Goal: Task Accomplishment & Management: Use online tool/utility

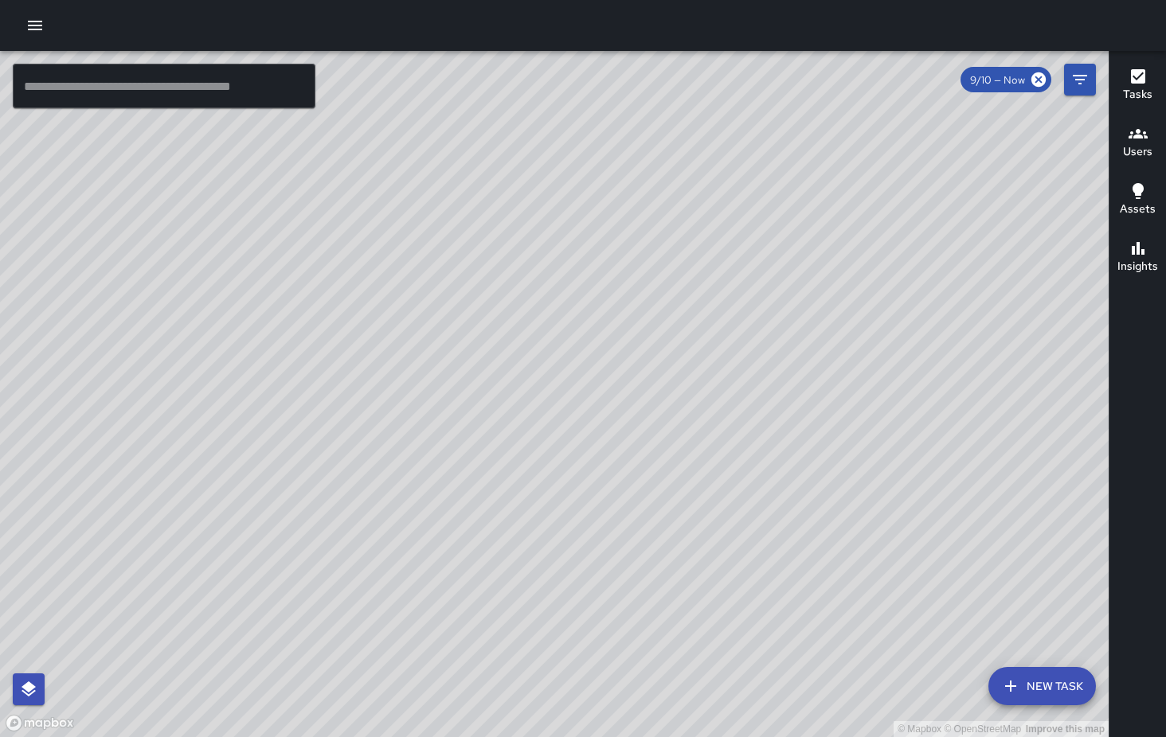
drag, startPoint x: 862, startPoint y: 221, endPoint x: 890, endPoint y: 313, distance: 96.7
click at [890, 313] on div "© Mapbox © OpenStreetMap Improve this map" at bounding box center [554, 394] width 1108 height 686
drag, startPoint x: 893, startPoint y: 334, endPoint x: 962, endPoint y: 320, distance: 70.6
click at [962, 320] on div "© Mapbox © OpenStreetMap Improve this map" at bounding box center [554, 394] width 1108 height 686
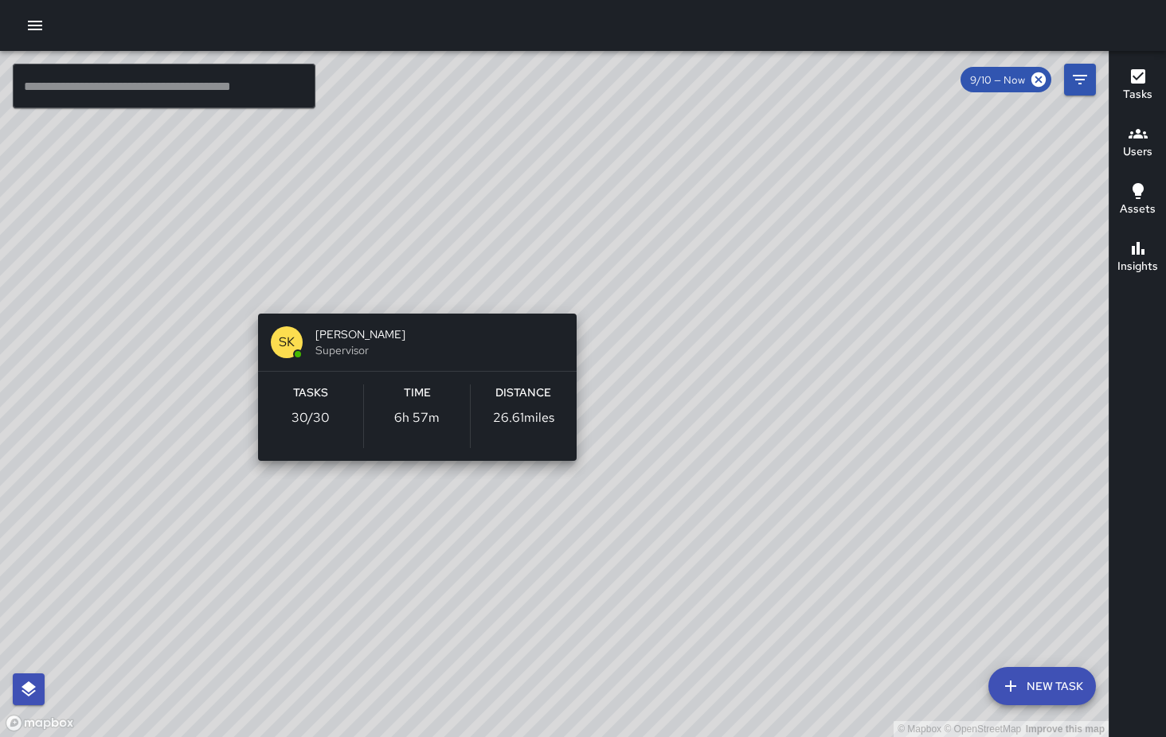
click at [411, 288] on div "© Mapbox © OpenStreetMap Improve this map SK [PERSON_NAME] Supervisor Tasks 30 …" at bounding box center [554, 394] width 1108 height 686
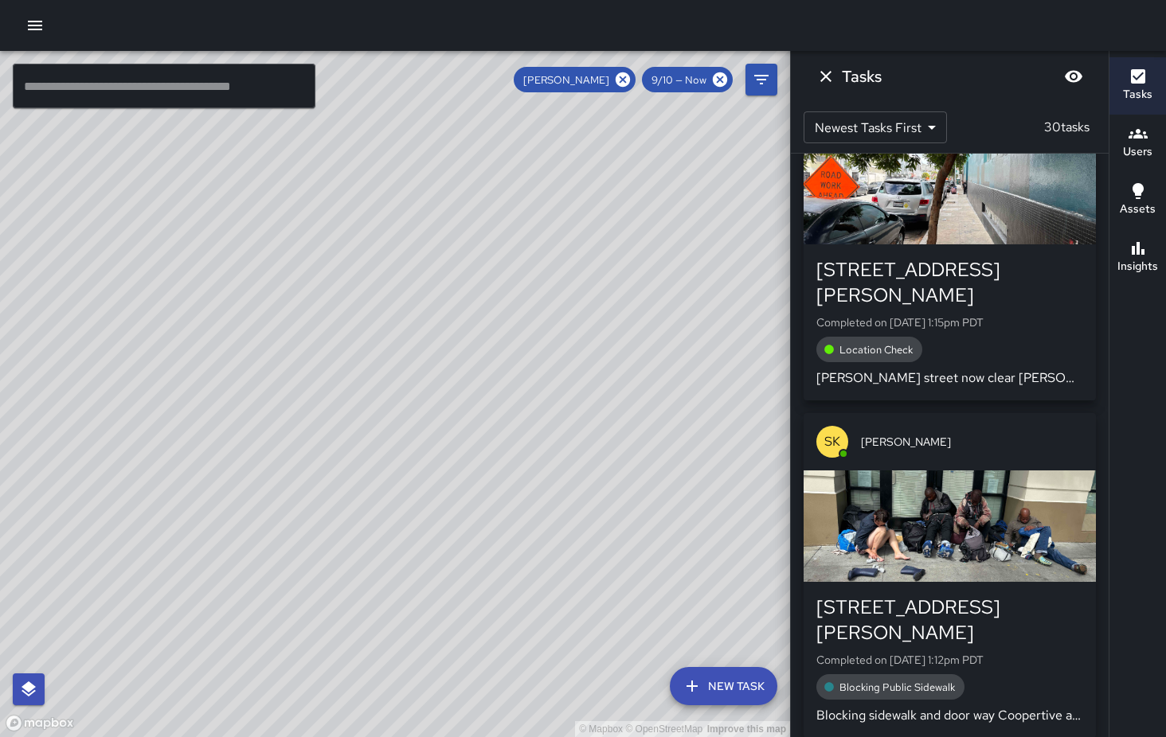
scroll to position [777, 0]
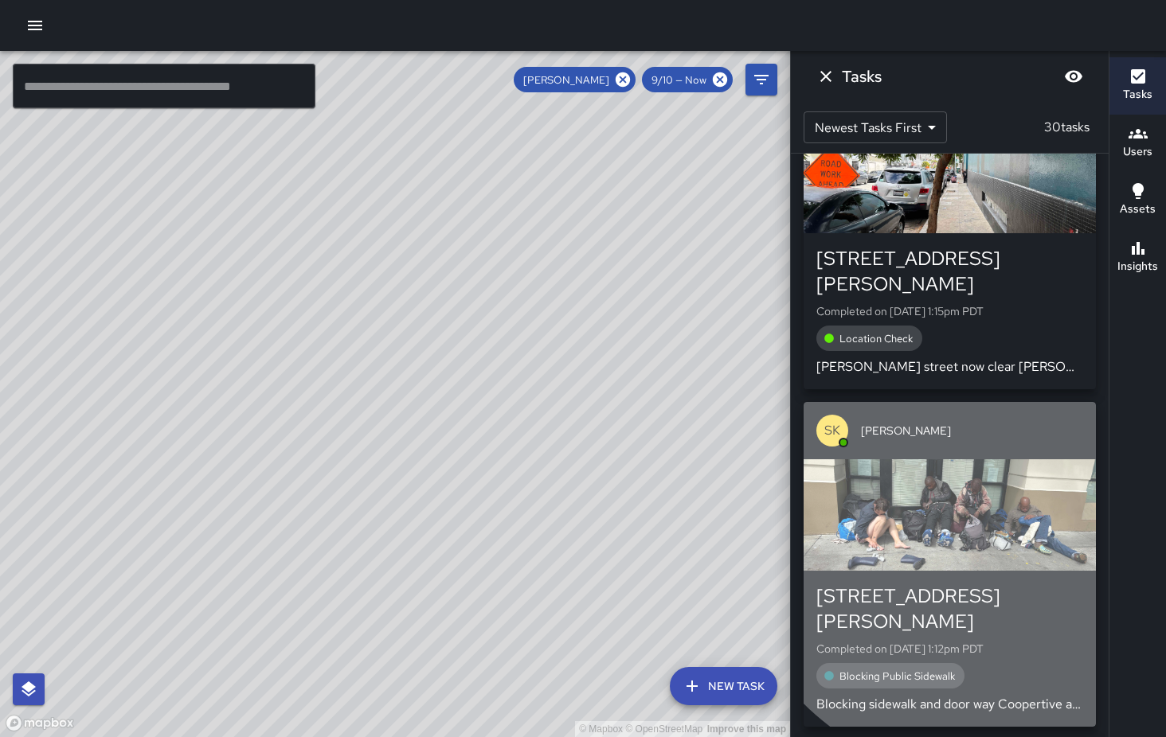
click at [980, 459] on div "button" at bounding box center [949, 514] width 292 height 111
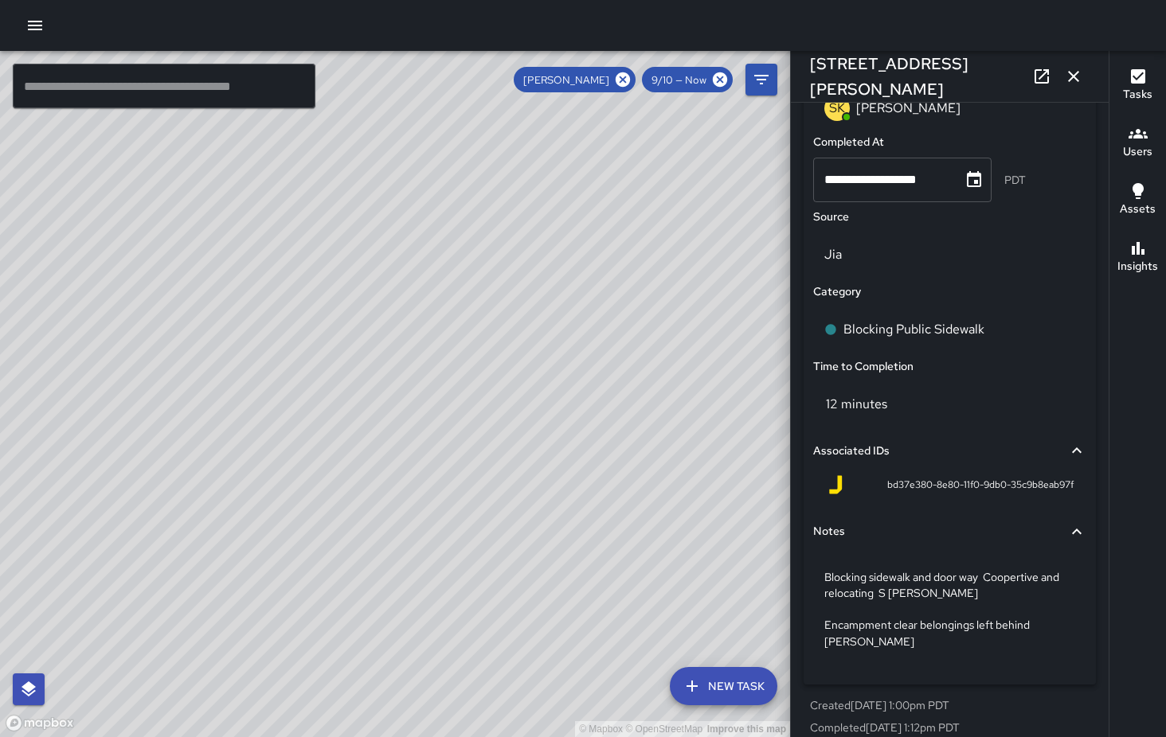
scroll to position [1032, 0]
click at [1076, 72] on icon "button" at bounding box center [1073, 76] width 19 height 19
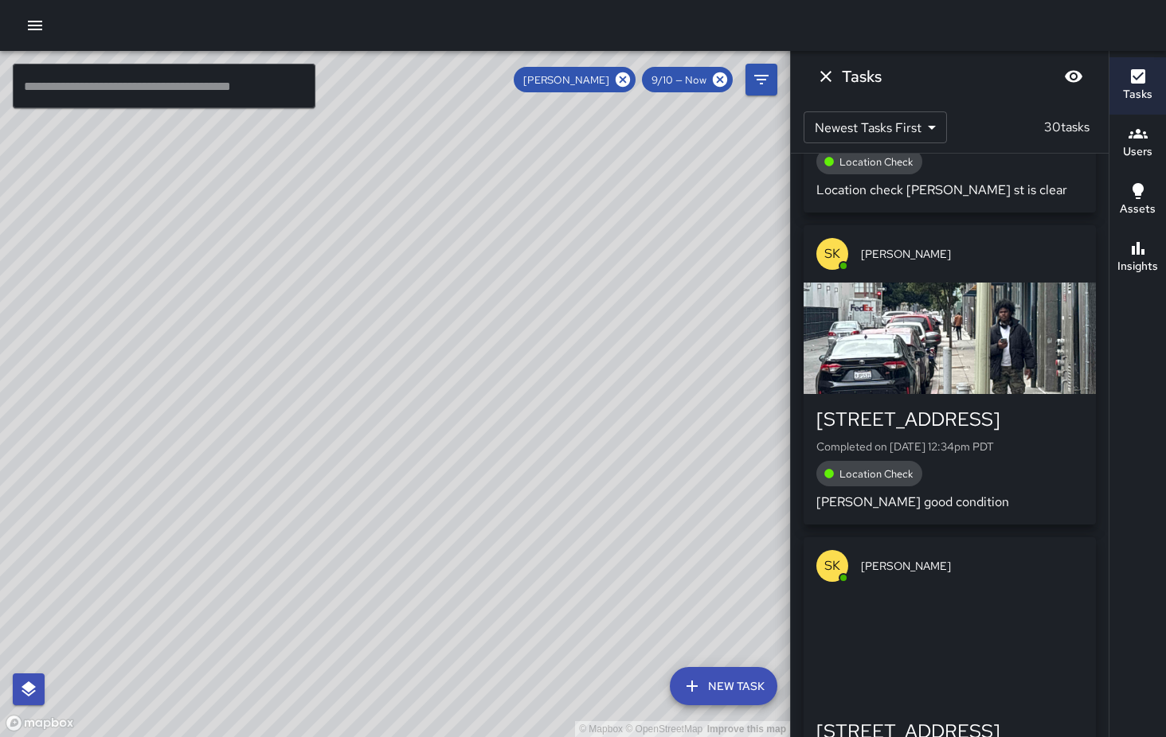
scroll to position [2260, 0]
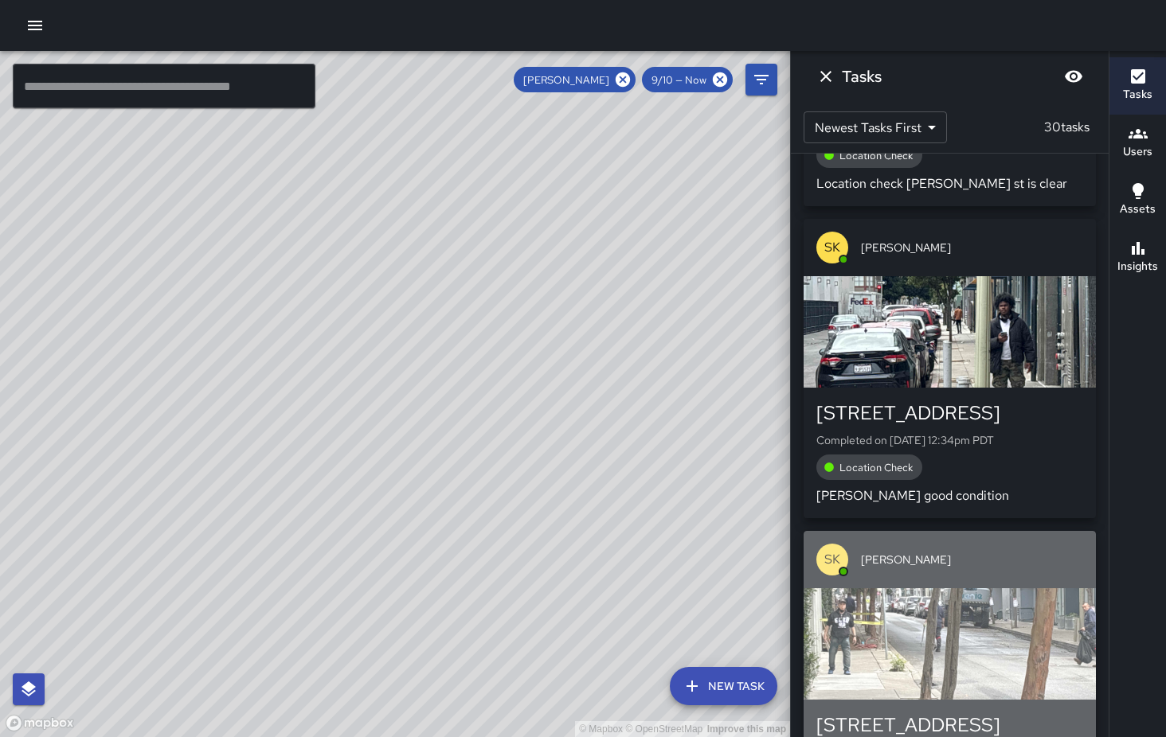
click at [963, 588] on div "button" at bounding box center [949, 643] width 292 height 111
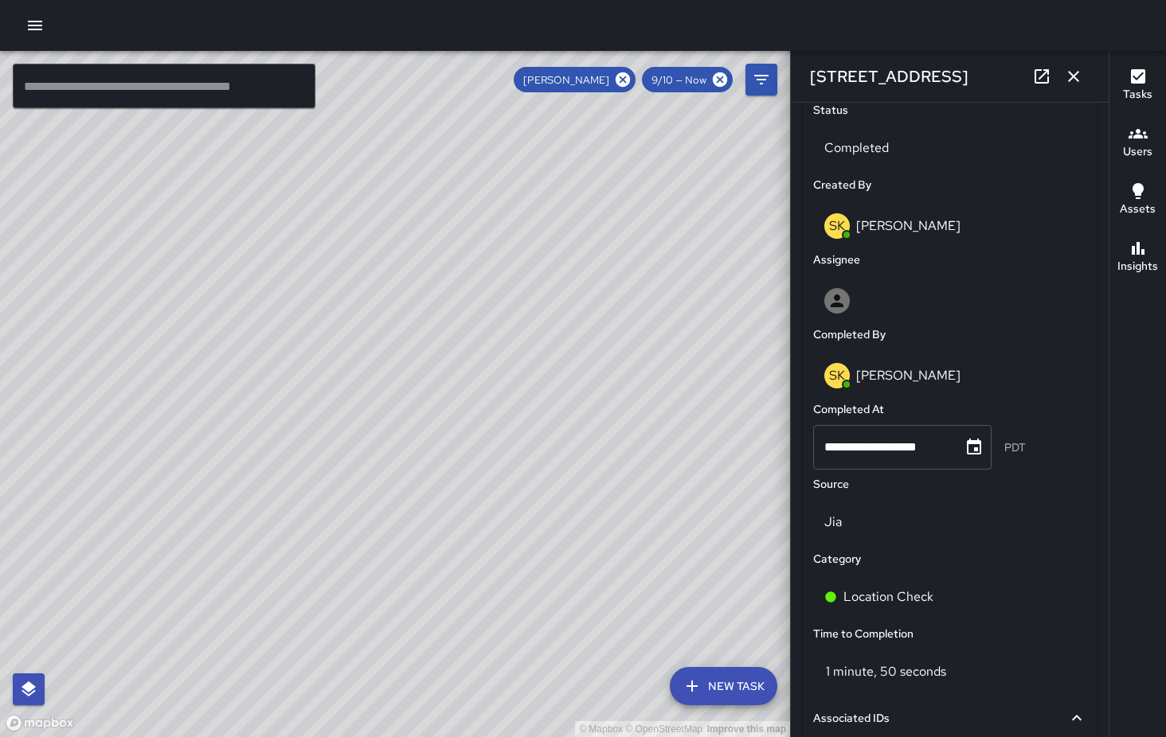
scroll to position [784, 0]
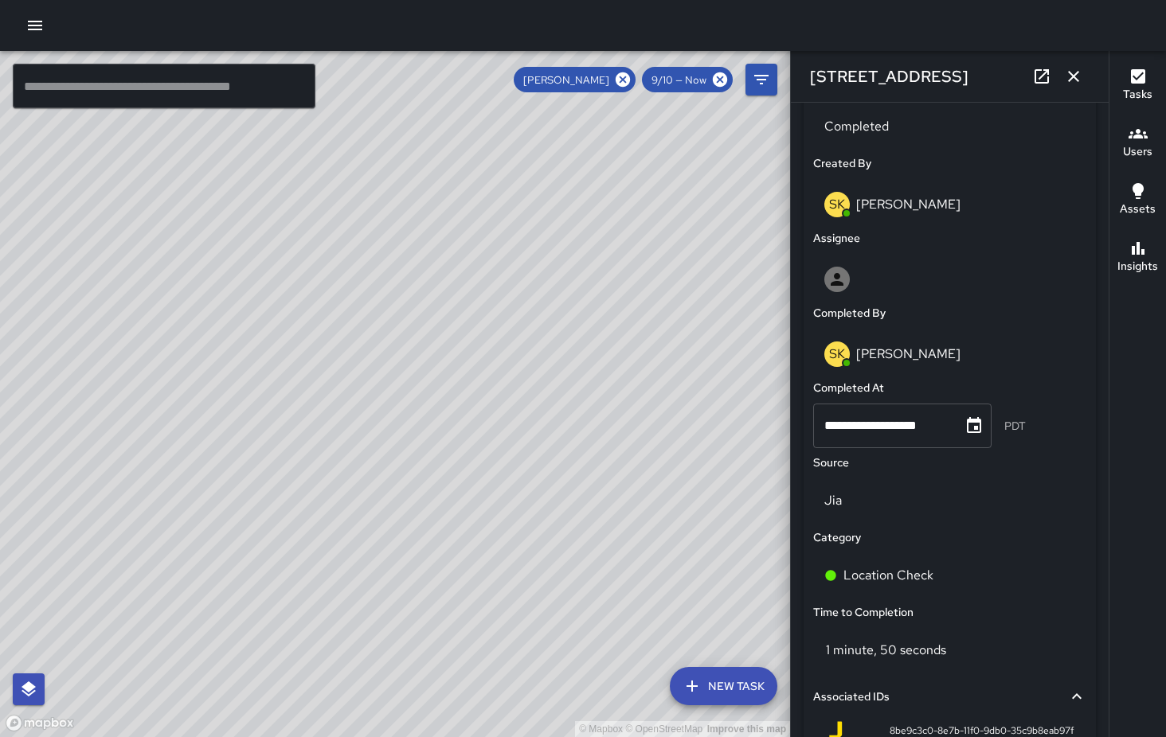
click at [1076, 78] on icon "button" at bounding box center [1073, 76] width 11 height 11
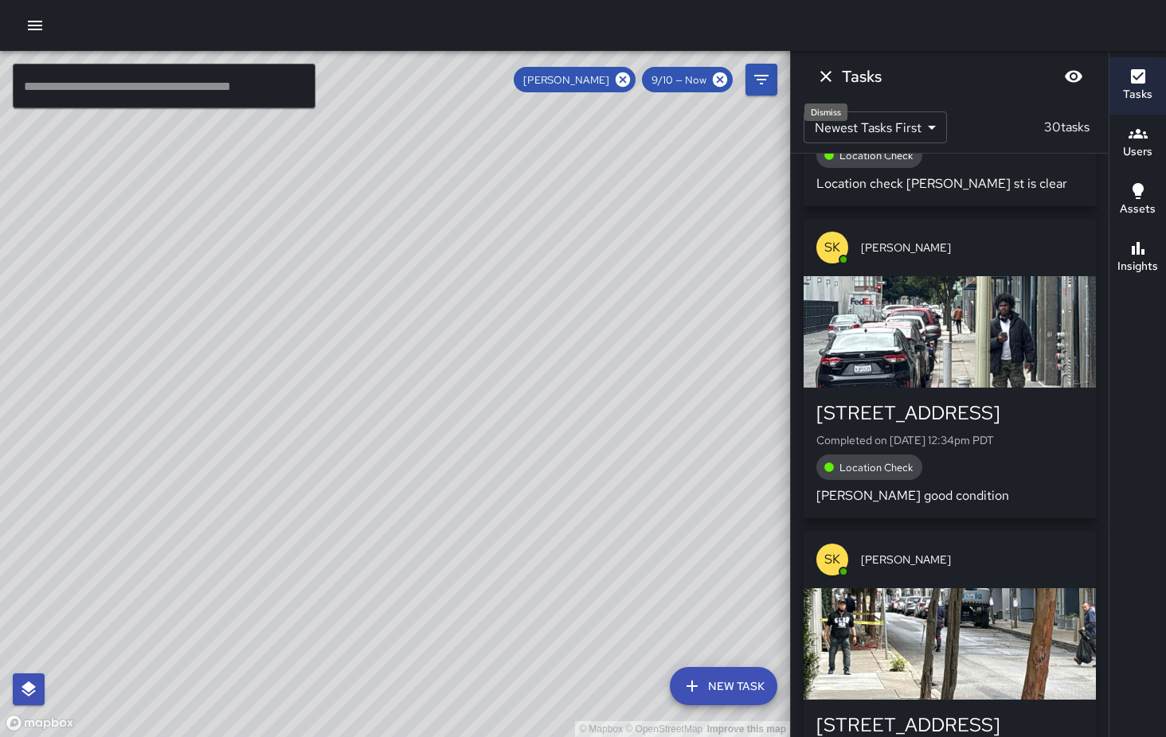
click at [823, 76] on icon "Dismiss" at bounding box center [825, 76] width 19 height 19
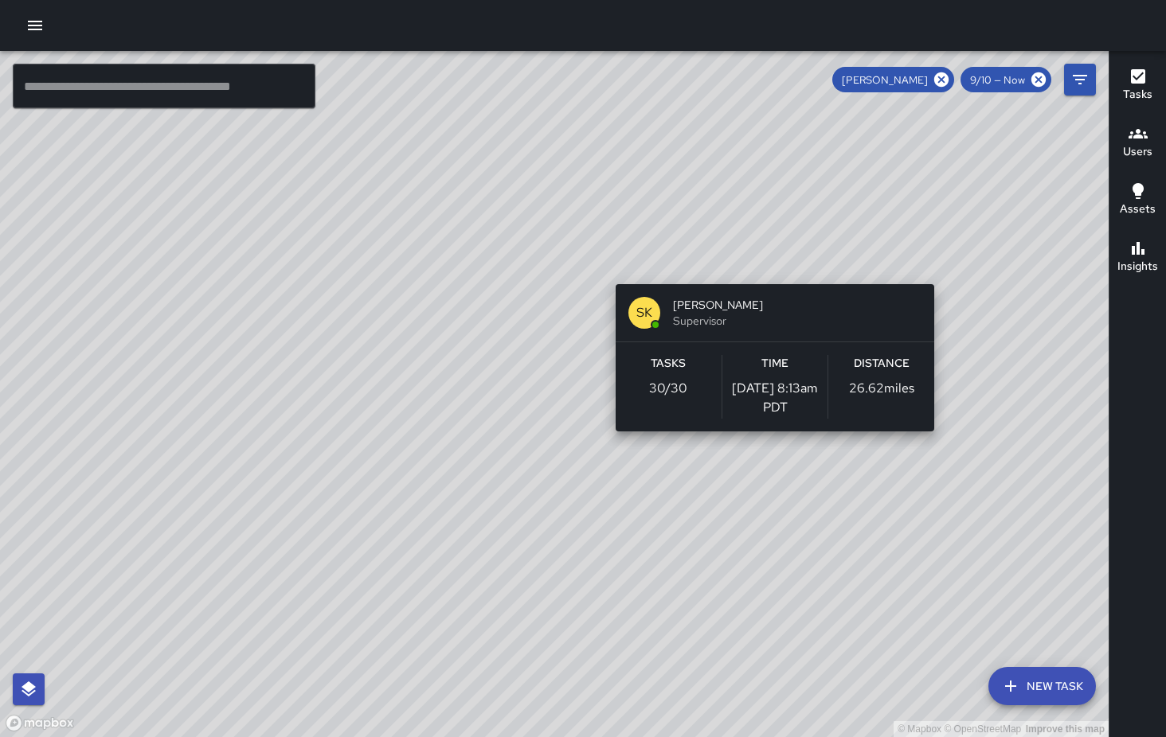
drag, startPoint x: 889, startPoint y: 235, endPoint x: 670, endPoint y: 326, distance: 237.0
click at [671, 326] on div "© Mapbox © OpenStreetMap Improve this map SK [PERSON_NAME] Supervisor Tasks 30 …" at bounding box center [554, 394] width 1108 height 686
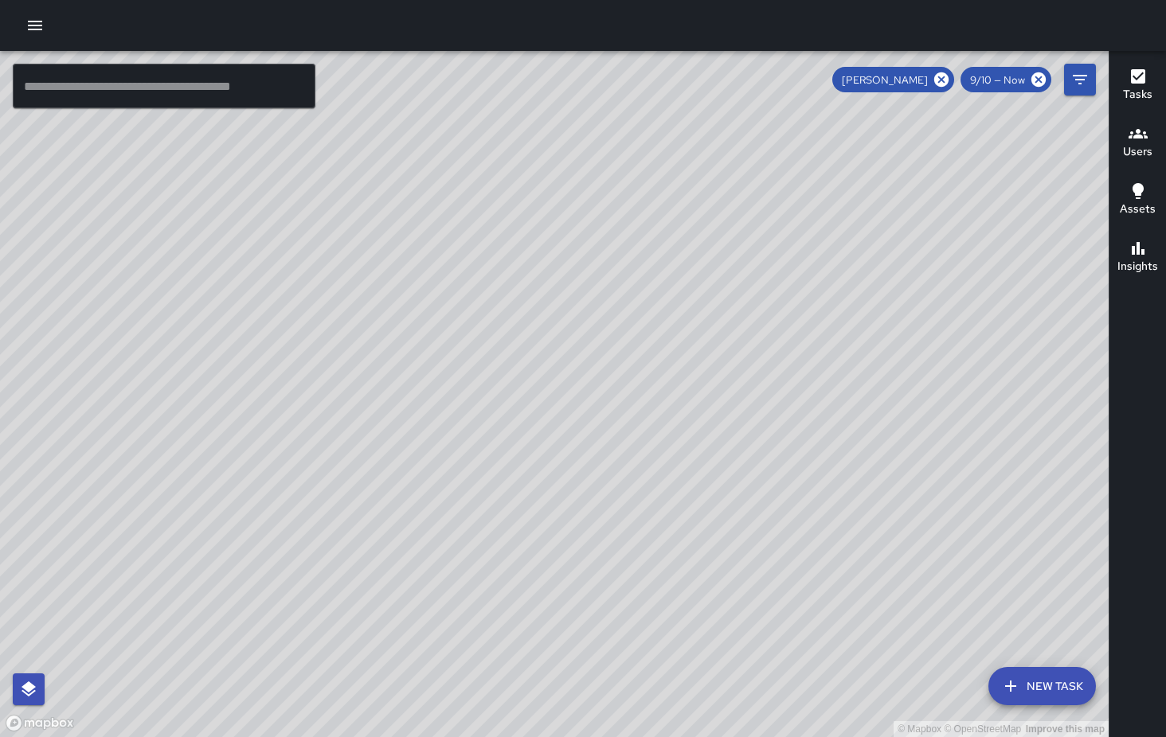
drag, startPoint x: 663, startPoint y: 255, endPoint x: 600, endPoint y: 260, distance: 63.1
click at [600, 260] on div "© Mapbox © OpenStreetMap Improve this map" at bounding box center [554, 394] width 1108 height 686
click at [942, 82] on icon at bounding box center [941, 79] width 14 height 14
drag, startPoint x: 644, startPoint y: 499, endPoint x: 522, endPoint y: 373, distance: 176.2
click at [522, 373] on div "© Mapbox © OpenStreetMap Improve this map" at bounding box center [554, 394] width 1108 height 686
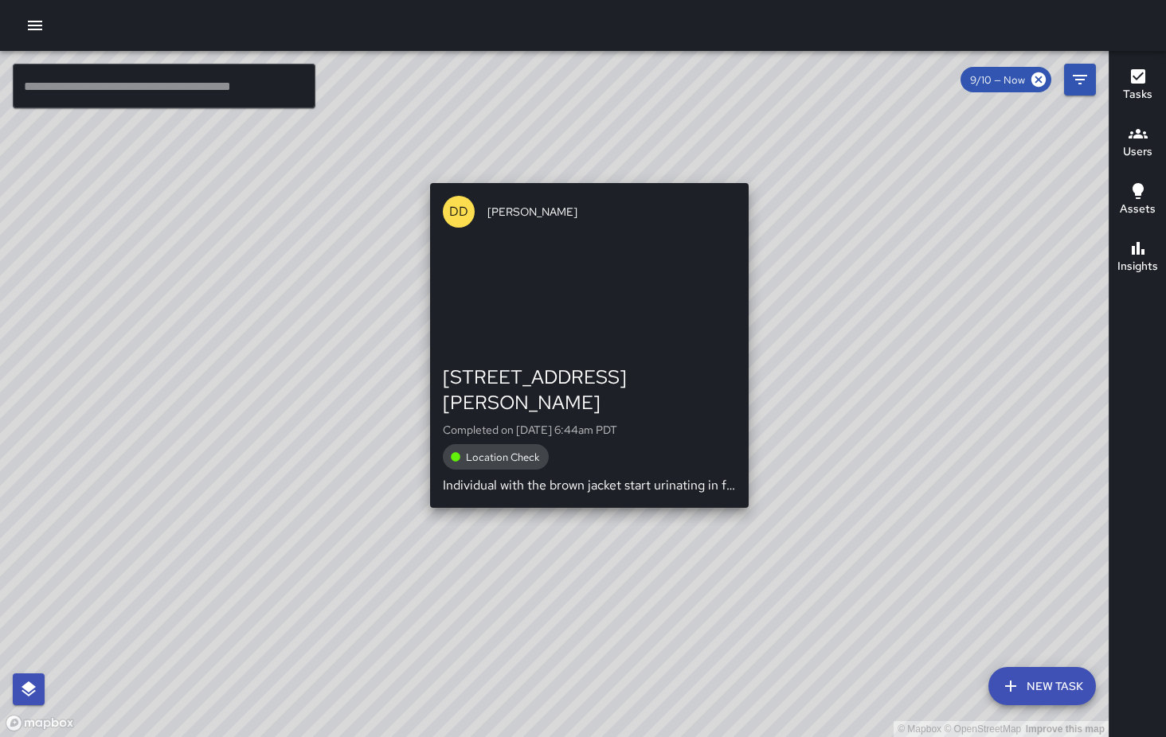
scroll to position [2812, 0]
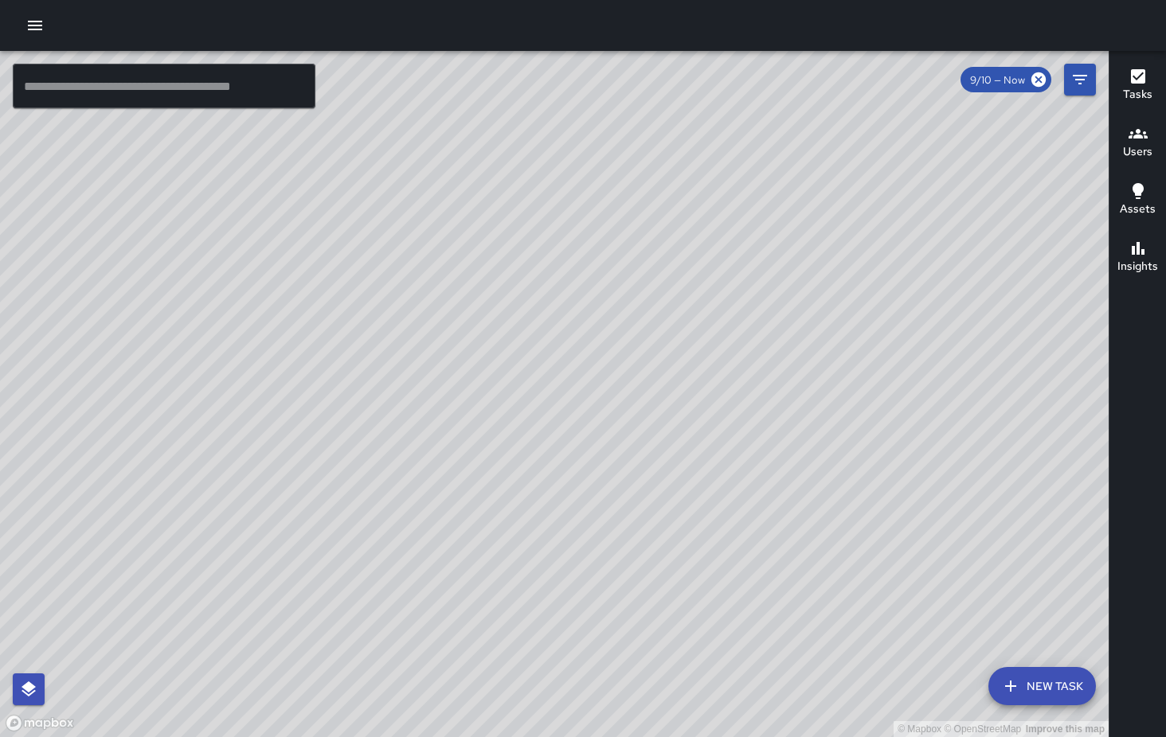
drag, startPoint x: 506, startPoint y: 225, endPoint x: 481, endPoint y: 277, distance: 57.3
click at [481, 277] on div "© Mapbox © OpenStreetMap Improve this map" at bounding box center [554, 394] width 1108 height 686
drag, startPoint x: 456, startPoint y: 352, endPoint x: 565, endPoint y: 197, distance: 189.8
click at [565, 197] on div "© Mapbox © OpenStreetMap Improve this map" at bounding box center [554, 394] width 1108 height 686
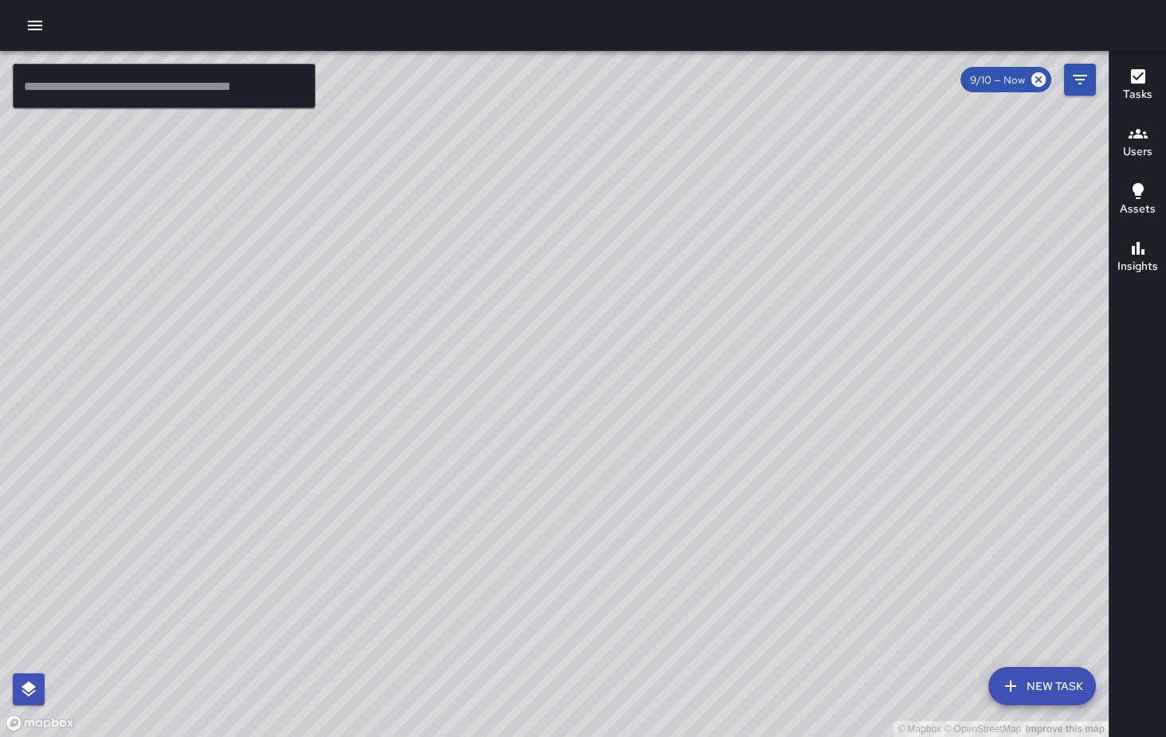
click at [483, 118] on div "© Mapbox © OpenStreetMap Improve this map EM [PERSON_NAME] [STREET_ADDRESS] Com…" at bounding box center [554, 394] width 1108 height 686
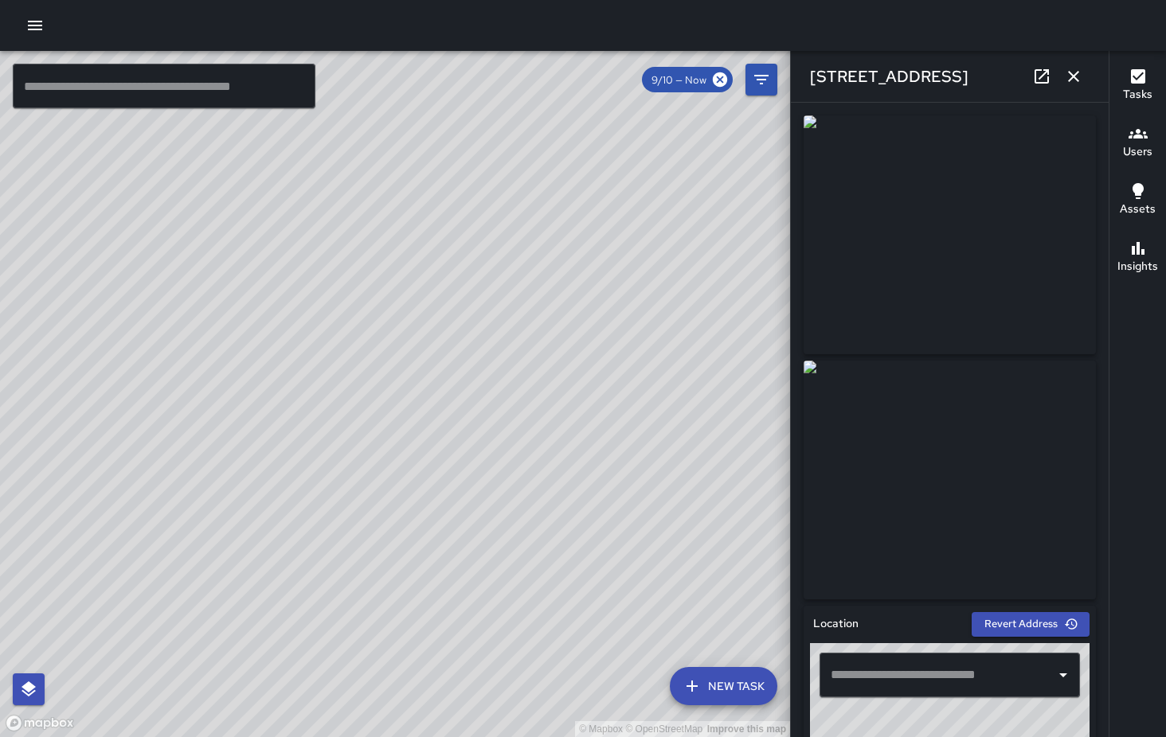
type input "**********"
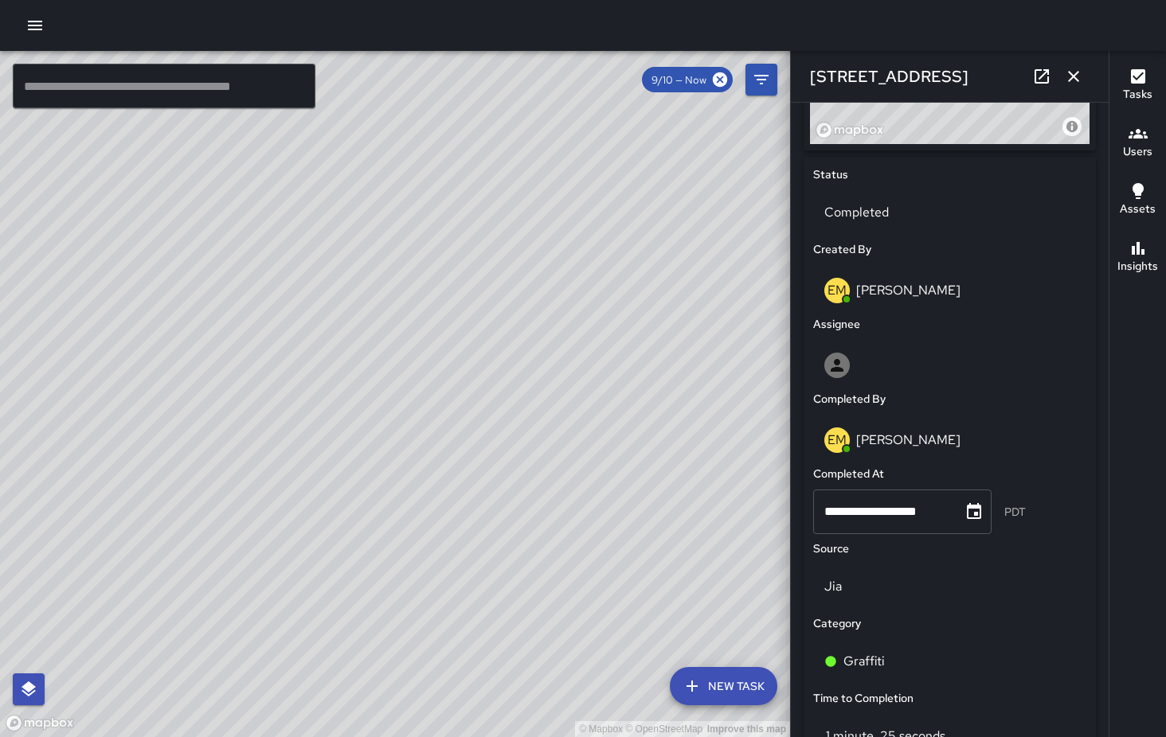
scroll to position [705, 0]
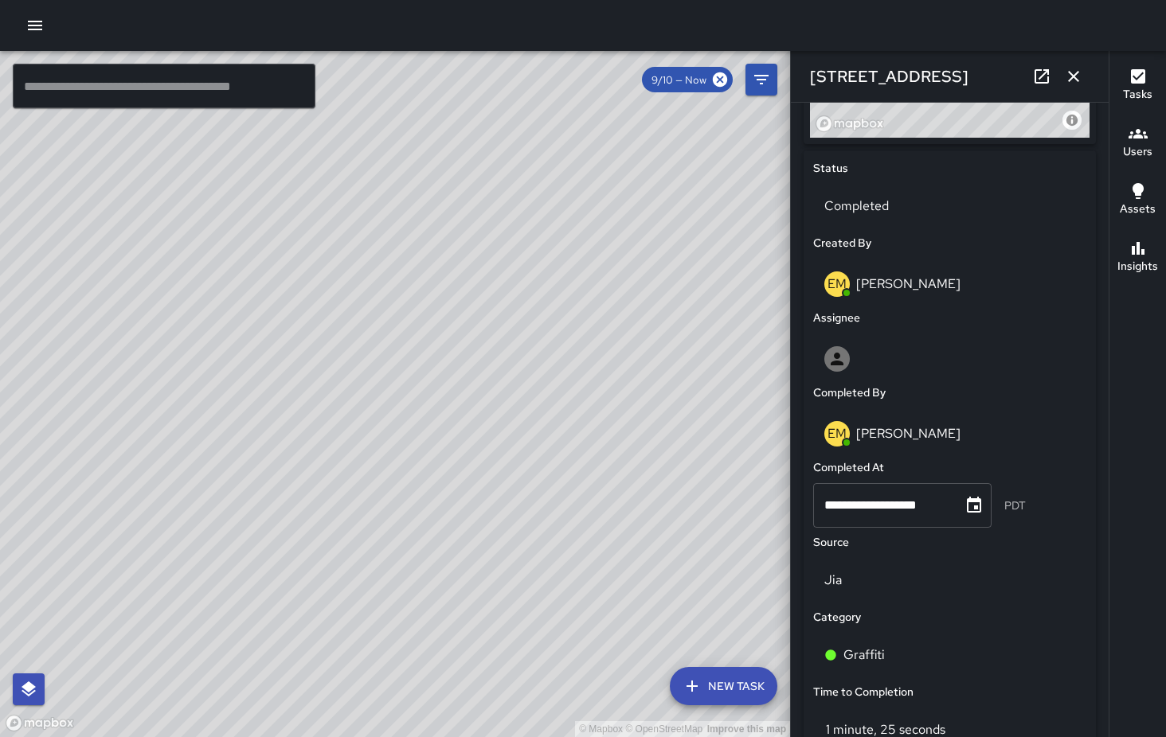
click at [715, 316] on div "© Mapbox © OpenStreetMap Improve this map SK [PERSON_NAME] [STREET_ADDRESS][PER…" at bounding box center [395, 394] width 790 height 686
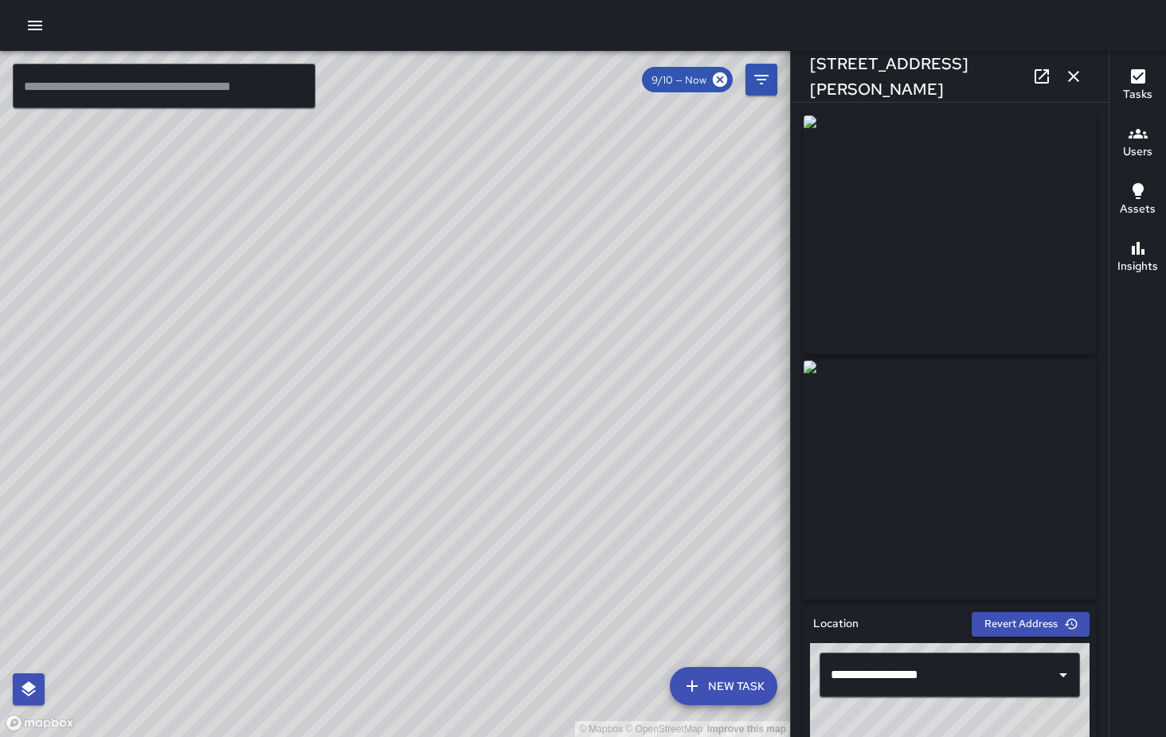
click at [645, 373] on div "© Mapbox © OpenStreetMap Improve this map SK [PERSON_NAME] [STREET_ADDRESS][PER…" at bounding box center [395, 394] width 790 height 686
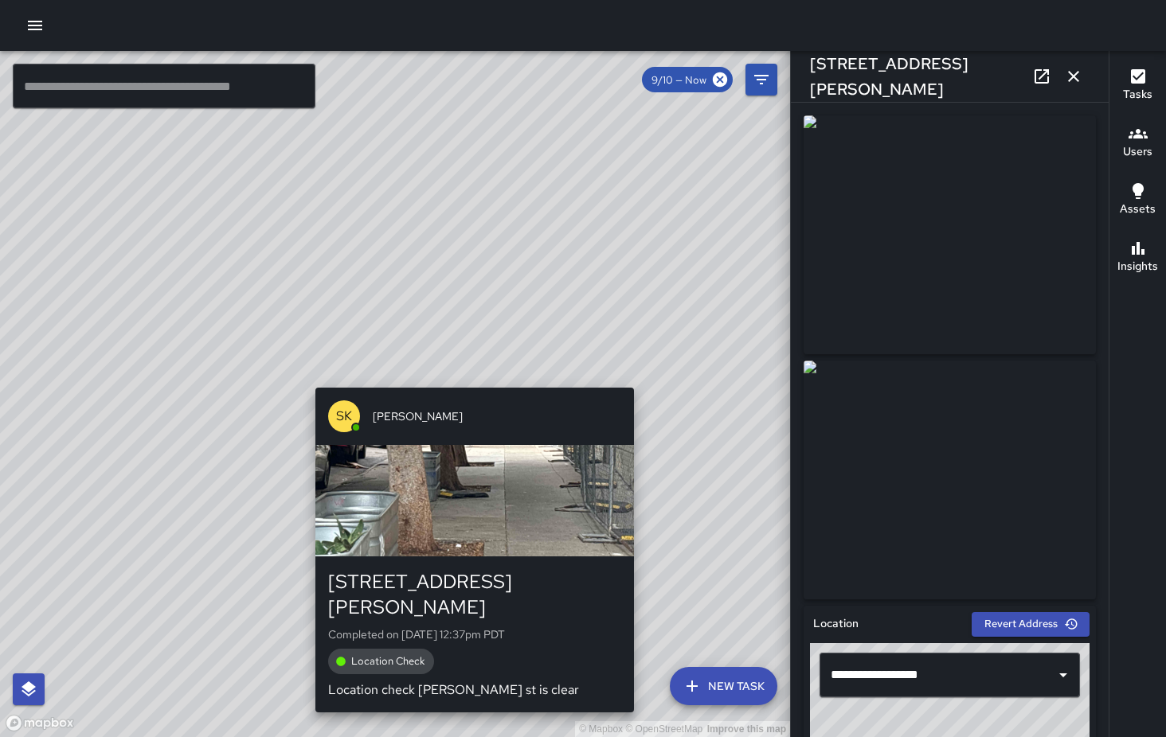
type input "**********"
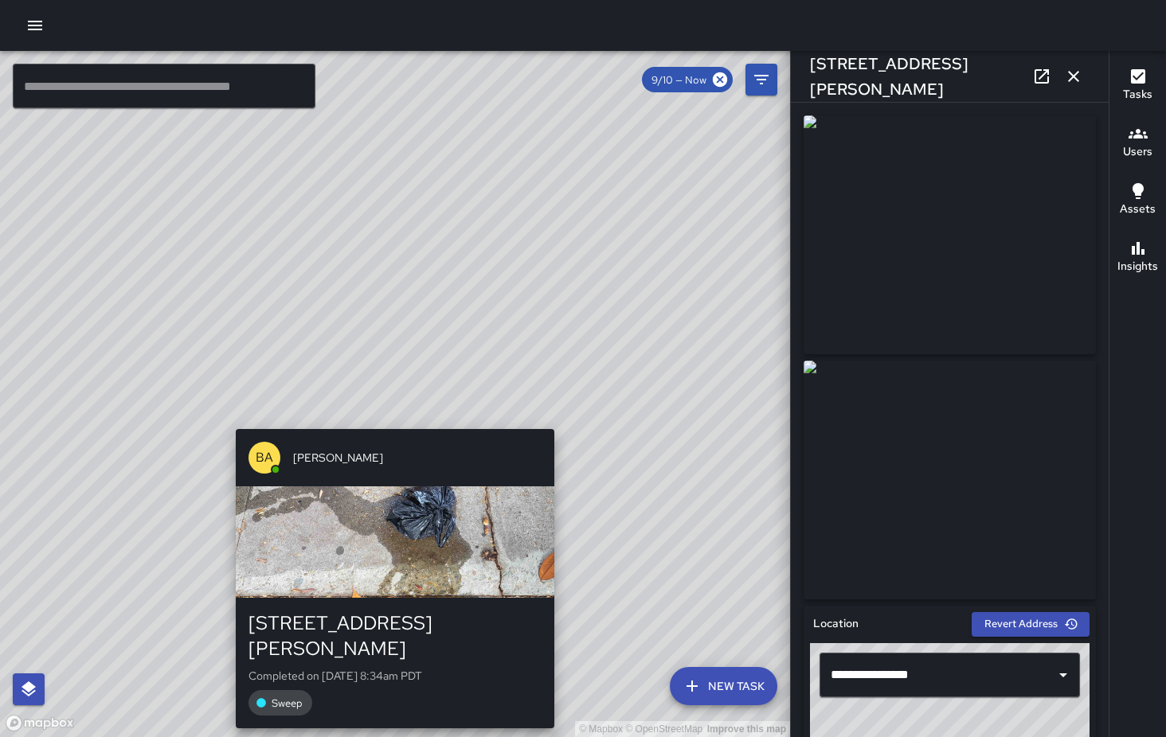
click at [391, 416] on div "© Mapbox © OpenStreetMap Improve this map BA [PERSON_NAME] [STREET_ADDRESS][PER…" at bounding box center [395, 394] width 790 height 686
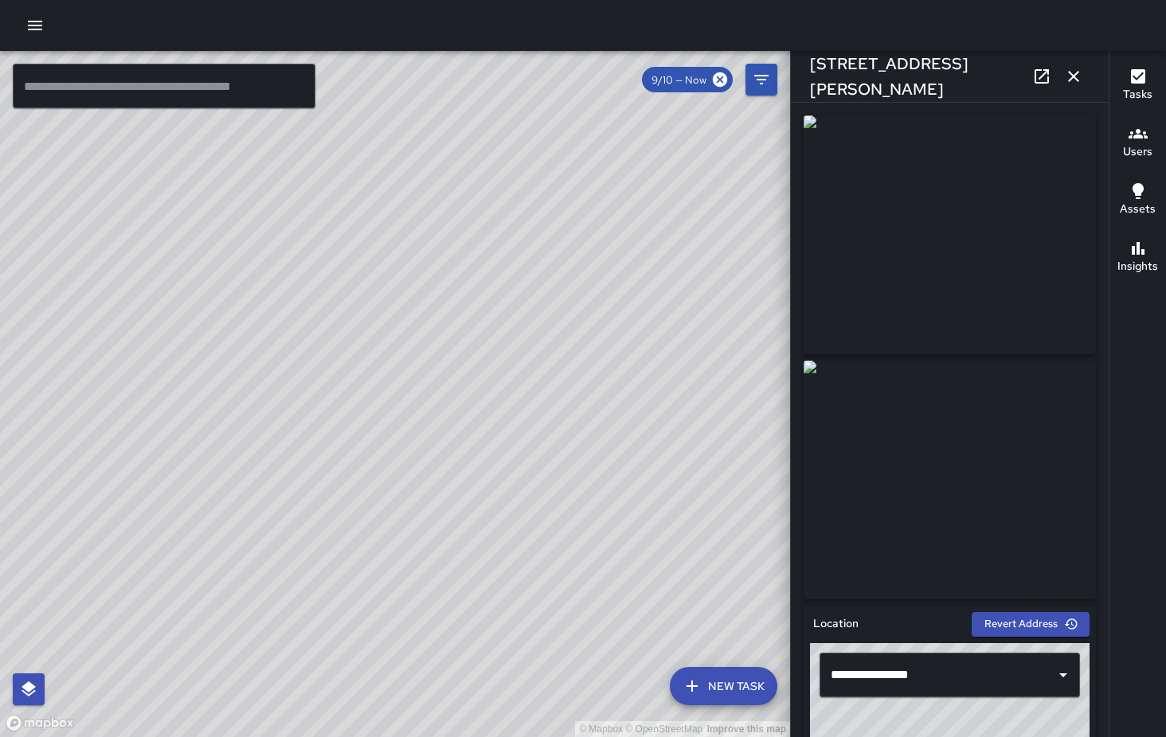
scroll to position [3436, 0]
click at [323, 330] on div "© Mapbox © OpenStreetMap Improve this map BA [PERSON_NAME] [STREET_ADDRESS][PER…" at bounding box center [395, 394] width 790 height 686
type input "**********"
click at [307, 346] on div "KT [PERSON_NAME] [STREET_ADDRESS][PERSON_NAME] Completed on [DATE] 11:02am PDT …" at bounding box center [312, 502] width 331 height 312
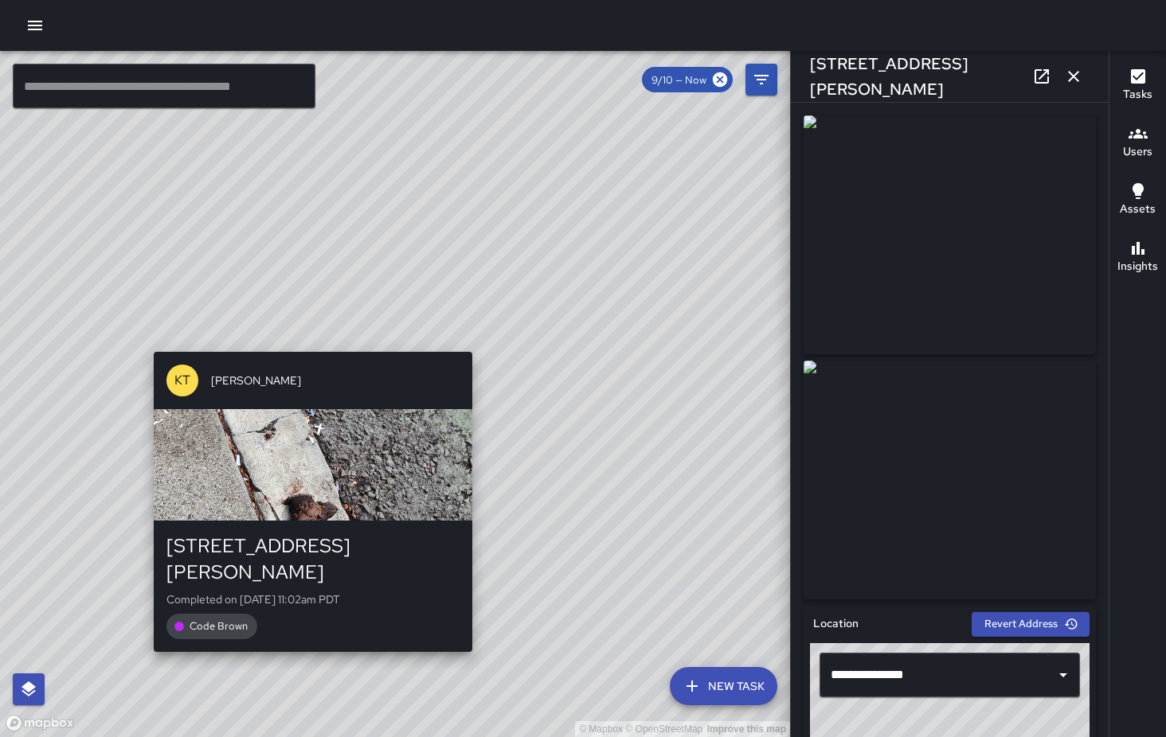
type input "**********"
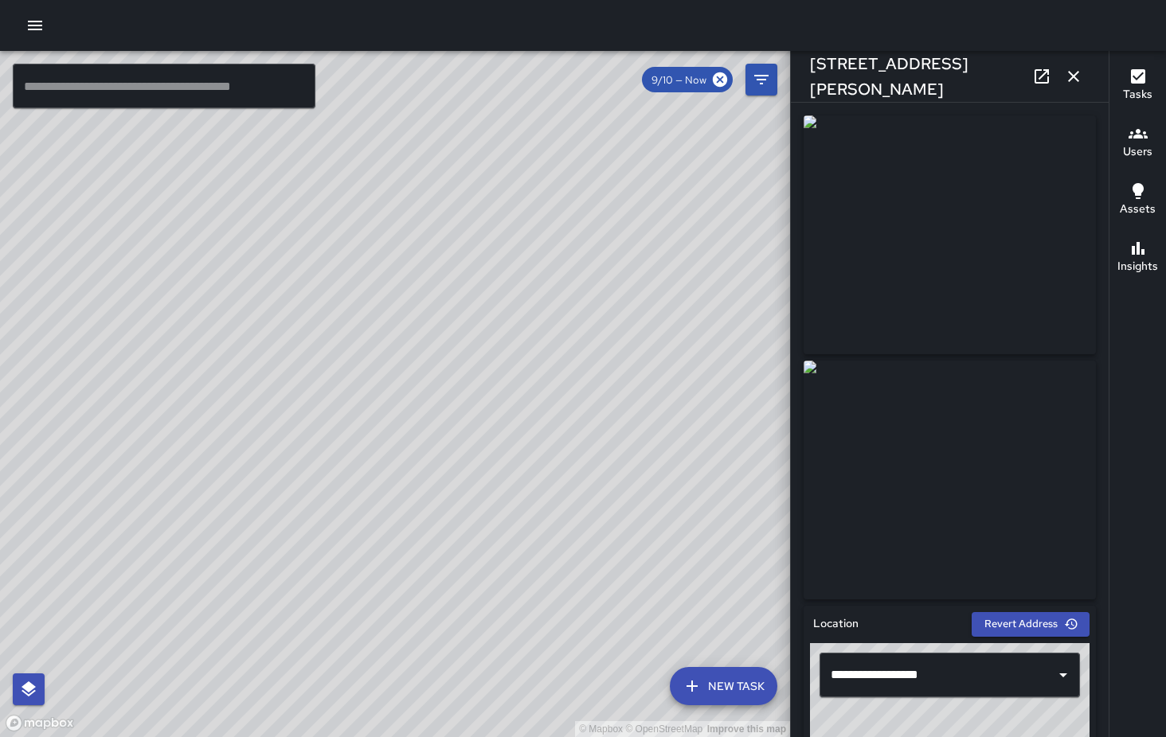
scroll to position [4373, 0]
click at [1073, 80] on icon "button" at bounding box center [1073, 76] width 19 height 19
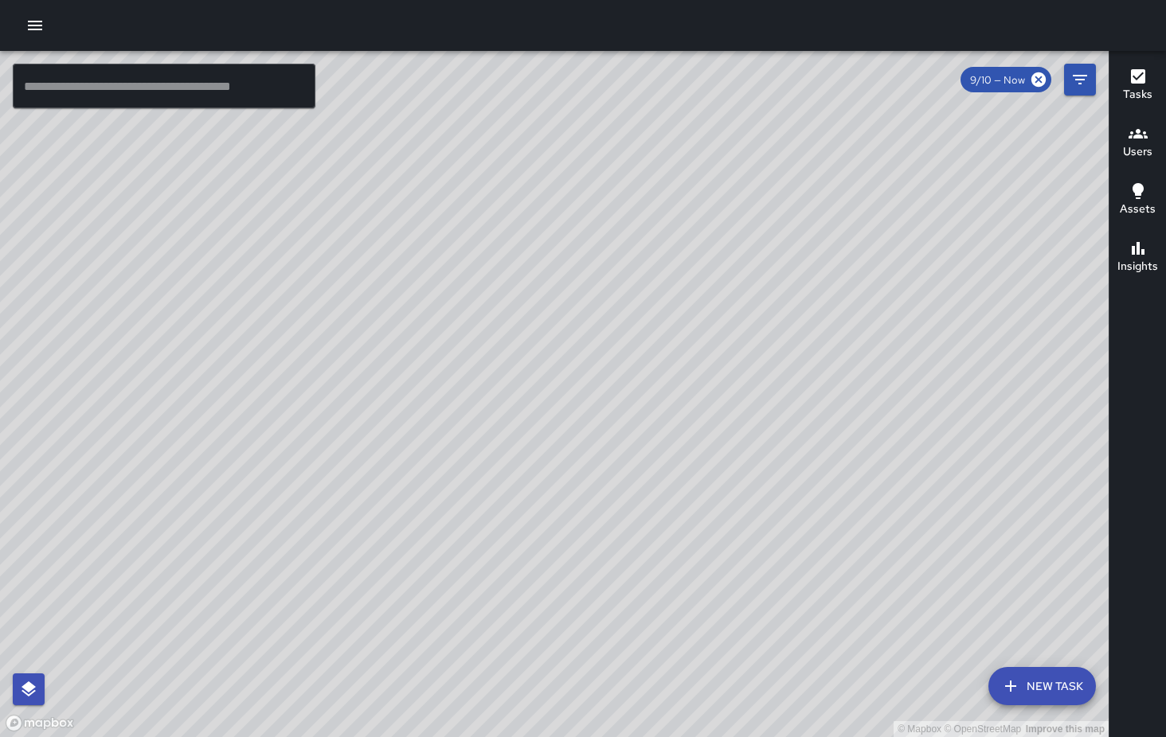
scroll to position [4561, 0]
click at [31, 30] on icon "button" at bounding box center [34, 25] width 19 height 19
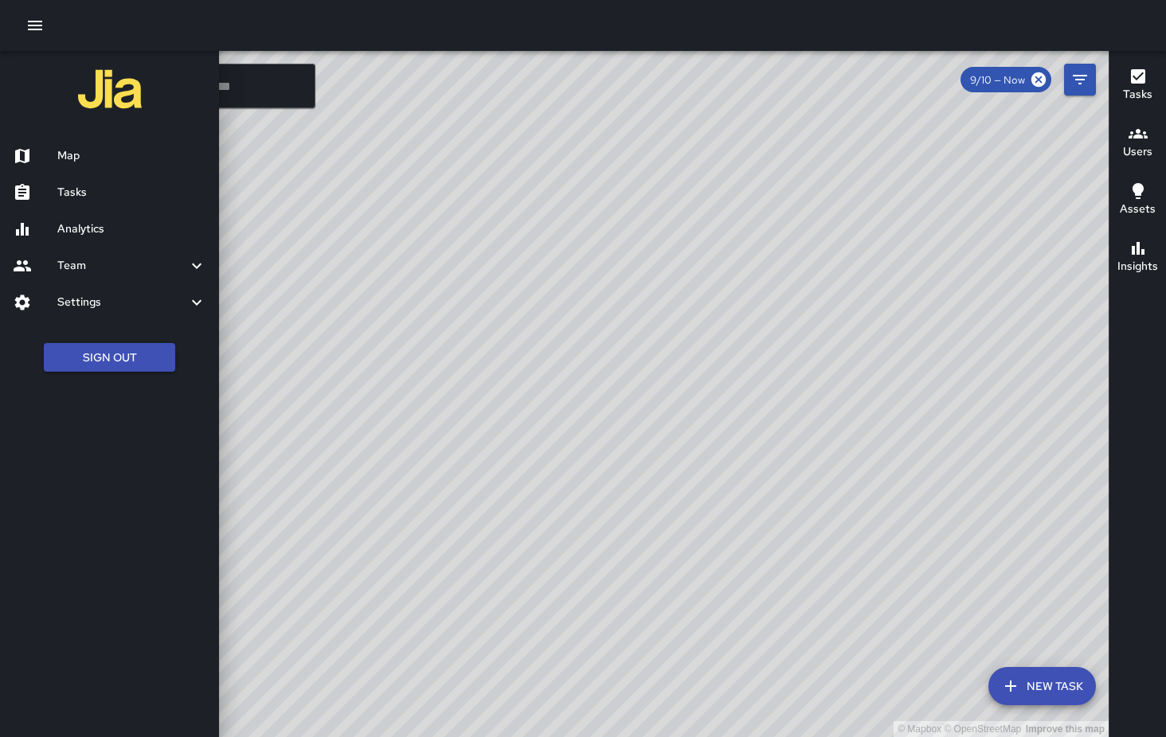
click at [89, 234] on h6 "Analytics" at bounding box center [131, 230] width 149 height 18
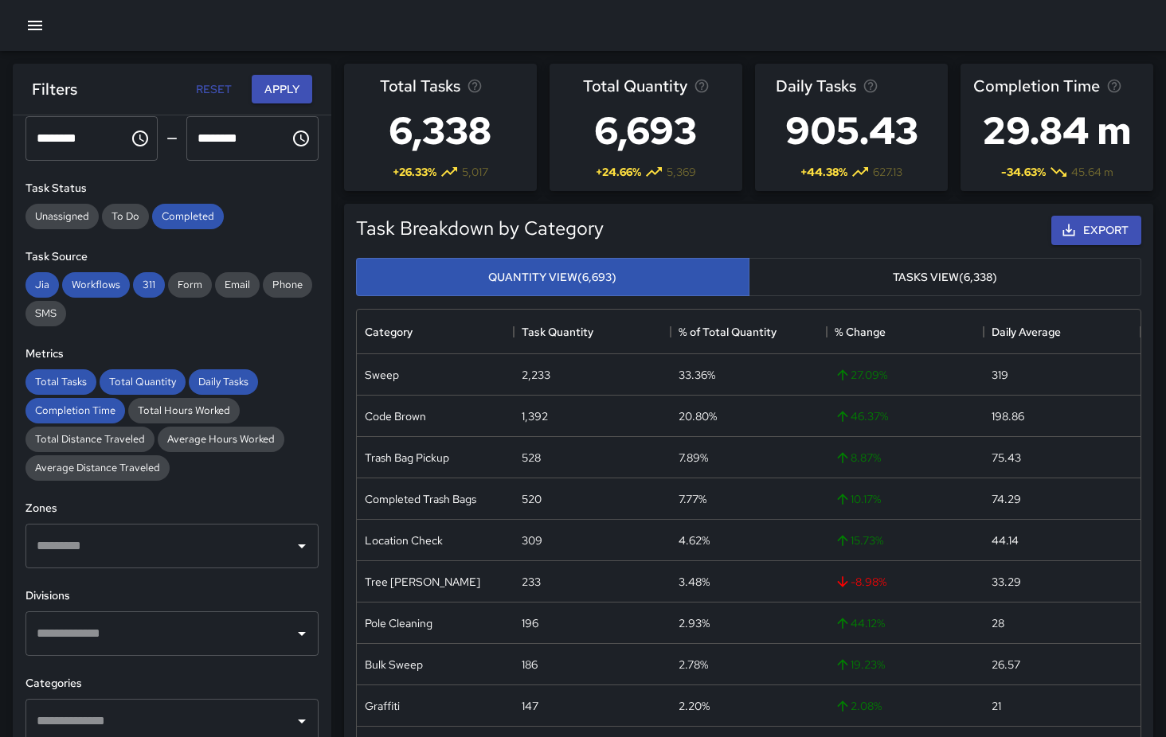
scroll to position [120, 0]
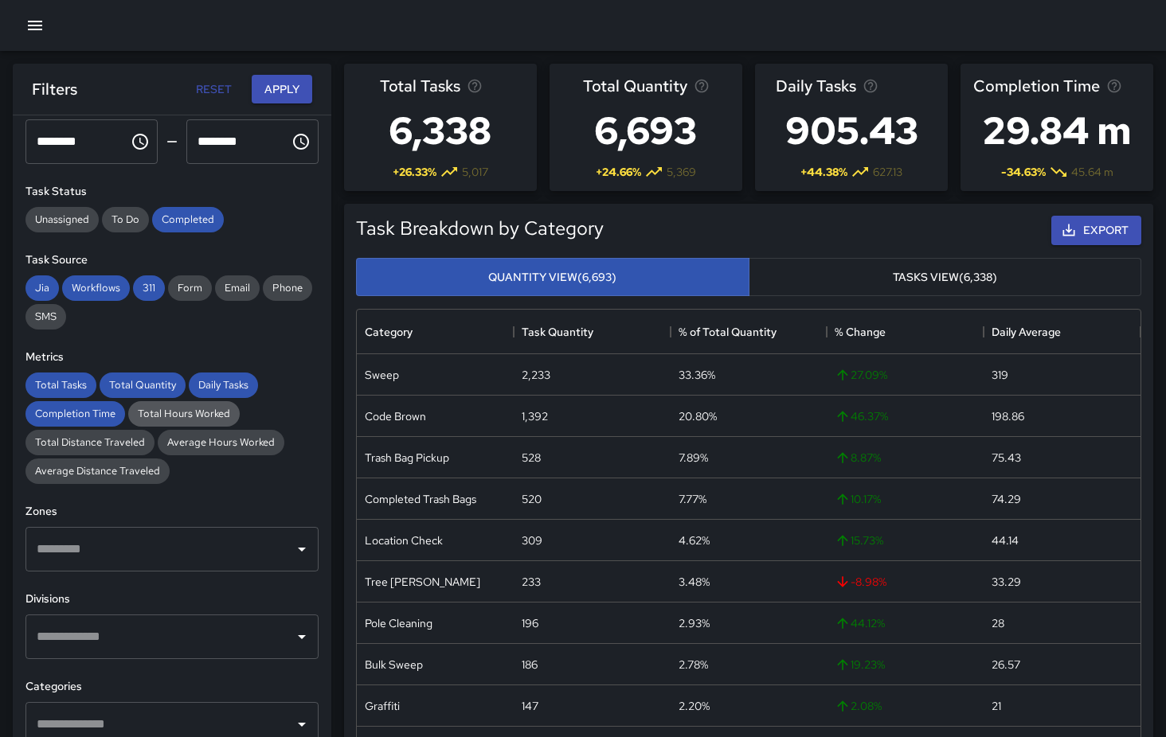
click at [187, 419] on span "Total Hours Worked" at bounding box center [183, 414] width 111 height 14
click at [221, 447] on span "Average Hours Worked" at bounding box center [221, 443] width 127 height 14
click at [111, 446] on span "Total Distance Traveled" at bounding box center [89, 443] width 129 height 14
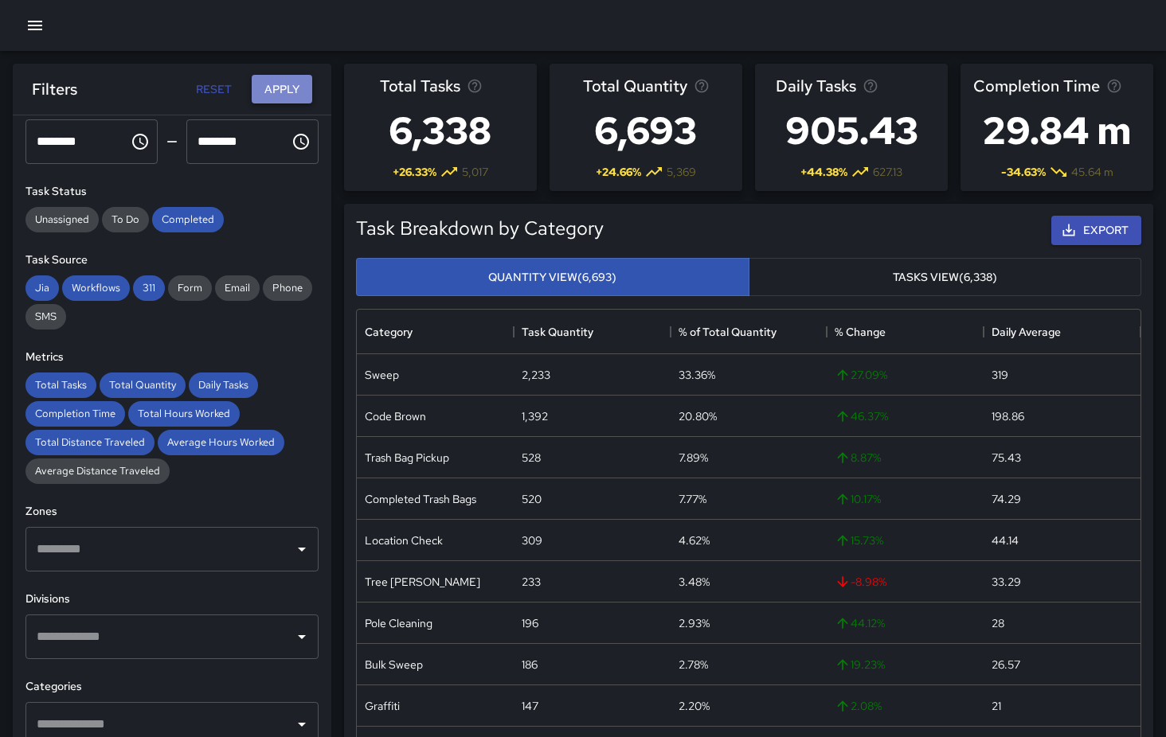
click at [293, 89] on button "Apply" at bounding box center [282, 89] width 61 height 29
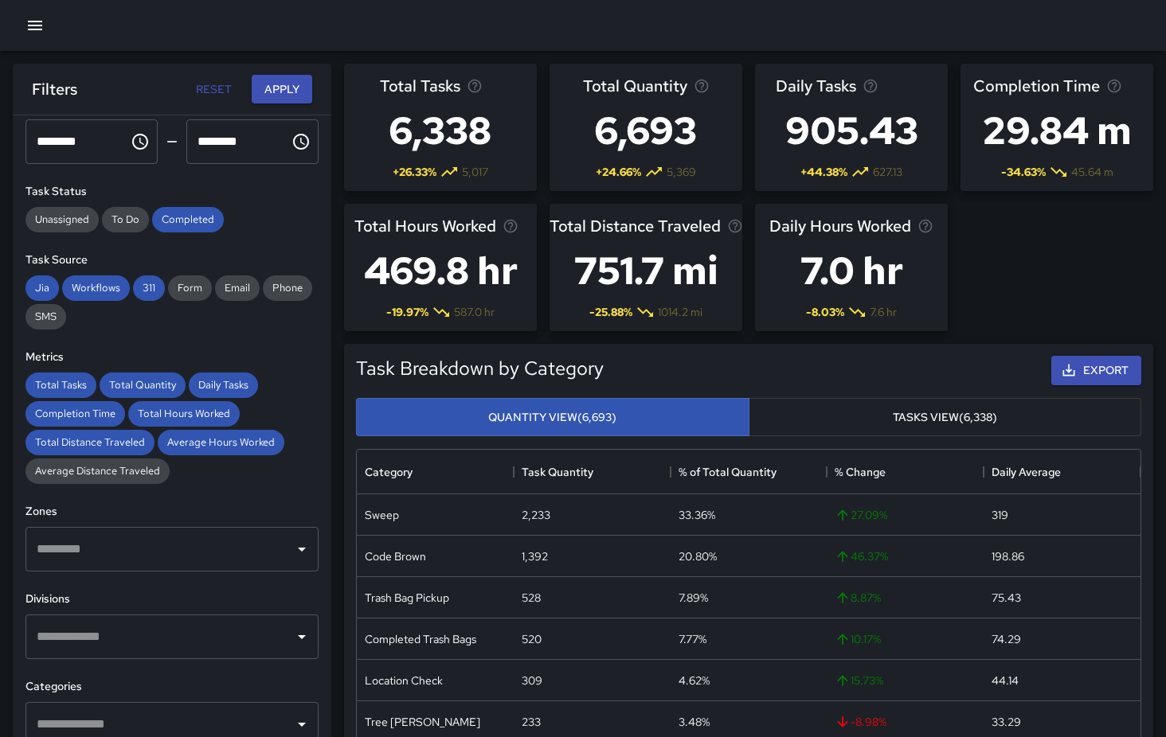
click at [325, 459] on div "**********" at bounding box center [172, 458] width 318 height 686
click at [279, 96] on button "Apply" at bounding box center [282, 89] width 61 height 29
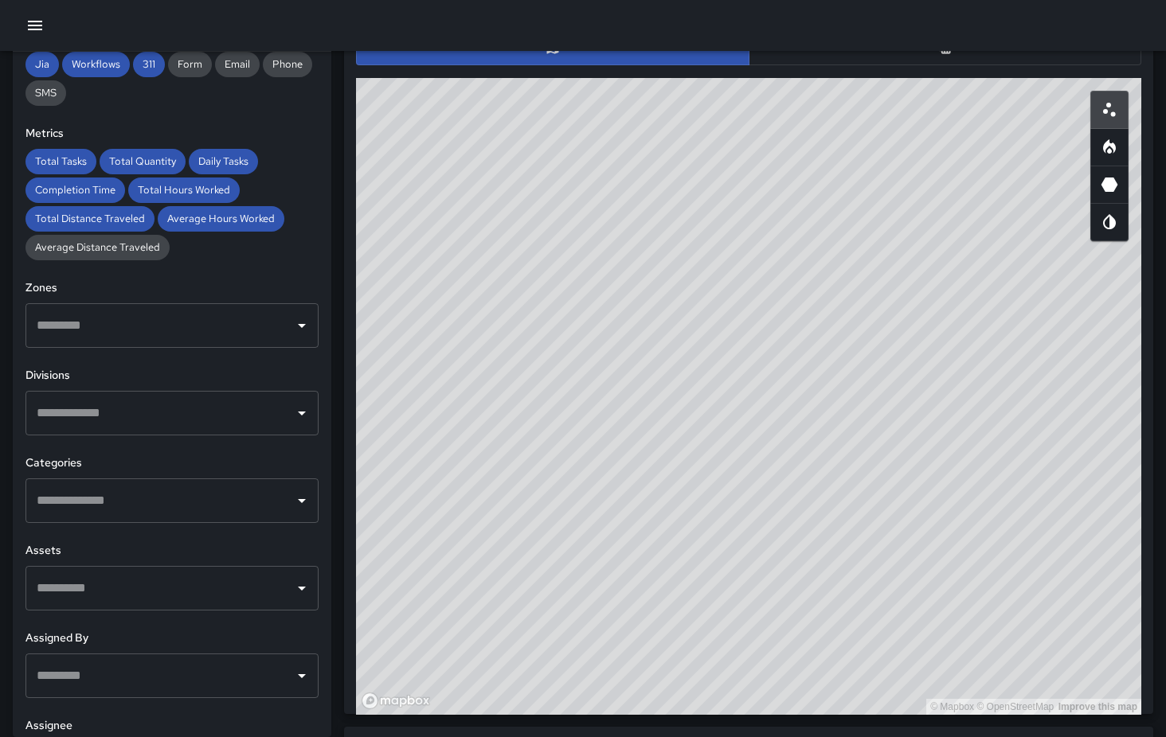
scroll to position [264, 0]
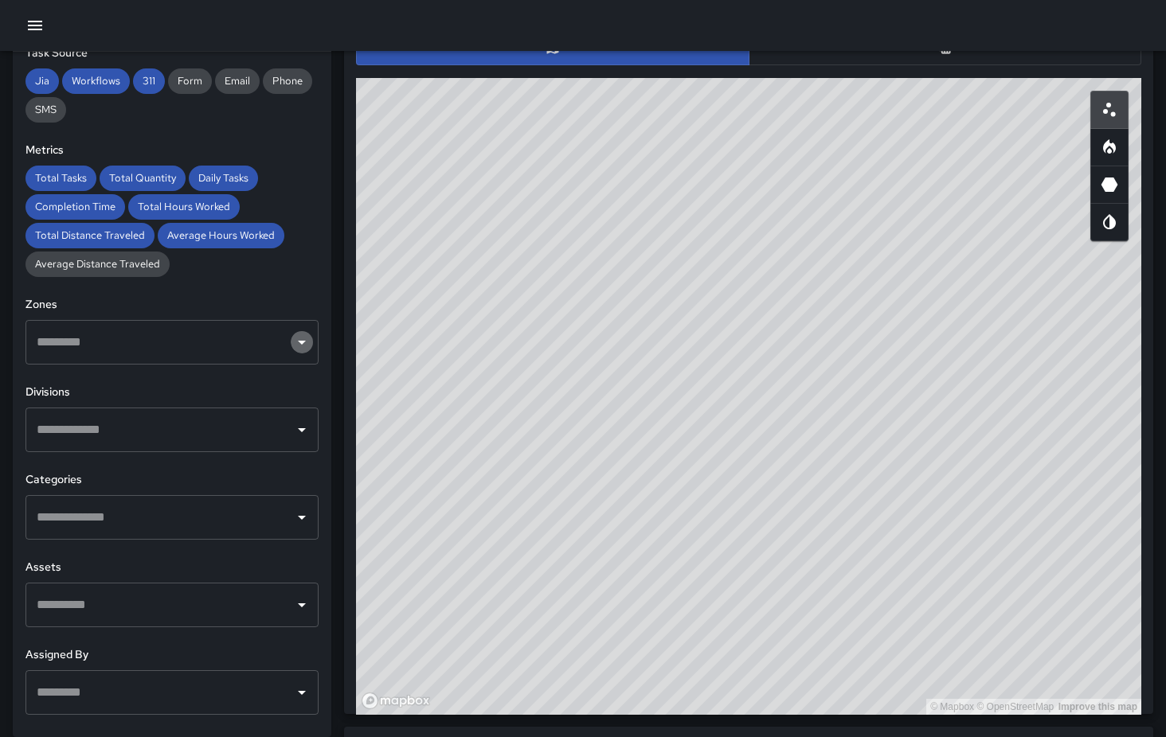
click at [303, 336] on icon "Open" at bounding box center [301, 342] width 19 height 19
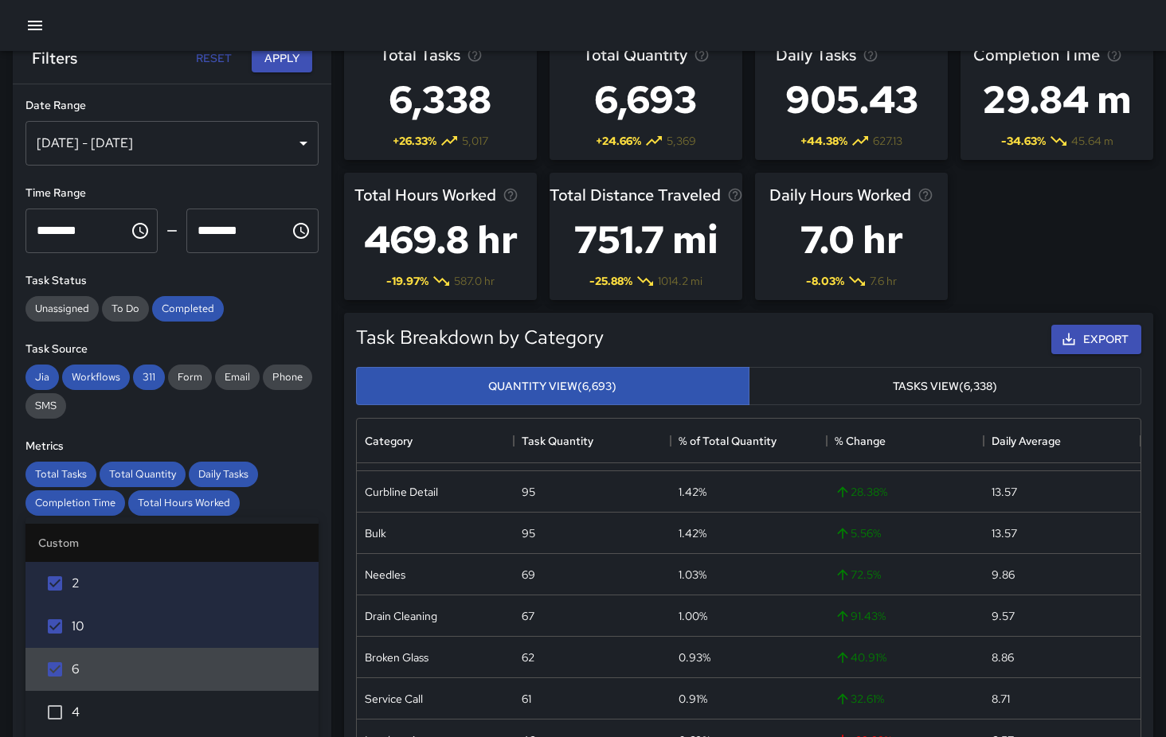
scroll to position [18, 0]
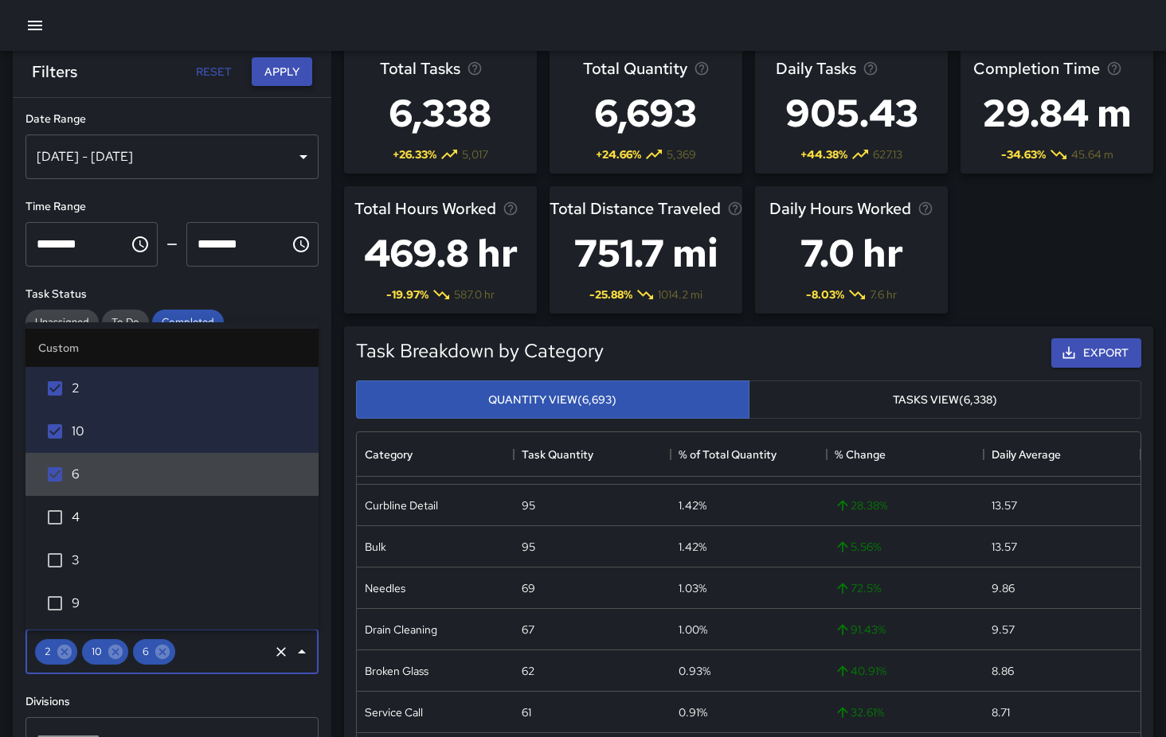
click at [281, 78] on button "Apply" at bounding box center [282, 71] width 61 height 29
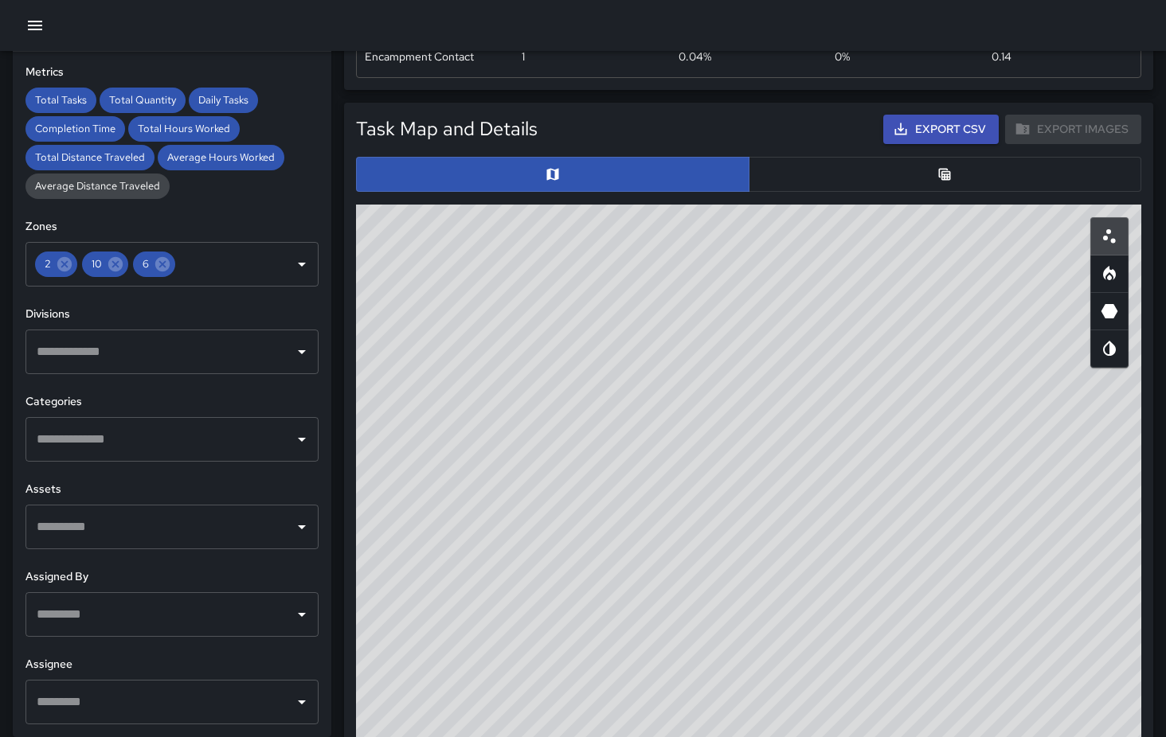
scroll to position [945, 0]
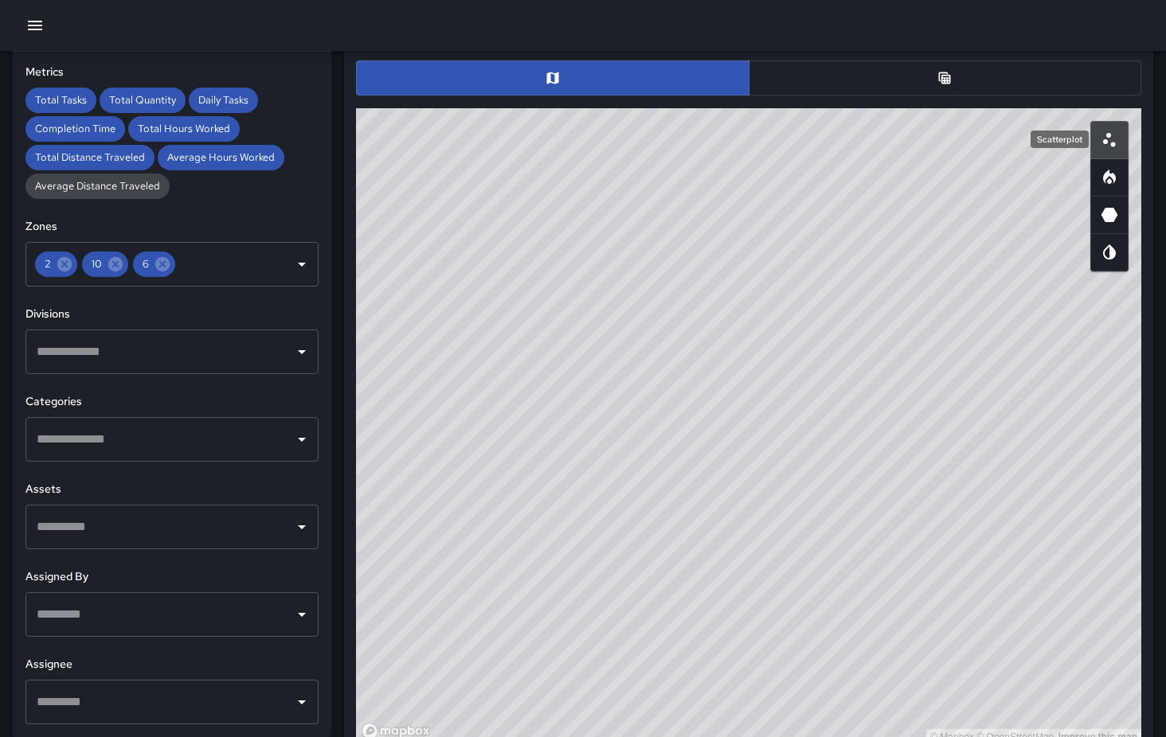
click at [1116, 146] on icon "Scatterplot" at bounding box center [1109, 140] width 19 height 19
click at [1112, 176] on icon "Heatmap" at bounding box center [1109, 177] width 13 height 14
click at [1112, 217] on icon "3D Heatmap" at bounding box center [1109, 215] width 17 height 14
click at [1107, 258] on icon "Map Style" at bounding box center [1109, 251] width 13 height 15
click at [1112, 154] on button "button" at bounding box center [1109, 140] width 38 height 38
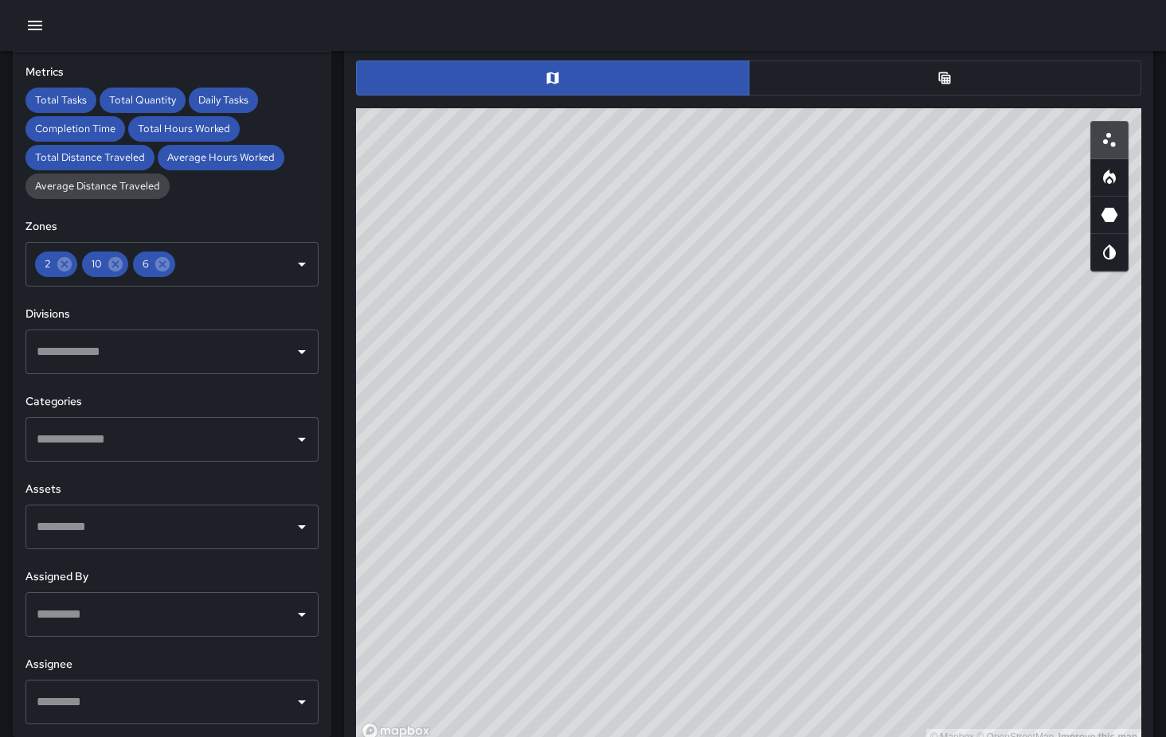
type button "scatterplot"
drag, startPoint x: 747, startPoint y: 531, endPoint x: 619, endPoint y: 265, distance: 294.9
click at [620, 265] on div "© Mapbox © OpenStreetMap Improve this map" at bounding box center [748, 426] width 785 height 637
drag, startPoint x: 960, startPoint y: 487, endPoint x: 750, endPoint y: 478, distance: 210.4
click at [749, 478] on div "© Mapbox © OpenStreetMap Improve this map" at bounding box center [748, 426] width 785 height 637
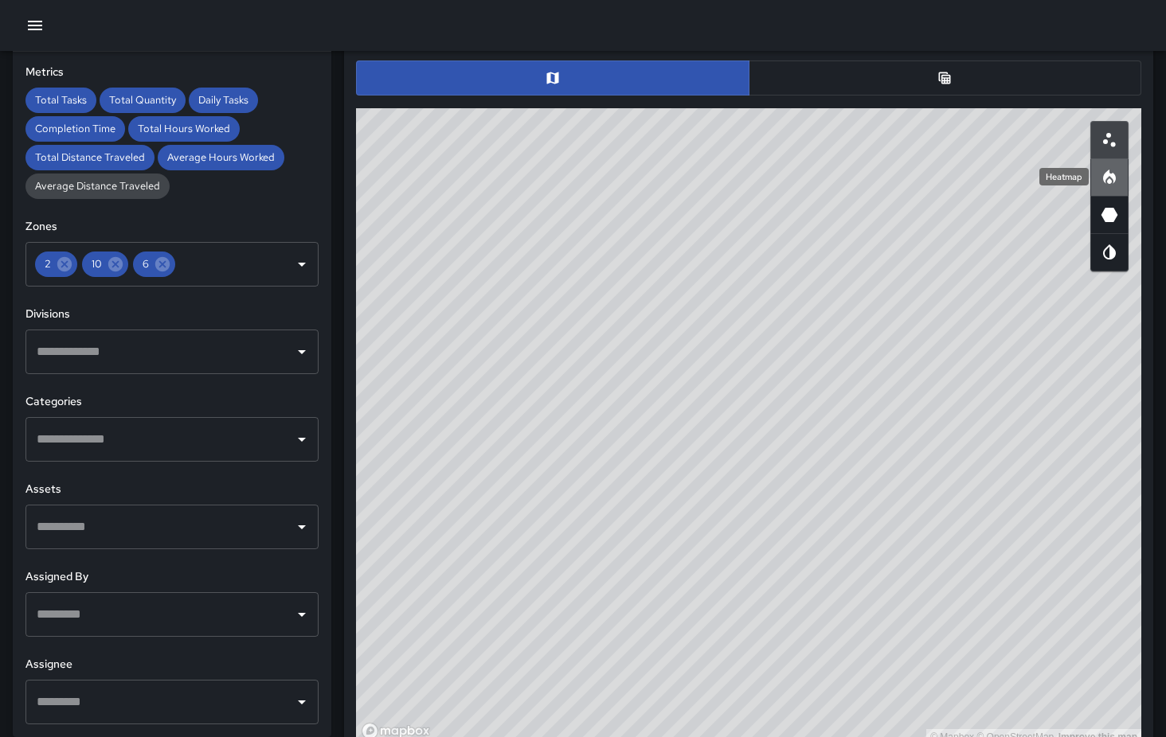
click at [1112, 184] on icon "Heatmap" at bounding box center [1109, 177] width 19 height 19
click at [1108, 216] on icon "3D Heatmap" at bounding box center [1109, 215] width 17 height 14
type button "hexagonal"
drag, startPoint x: 943, startPoint y: 429, endPoint x: 608, endPoint y: 328, distance: 350.1
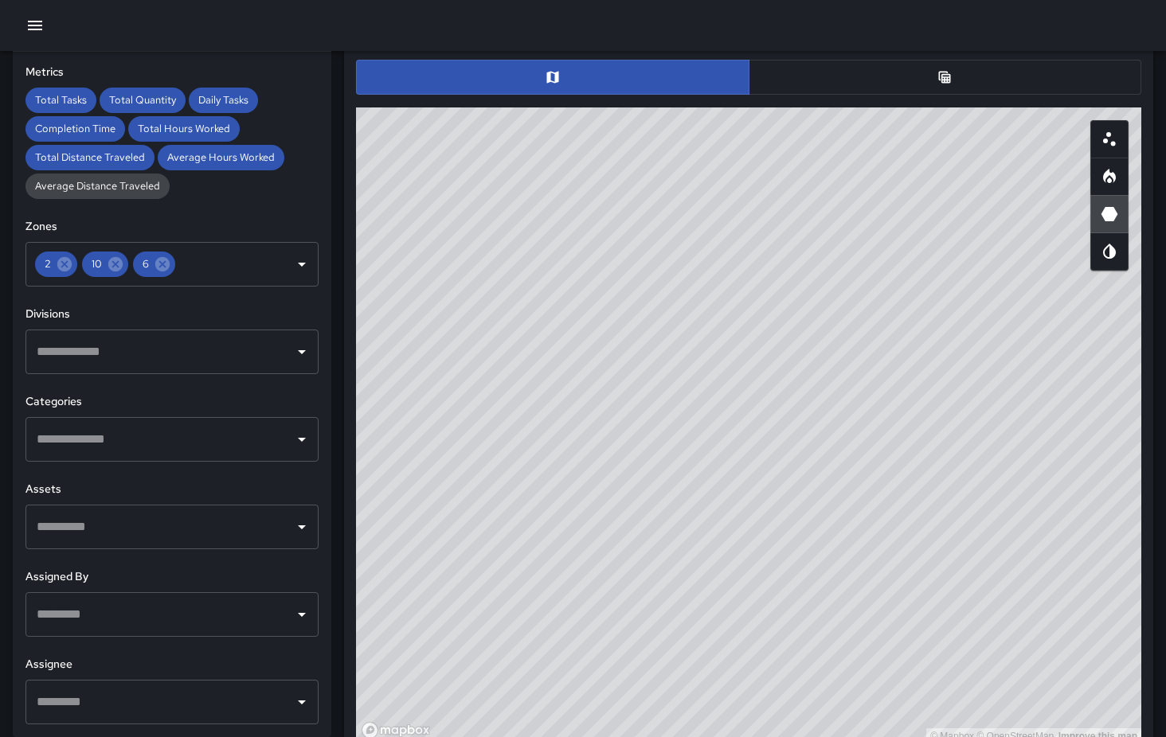
click at [608, 328] on div "© Mapbox © OpenStreetMap Improve this map" at bounding box center [748, 425] width 785 height 637
click at [755, 343] on div "© Mapbox © OpenStreetMap Improve this map" at bounding box center [748, 425] width 785 height 637
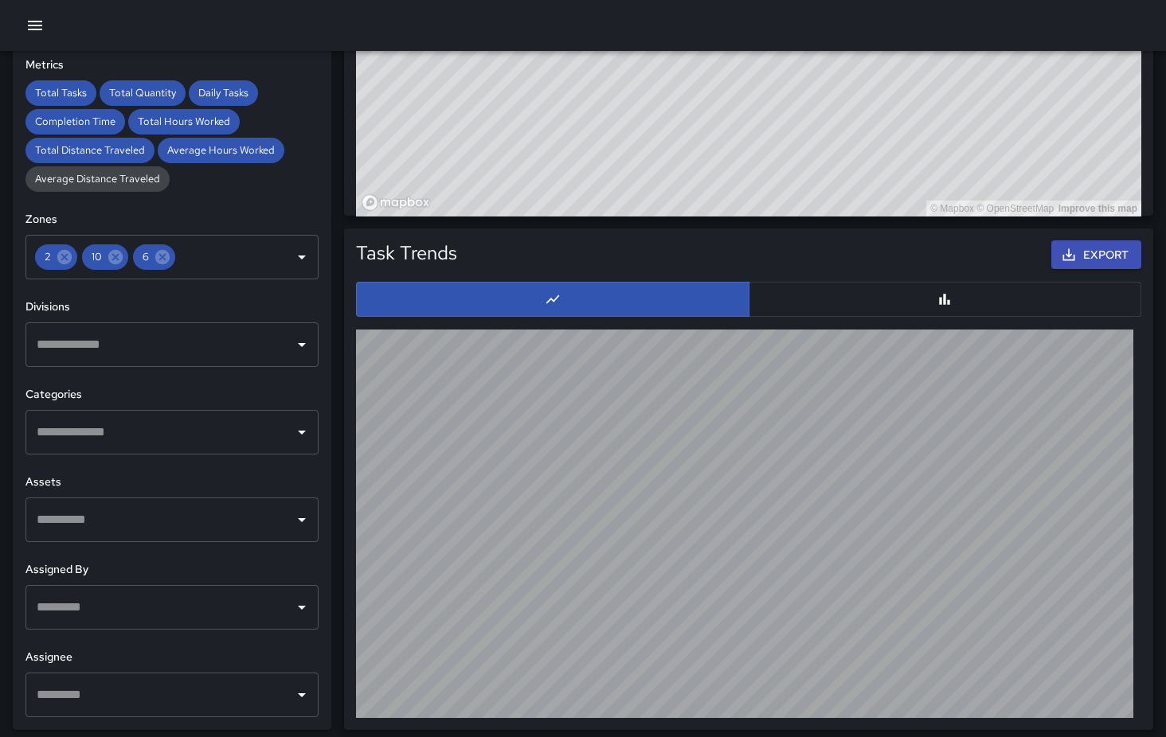
scroll to position [1479, 0]
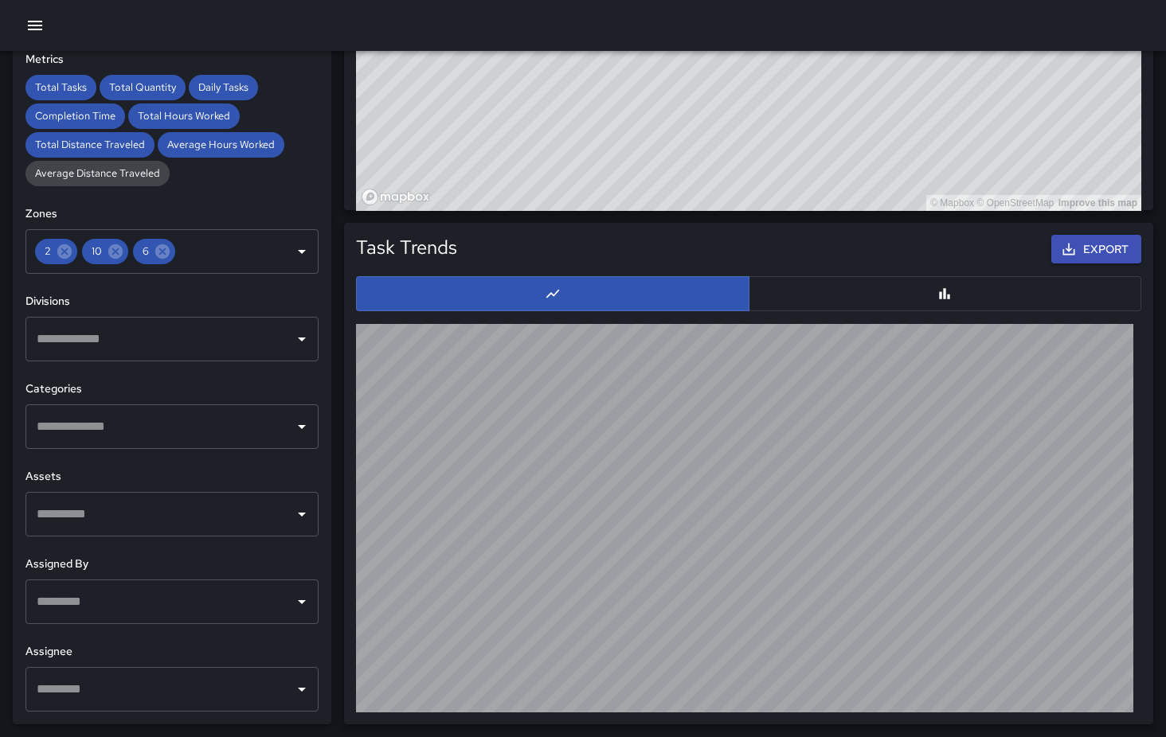
click at [932, 295] on button "button" at bounding box center [944, 293] width 393 height 35
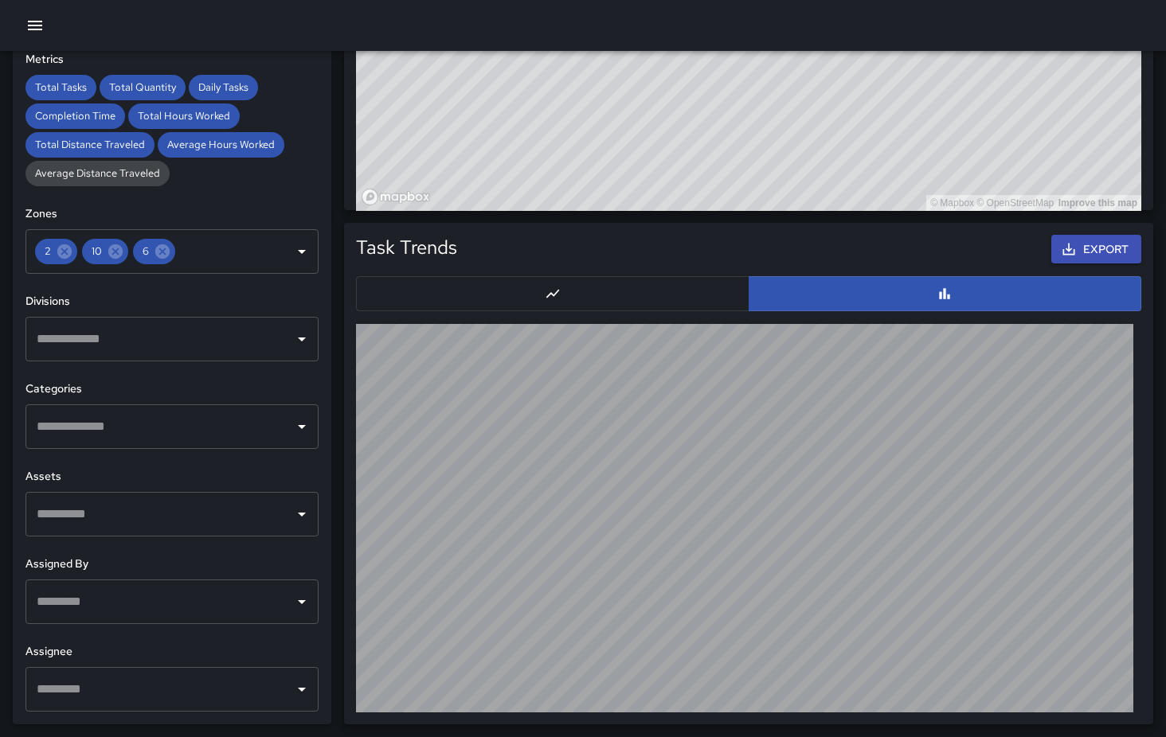
click at [592, 295] on button "button" at bounding box center [552, 293] width 393 height 35
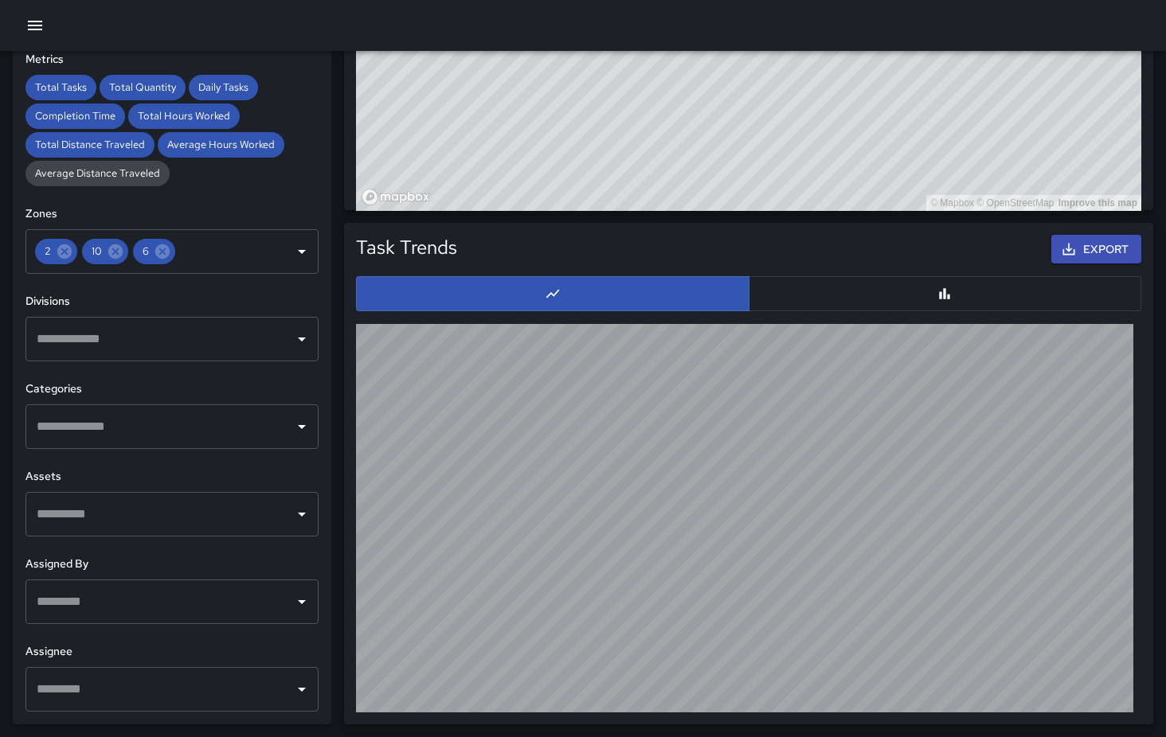
scroll to position [0, 0]
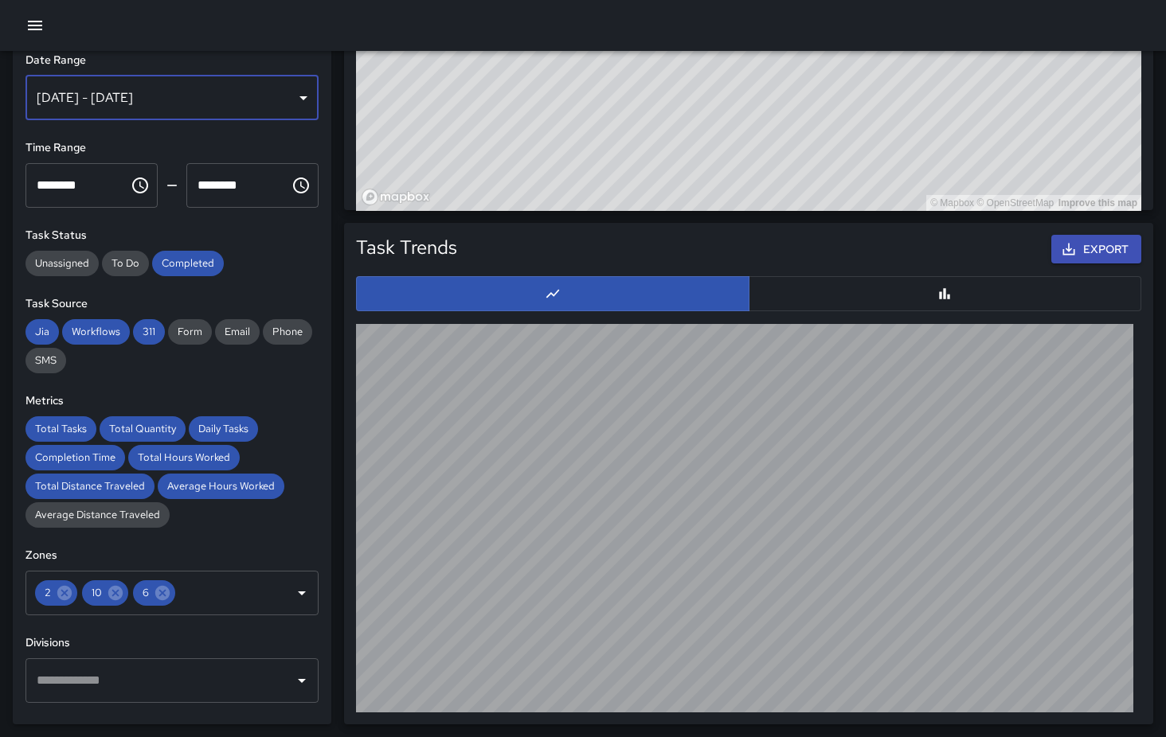
click at [303, 92] on div "[DATE] - [DATE]" at bounding box center [171, 98] width 293 height 45
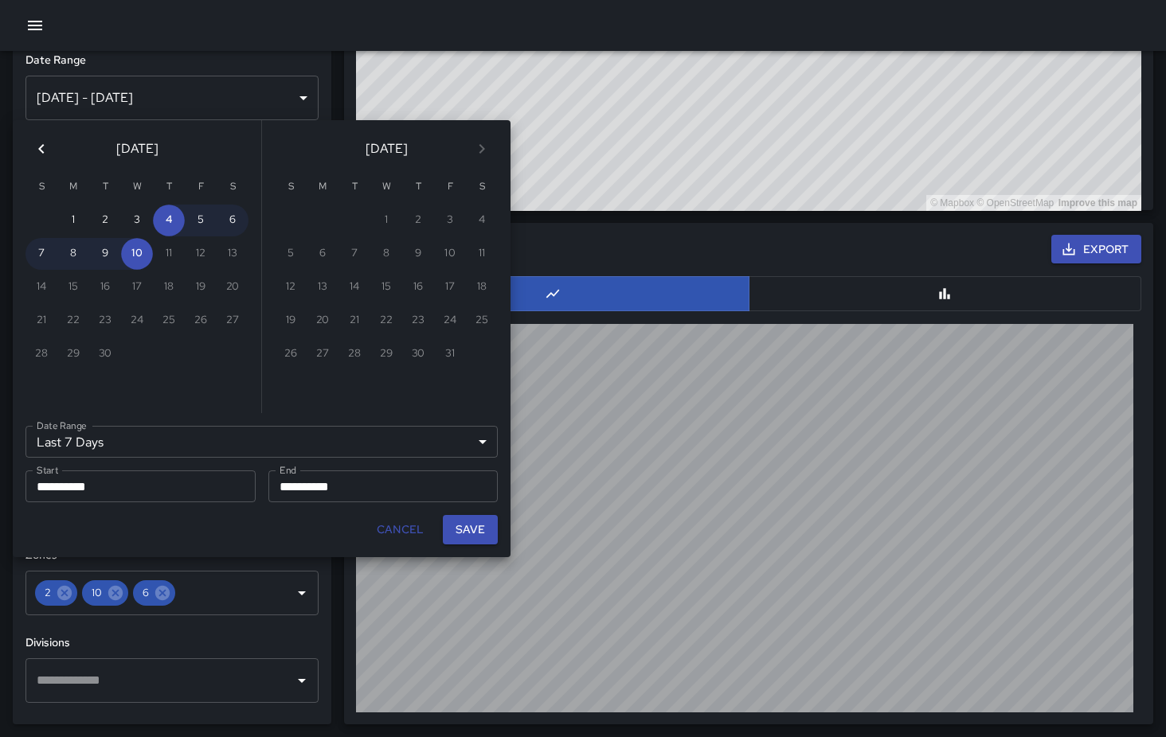
click at [482, 447] on div "Last 7 Days ****** Date Range" at bounding box center [261, 442] width 472 height 32
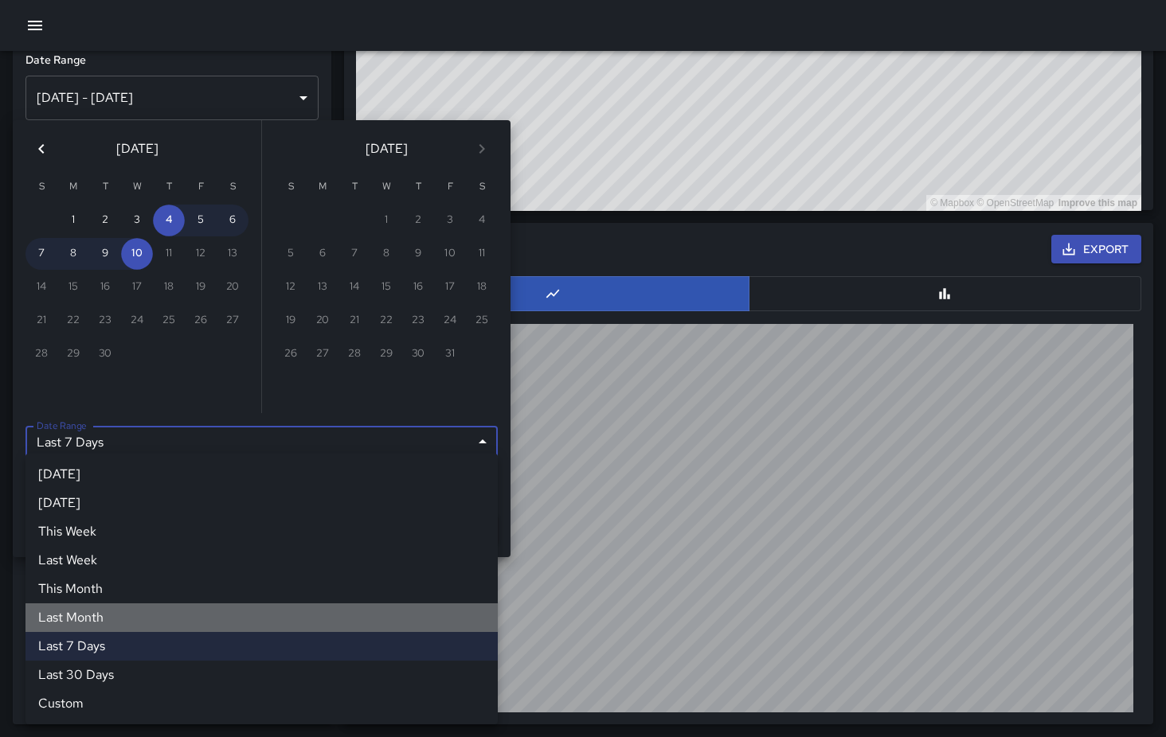
click at [79, 616] on li "Last Month" at bounding box center [261, 618] width 472 height 29
type input "**********"
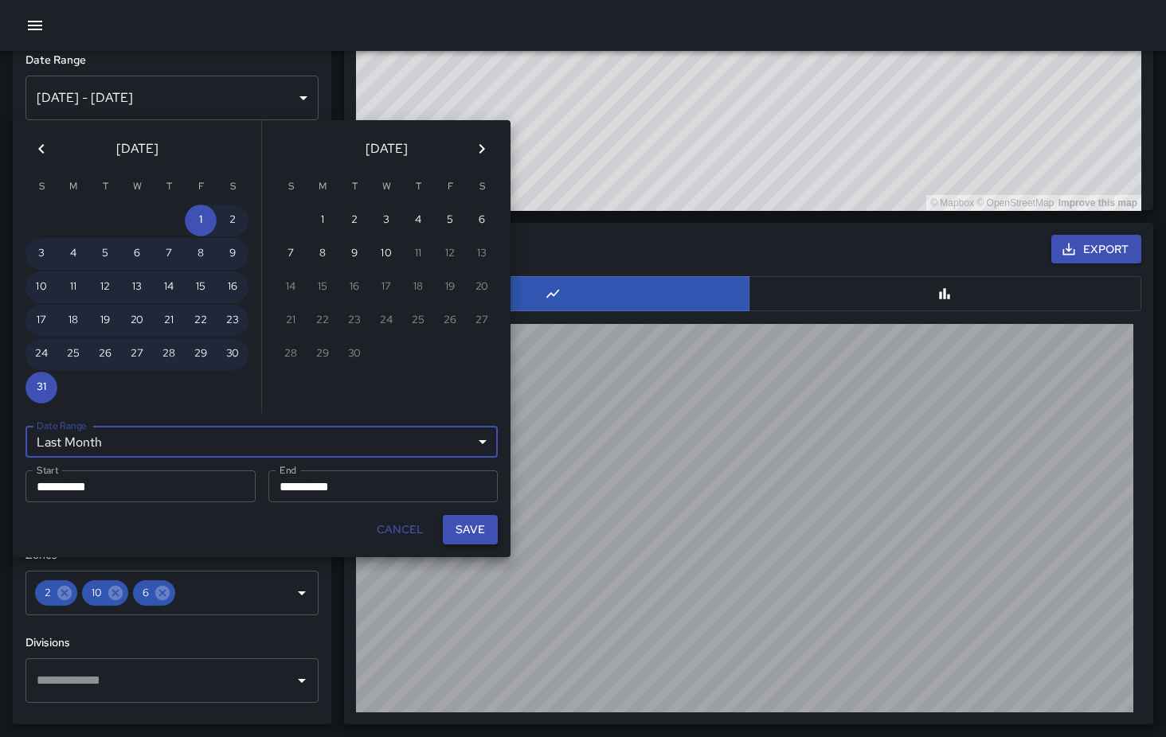
click at [475, 533] on button "Save" at bounding box center [470, 529] width 55 height 29
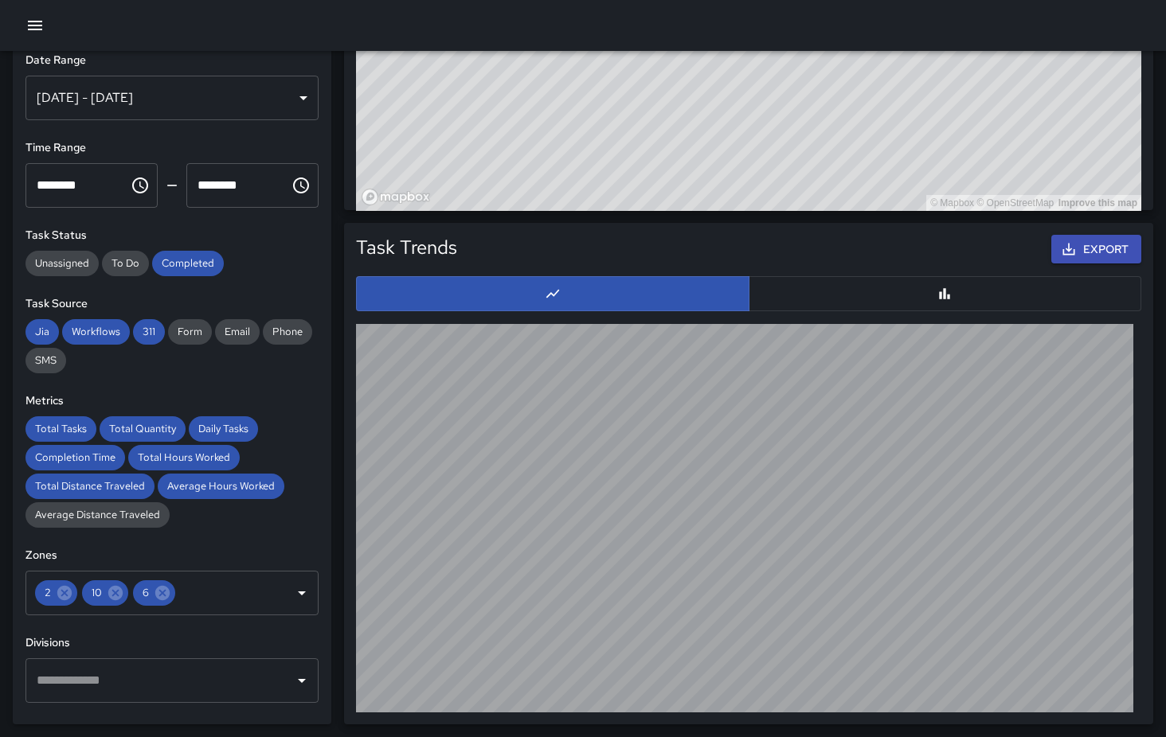
type input "**********"
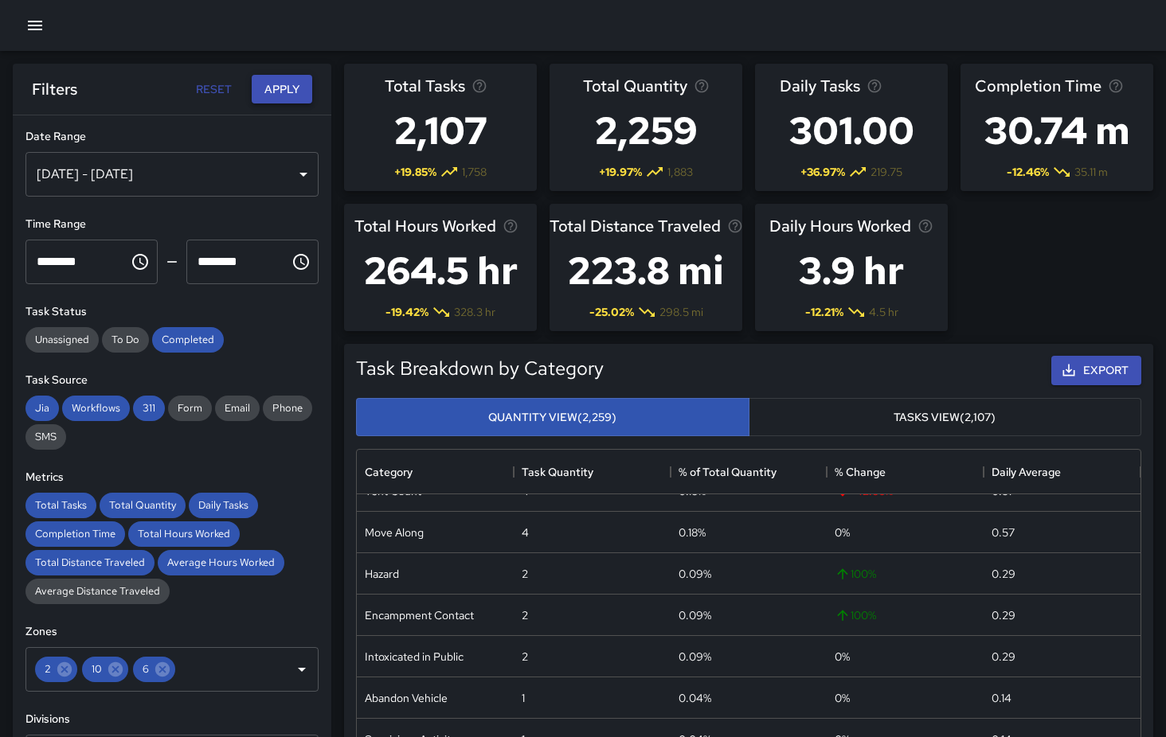
click at [281, 91] on button "Apply" at bounding box center [282, 89] width 61 height 29
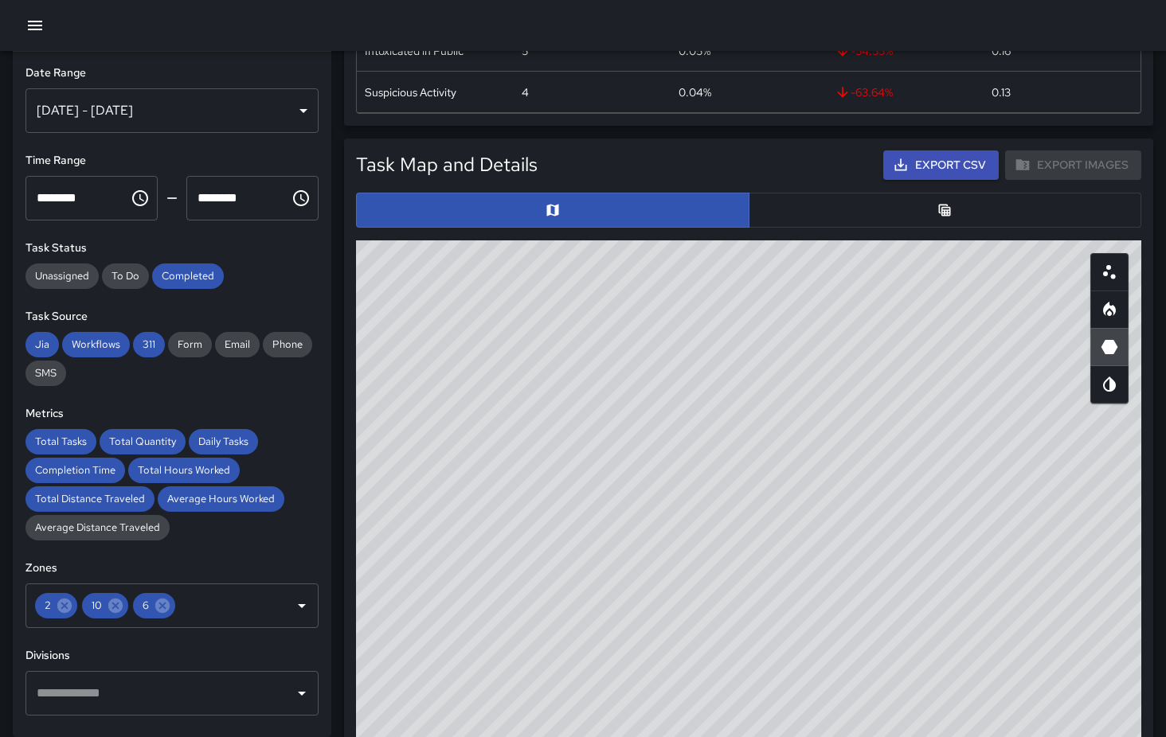
scroll to position [845, 0]
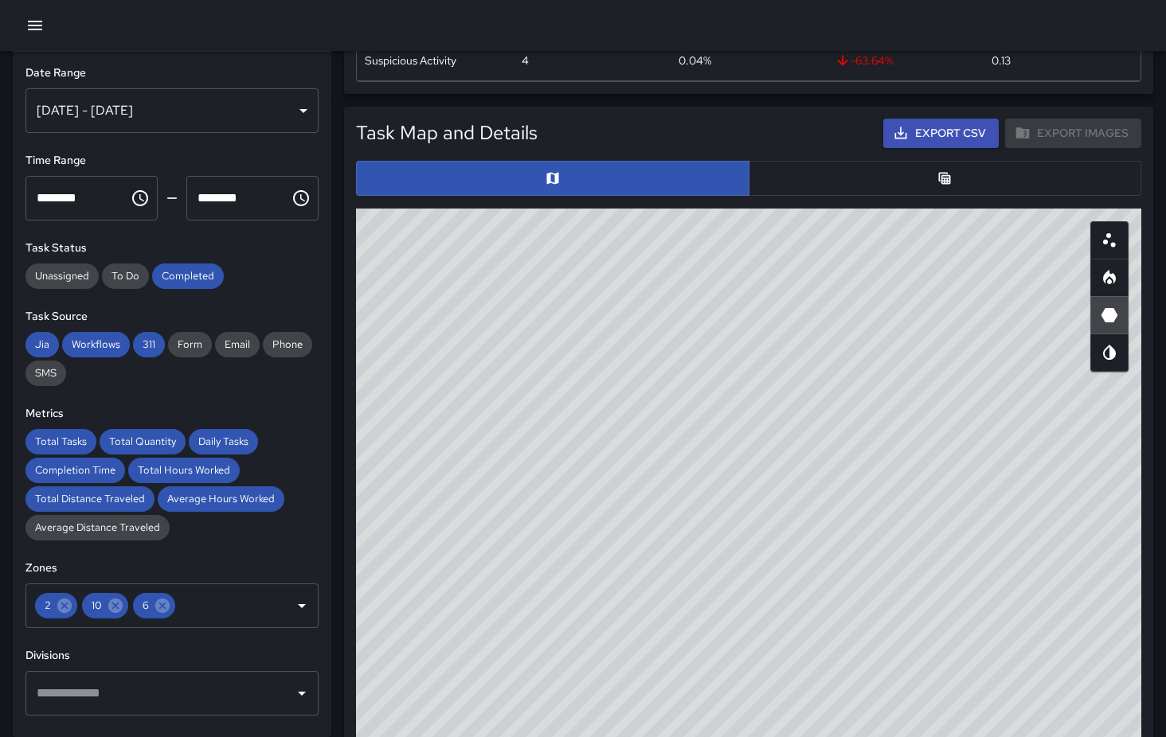
drag, startPoint x: 885, startPoint y: 386, endPoint x: 935, endPoint y: 475, distance: 101.2
click at [935, 474] on div "© Mapbox © OpenStreetMap Improve this map" at bounding box center [748, 527] width 785 height 637
click at [1107, 245] on icon "Scatterplot" at bounding box center [1109, 240] width 19 height 19
click at [903, 175] on button "button" at bounding box center [944, 178] width 393 height 35
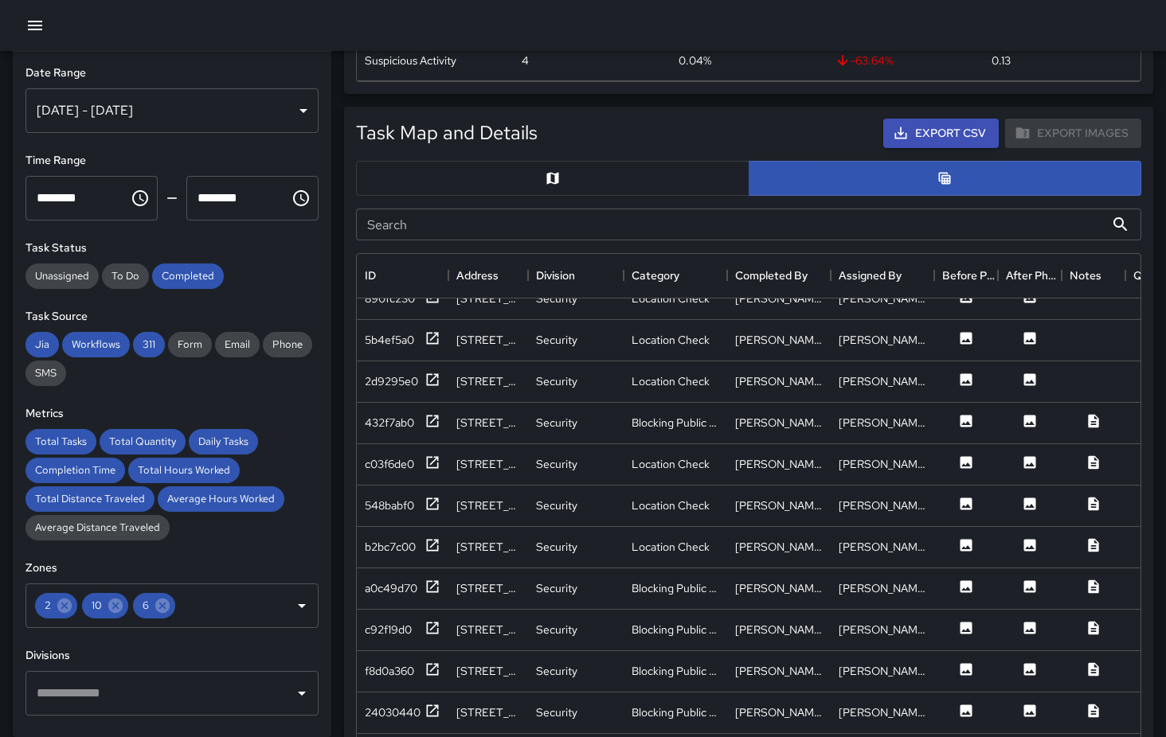
scroll to position [270, 0]
click at [390, 383] on div "2d9295e0" at bounding box center [391, 380] width 53 height 16
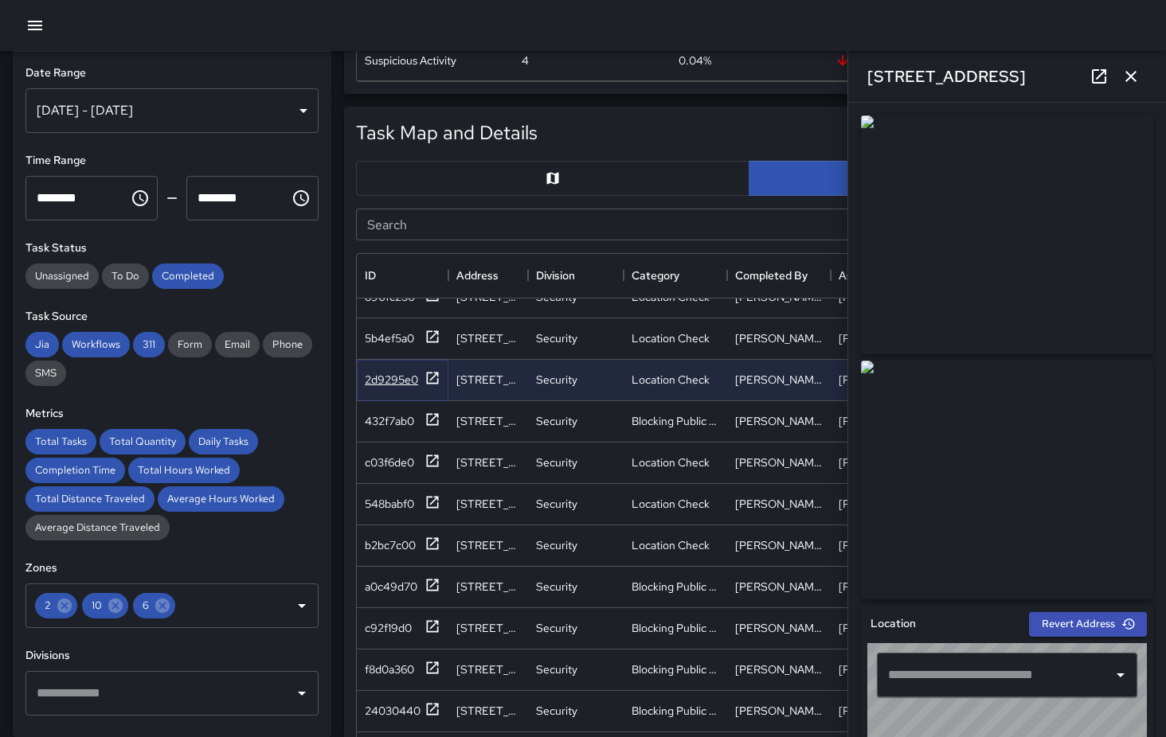
type input "**********"
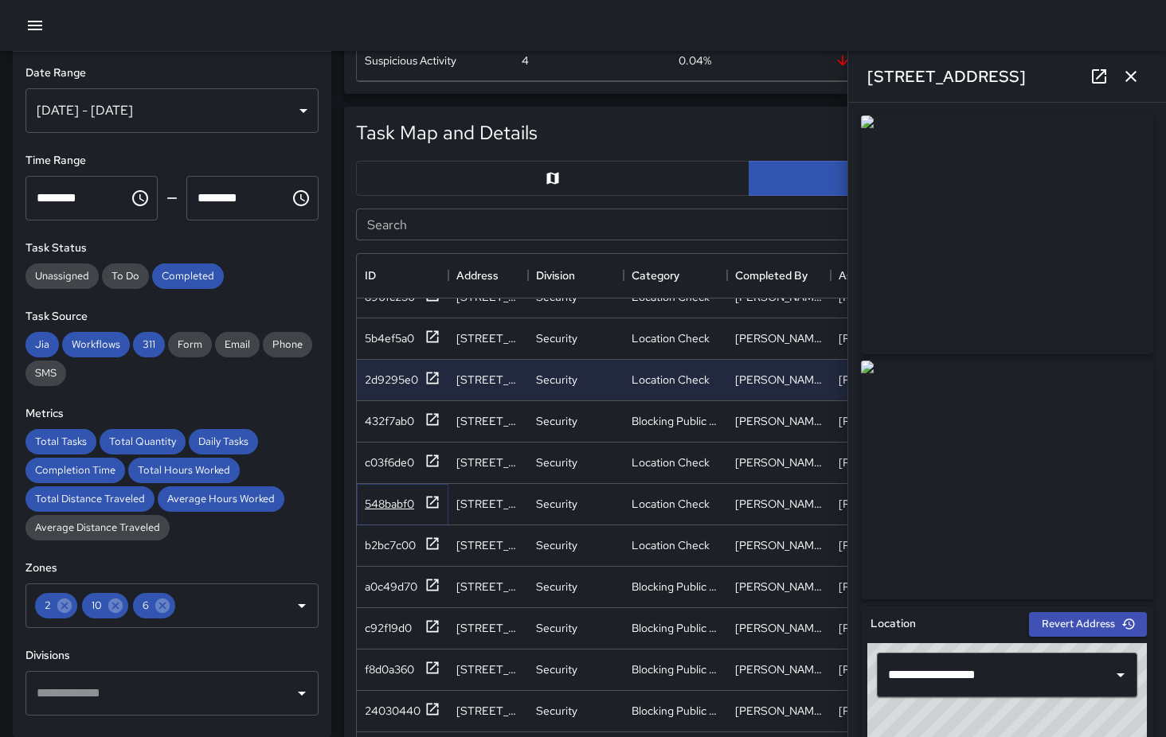
click at [389, 506] on div "548babf0" at bounding box center [389, 504] width 49 height 16
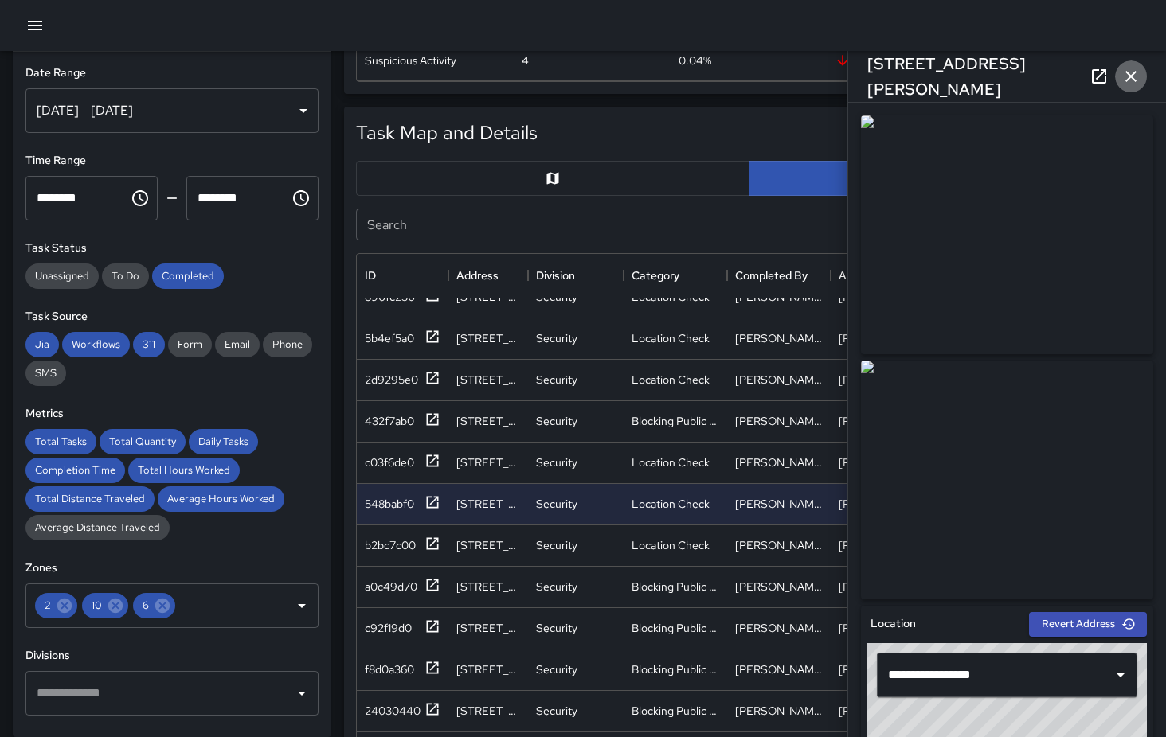
click at [1133, 74] on icon "button" at bounding box center [1130, 76] width 11 height 11
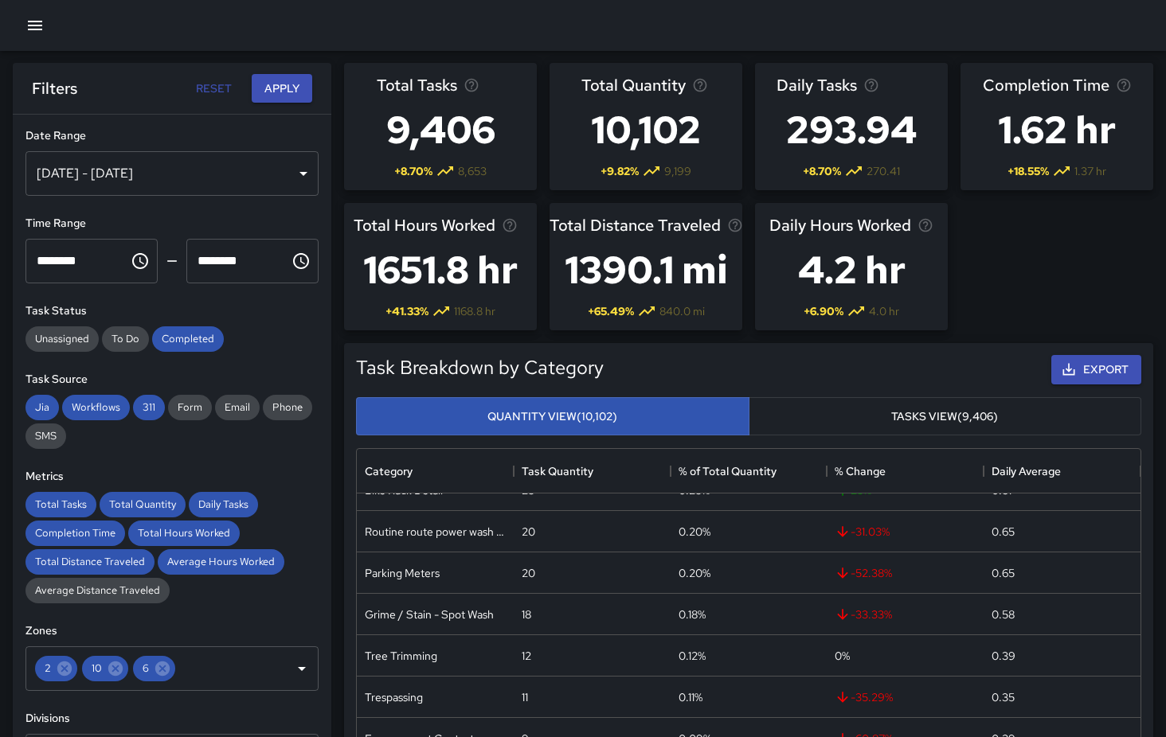
scroll to position [0, 0]
click at [38, 25] on icon "button" at bounding box center [35, 26] width 14 height 10
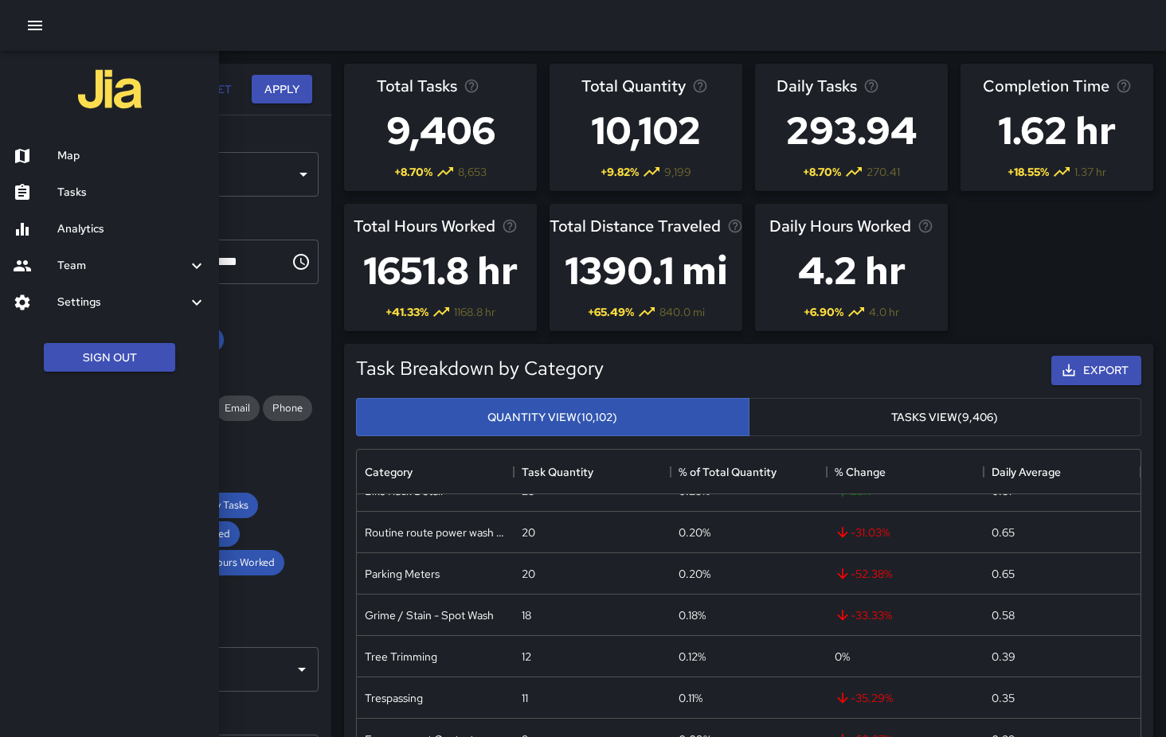
click at [96, 305] on h6 "Settings" at bounding box center [122, 303] width 130 height 18
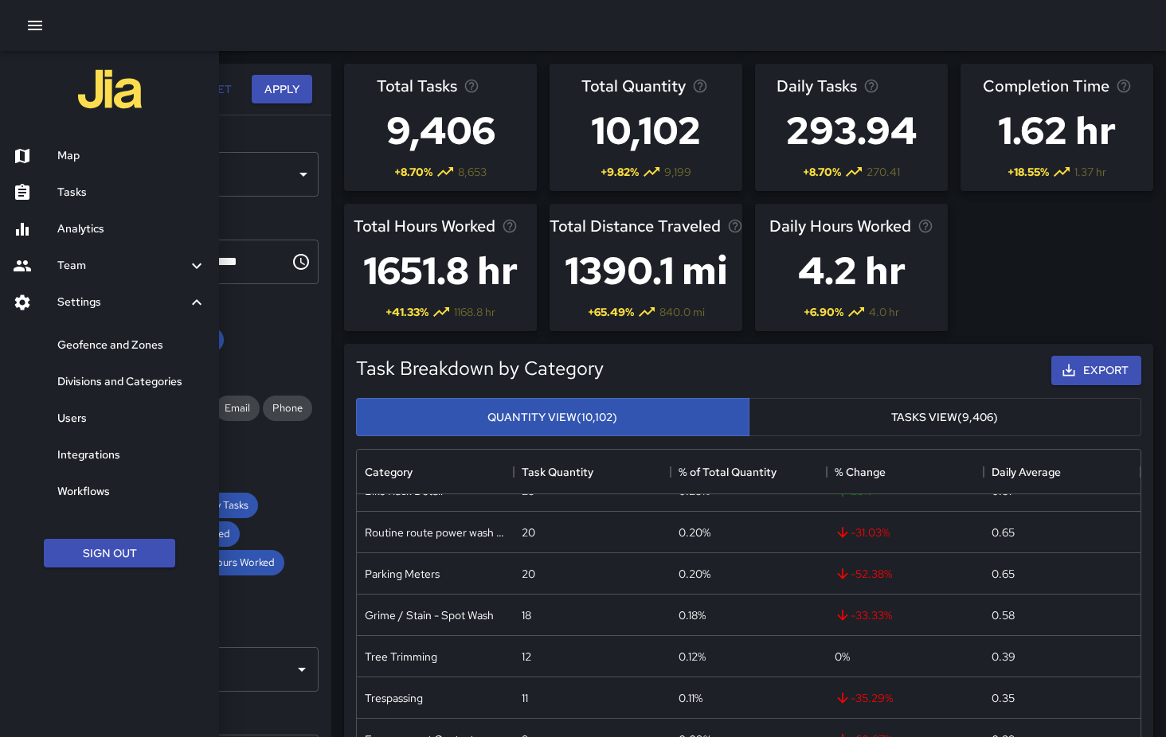
click at [122, 451] on h6 "Integrations" at bounding box center [131, 456] width 149 height 18
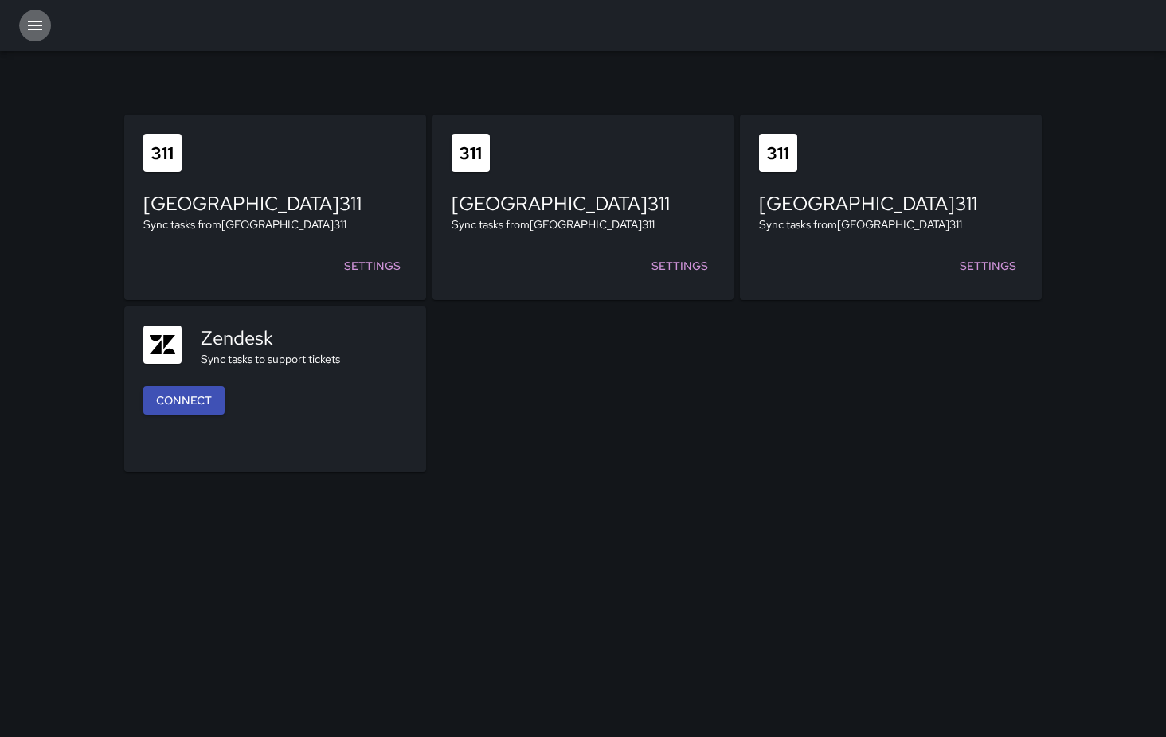
click at [37, 25] on icon "button" at bounding box center [35, 26] width 14 height 10
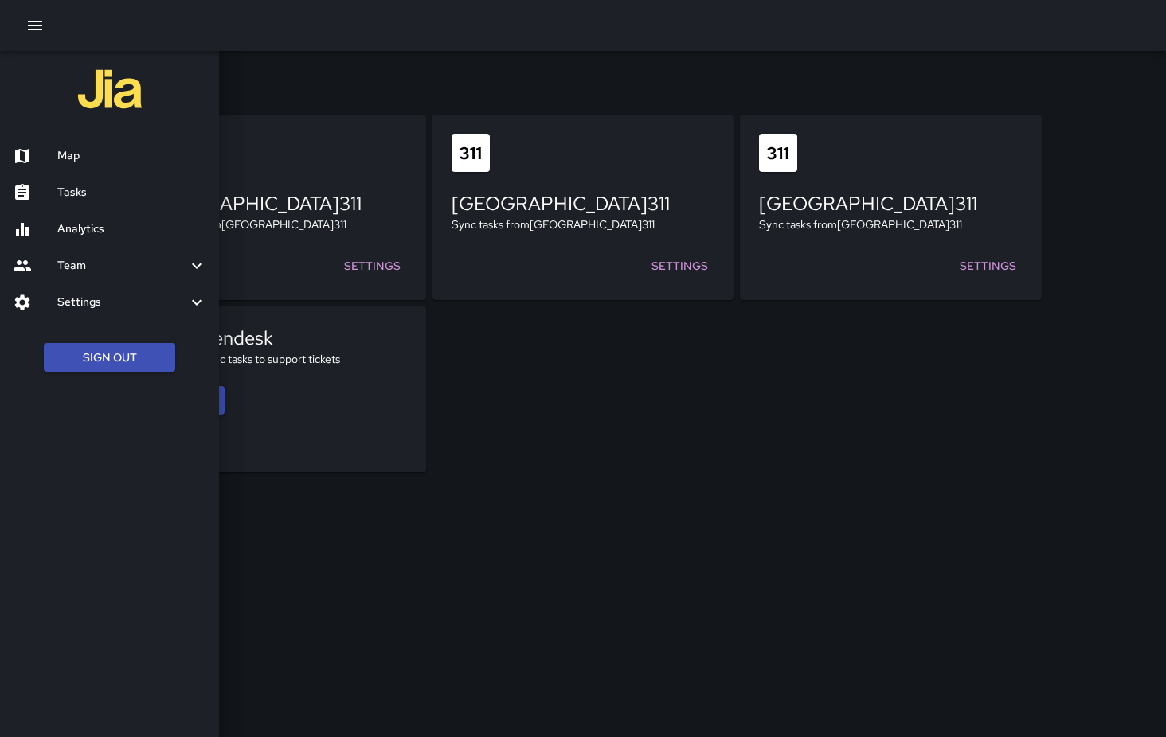
click at [144, 268] on h6 "Team" at bounding box center [122, 266] width 130 height 18
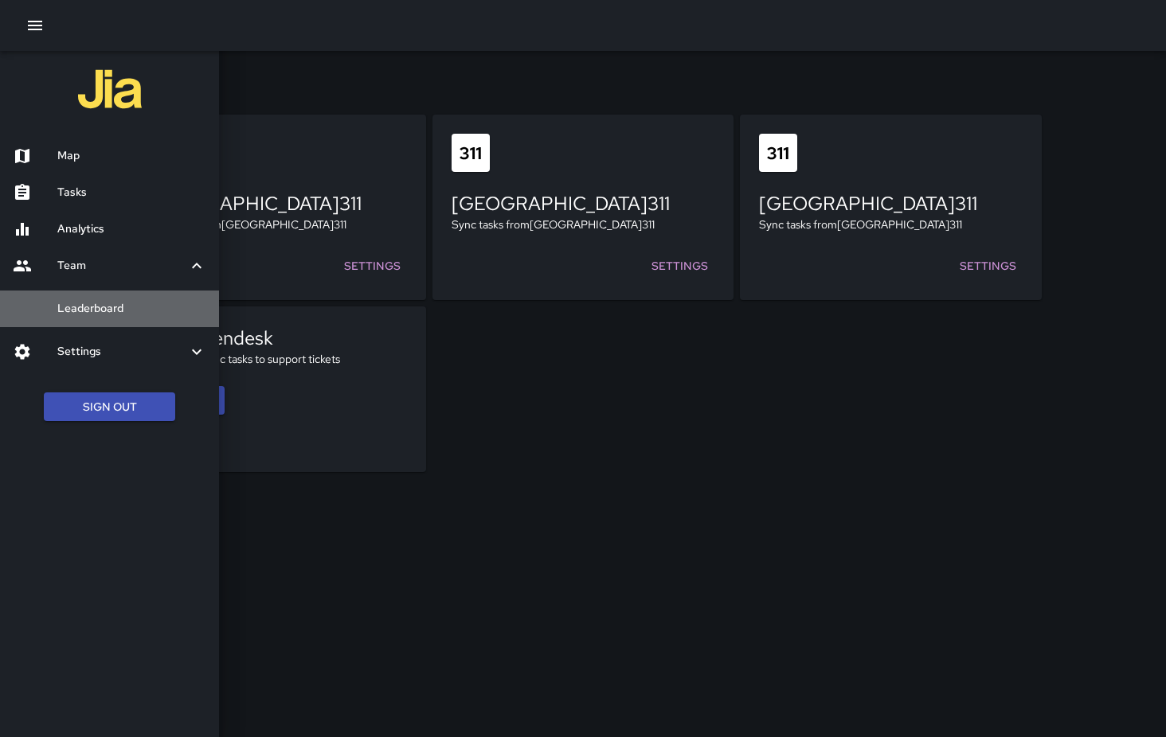
click at [117, 314] on h6 "Leaderboard" at bounding box center [131, 309] width 149 height 18
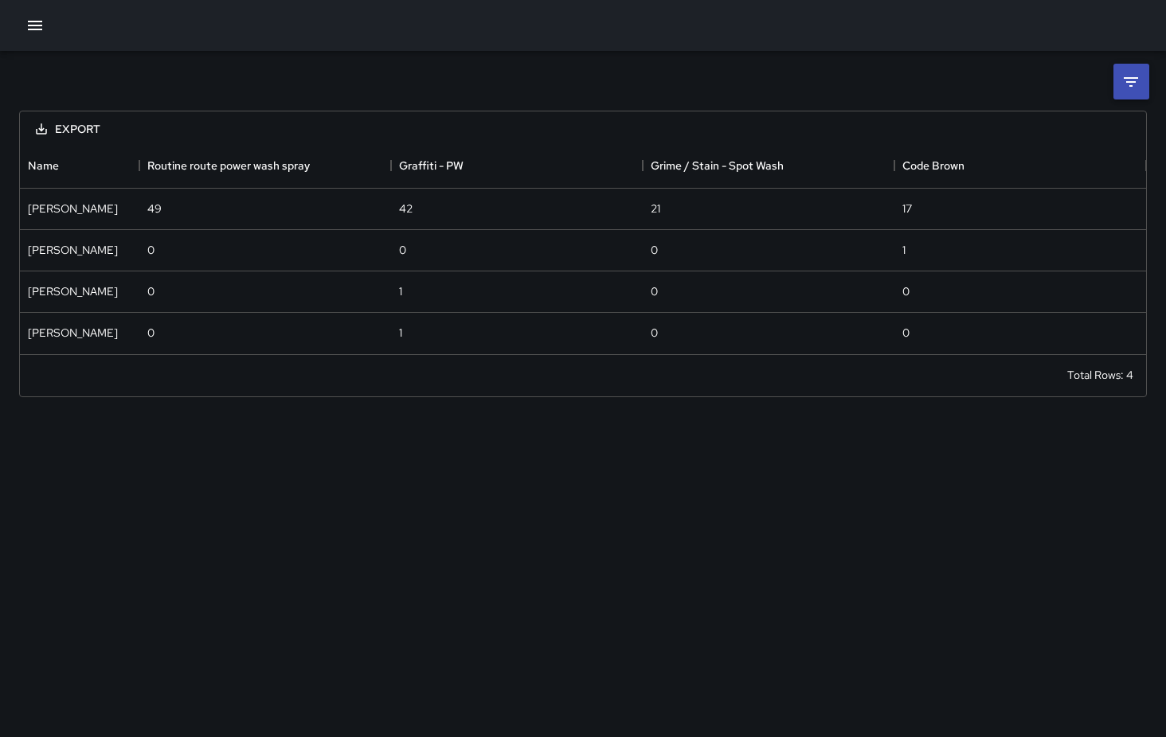
scroll to position [210, 1126]
click at [1138, 85] on icon at bounding box center [1130, 81] width 19 height 19
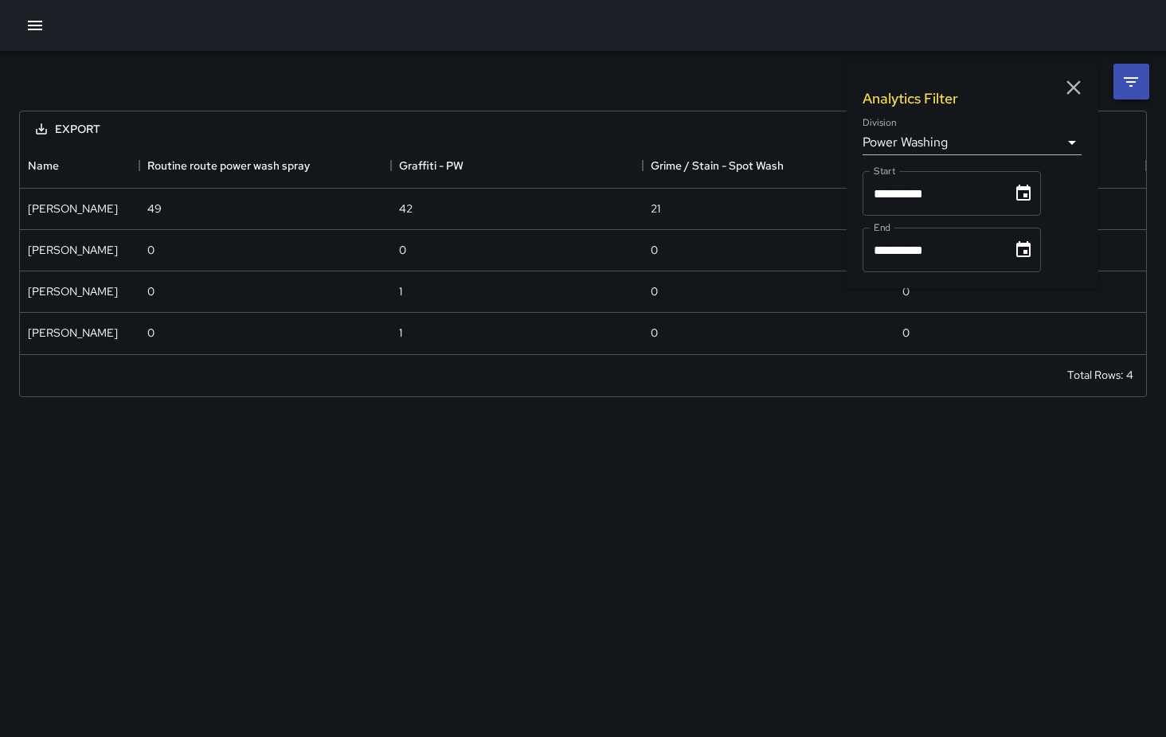
click at [1073, 140] on body "**********" at bounding box center [583, 368] width 1166 height 737
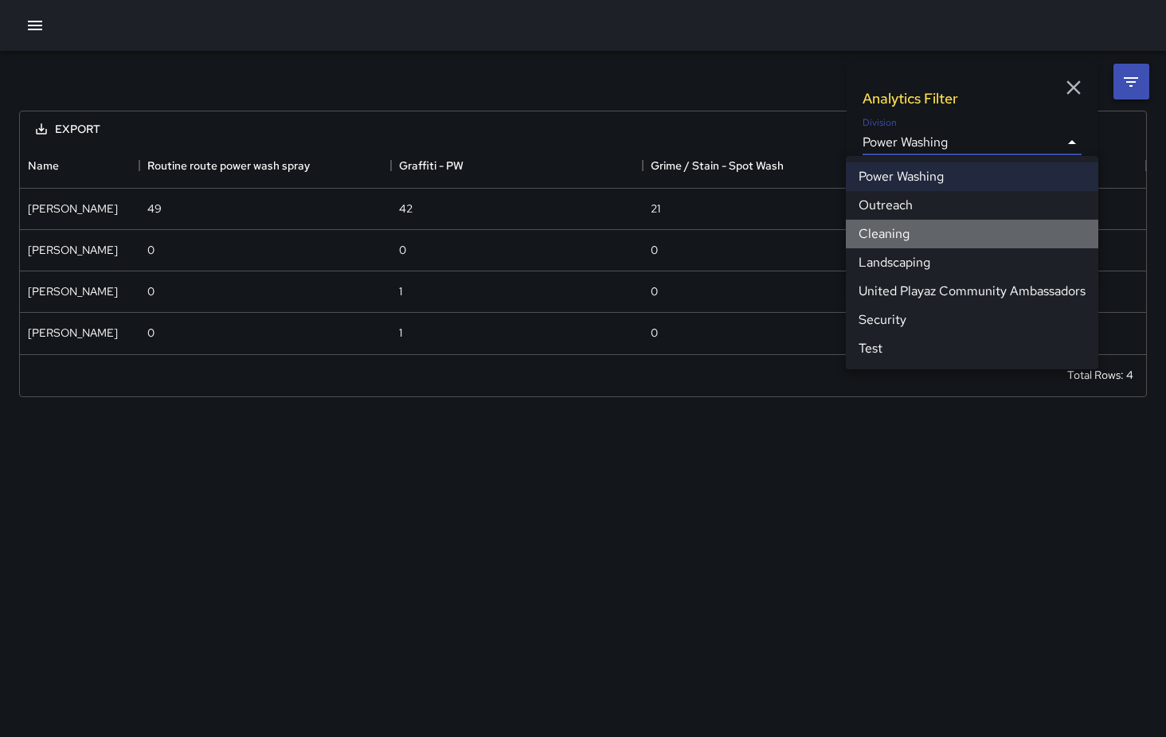
click at [889, 236] on li "Cleaning" at bounding box center [972, 234] width 252 height 29
type input "**********"
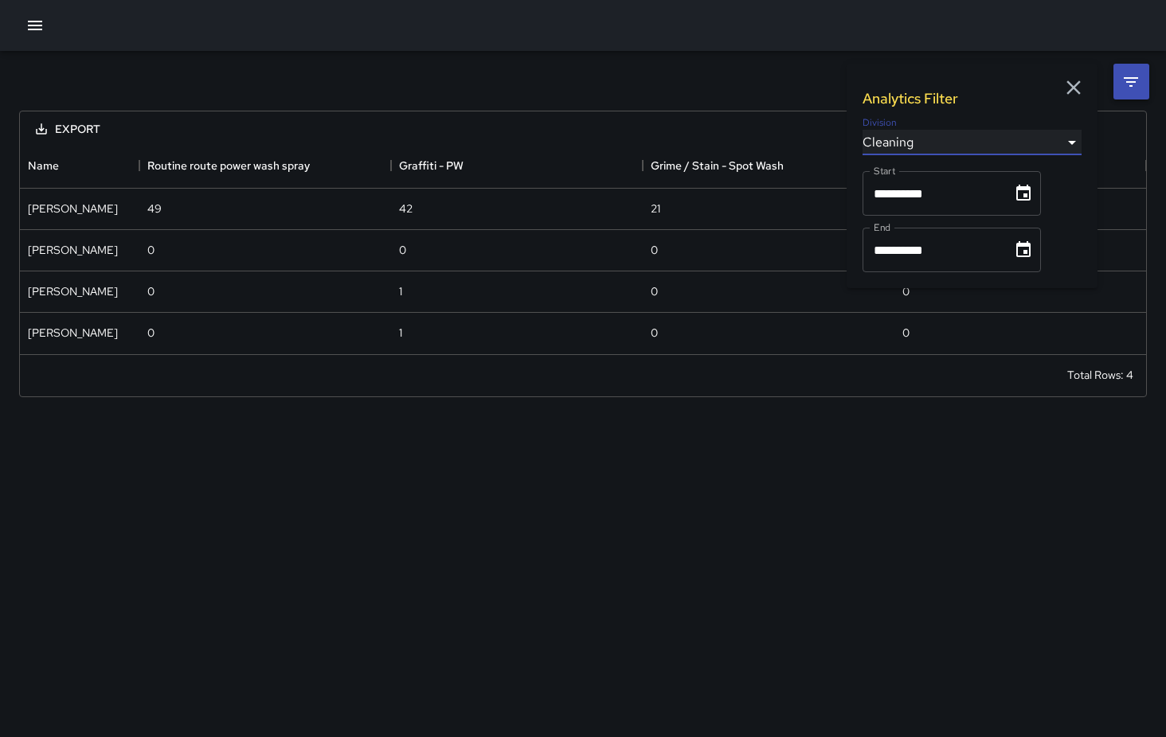
scroll to position [1080, 1126]
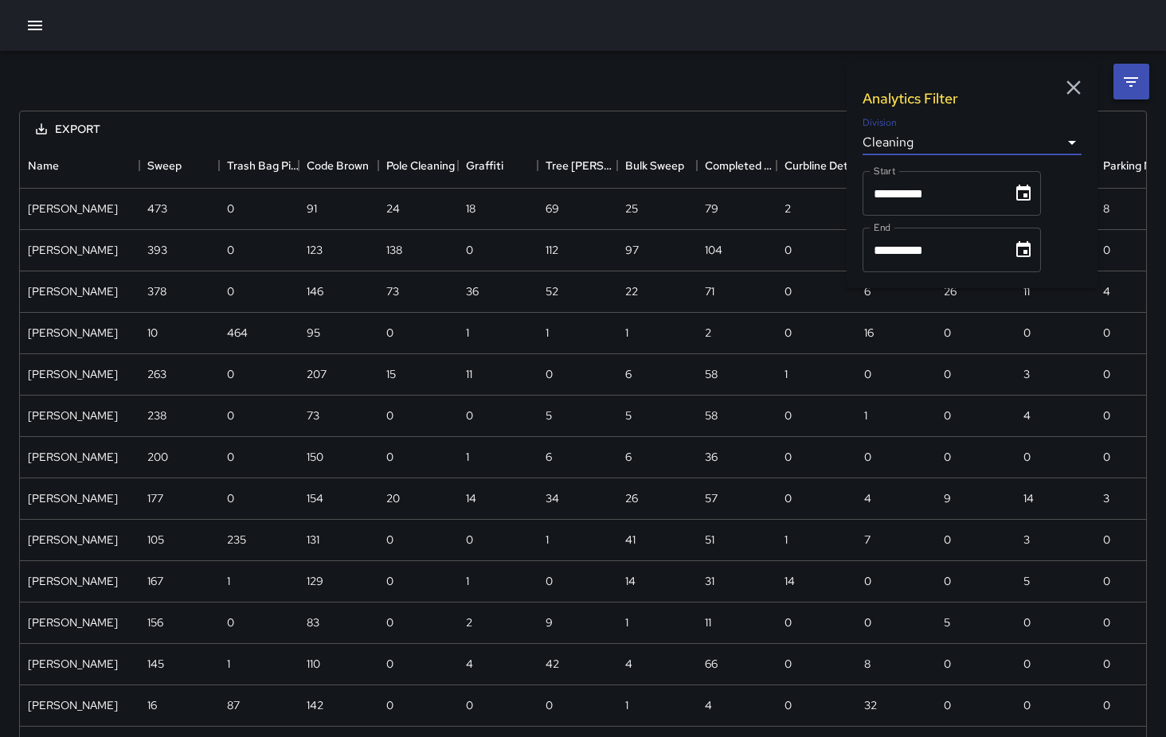
click at [991, 193] on input "**********" at bounding box center [931, 193] width 139 height 45
click at [180, 100] on div "**********" at bounding box center [583, 668] width 1166 height 1235
click at [1075, 83] on icon "button" at bounding box center [1073, 88] width 24 height 24
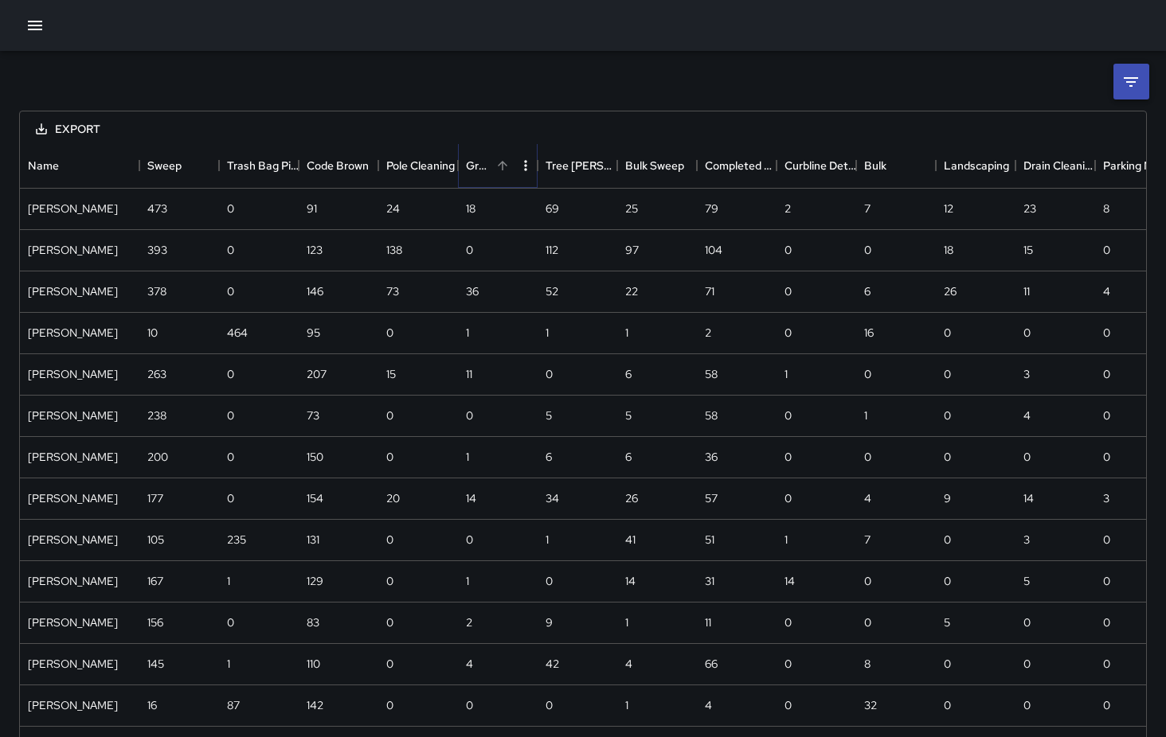
click at [506, 166] on icon "Sort" at bounding box center [503, 166] width 10 height 10
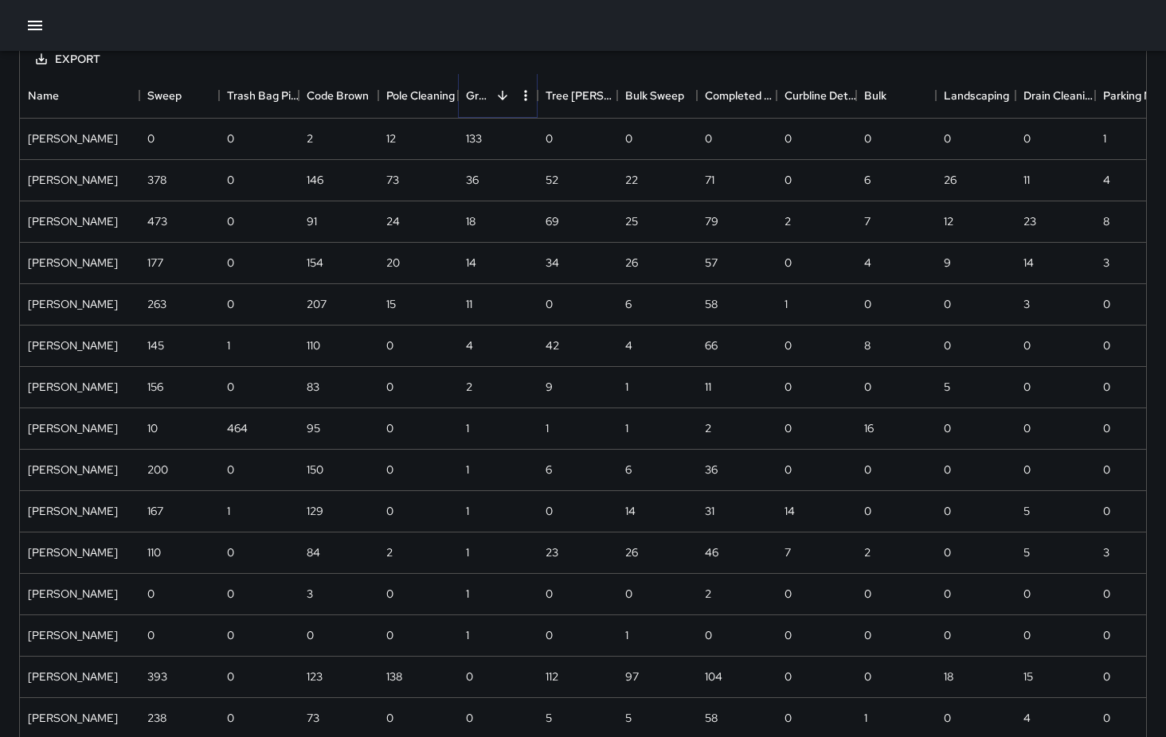
scroll to position [0, 0]
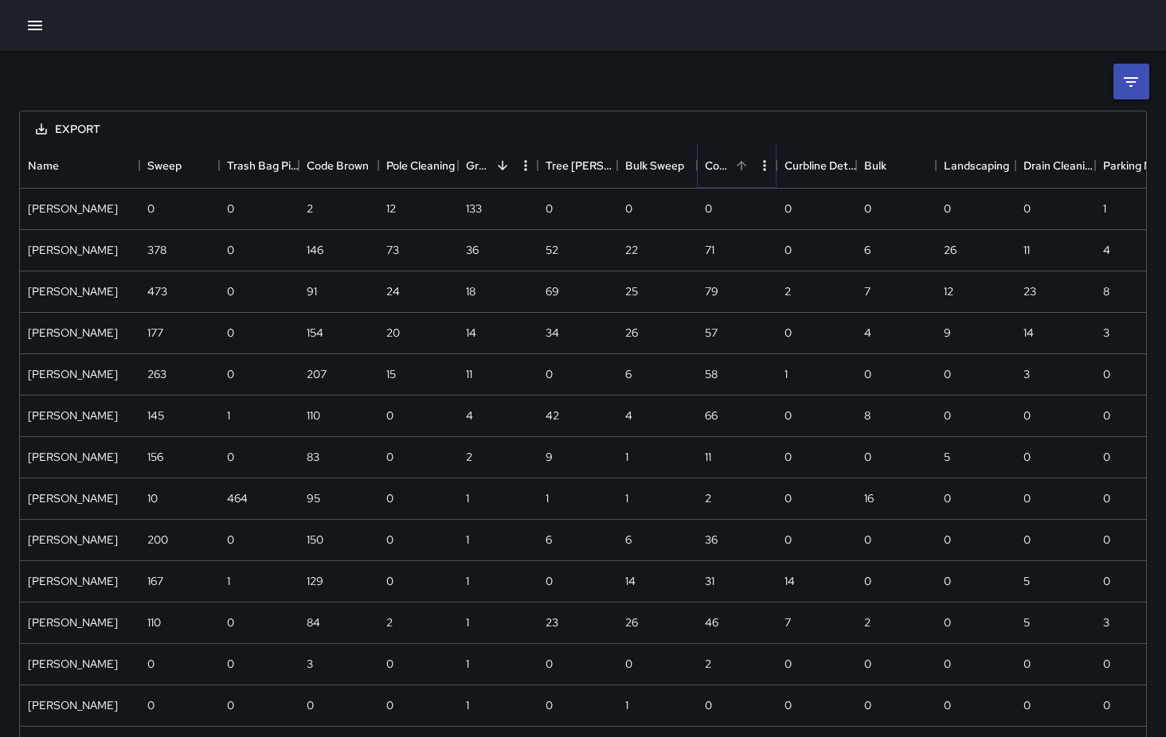
click at [744, 169] on icon "Sort" at bounding box center [741, 165] width 14 height 14
click at [825, 169] on icon "Sort" at bounding box center [821, 165] width 14 height 14
click at [819, 166] on icon "Sort" at bounding box center [821, 165] width 14 height 14
click at [894, 166] on icon "Sort" at bounding box center [897, 165] width 14 height 14
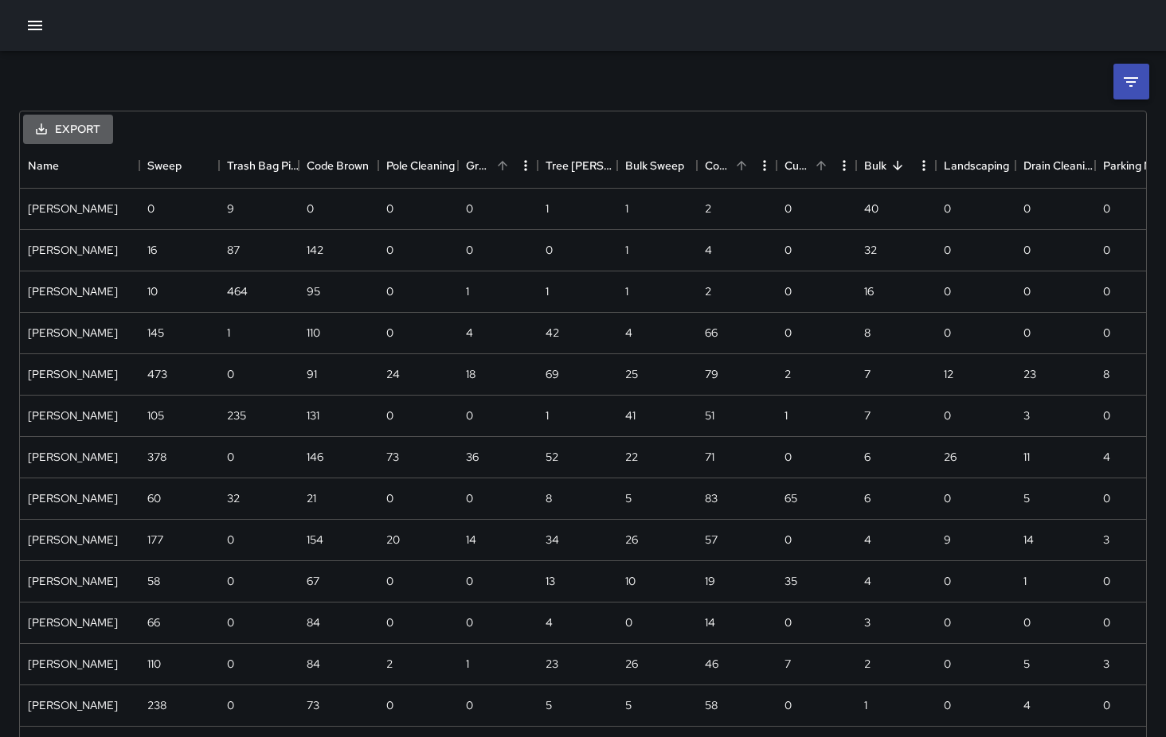
click at [77, 131] on button "Export" at bounding box center [68, 129] width 90 height 29
click at [100, 170] on li "Download as CSV" at bounding box center [86, 164] width 127 height 29
click at [37, 29] on icon "button" at bounding box center [35, 26] width 14 height 10
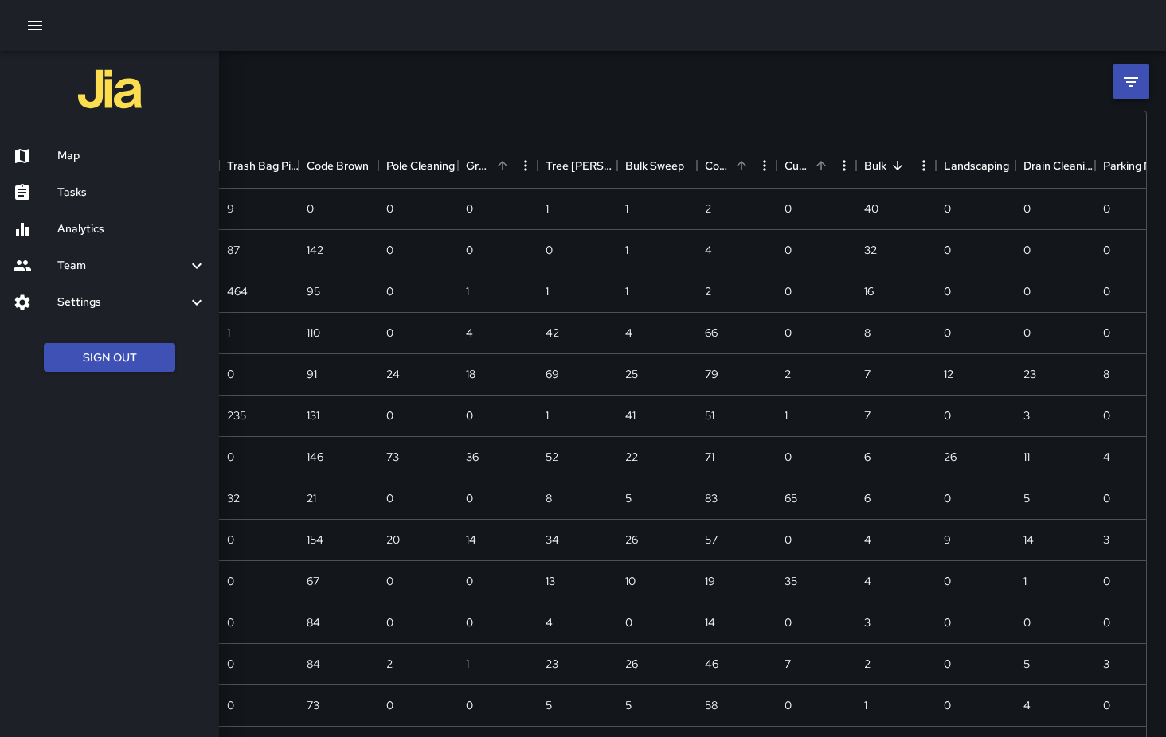
click at [338, 103] on div at bounding box center [583, 368] width 1166 height 737
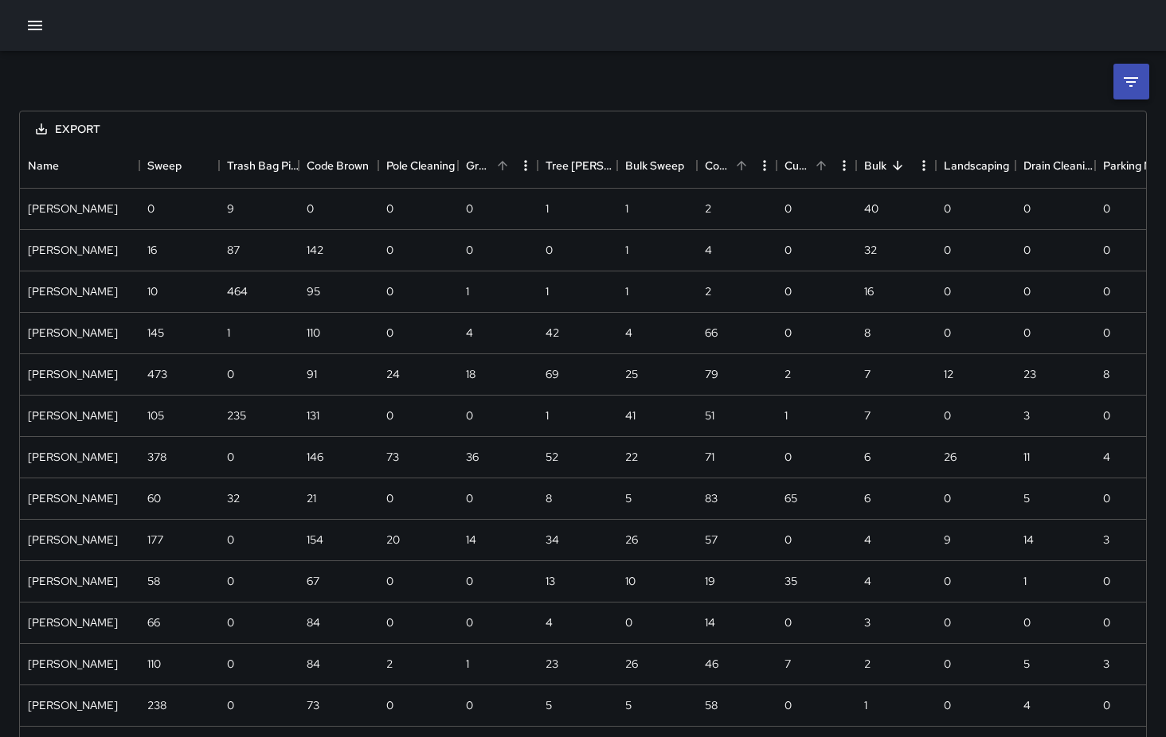
click at [29, 17] on icon "button" at bounding box center [34, 25] width 19 height 19
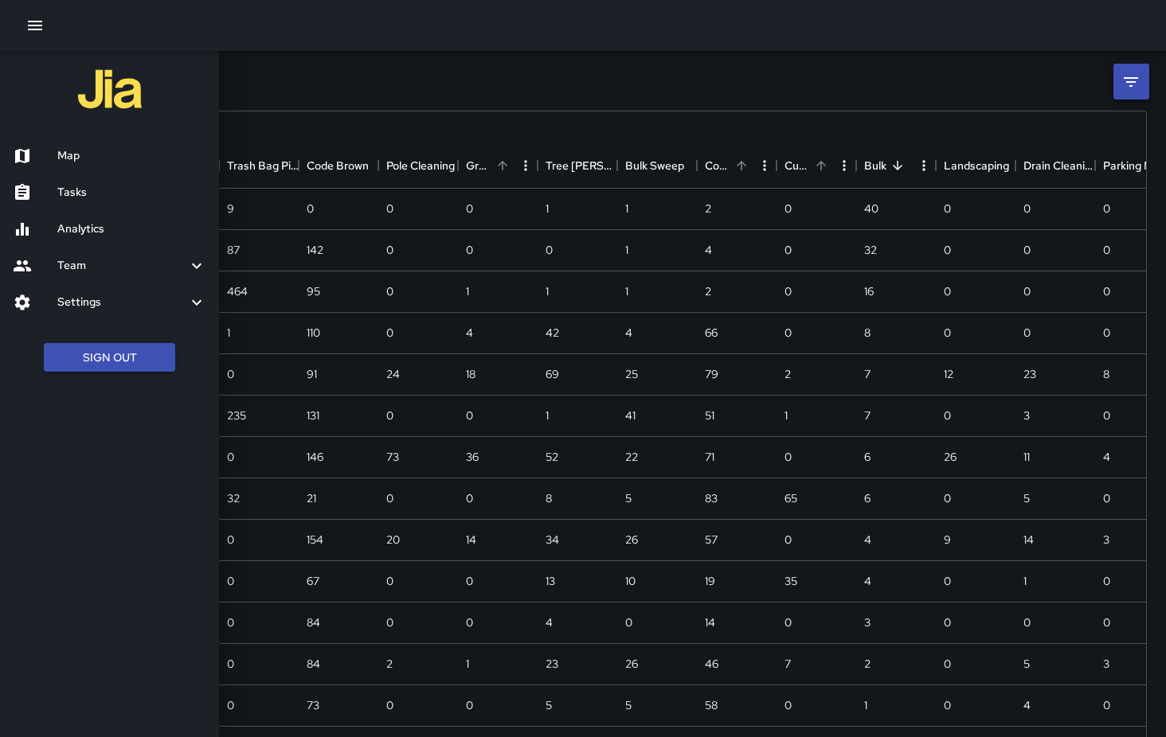
click at [80, 162] on h6 "Map" at bounding box center [131, 156] width 149 height 18
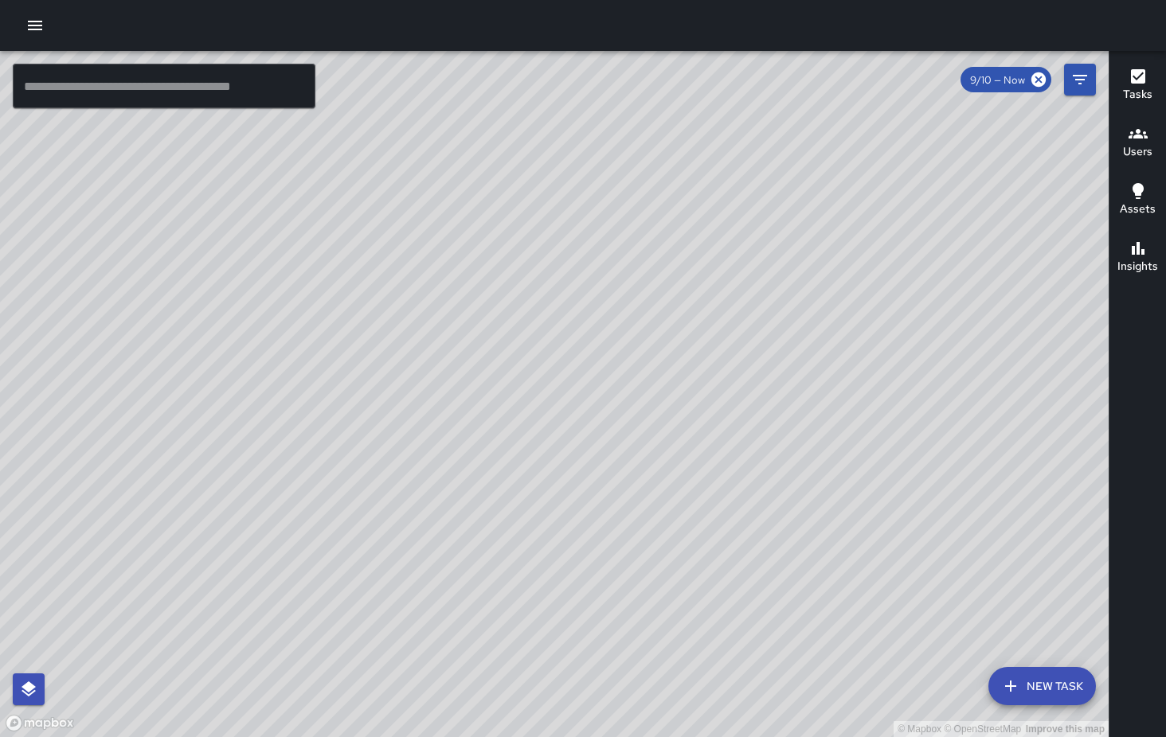
drag, startPoint x: 333, startPoint y: 299, endPoint x: 406, endPoint y: 385, distance: 112.4
click at [545, 399] on div "© Mapbox © OpenStreetMap Improve this map" at bounding box center [554, 394] width 1108 height 686
drag, startPoint x: 406, startPoint y: 385, endPoint x: 562, endPoint y: 459, distance: 173.1
click at [562, 459] on div "© Mapbox © OpenStreetMap Improve this map" at bounding box center [554, 394] width 1108 height 686
drag, startPoint x: 536, startPoint y: 171, endPoint x: 526, endPoint y: 95, distance: 77.0
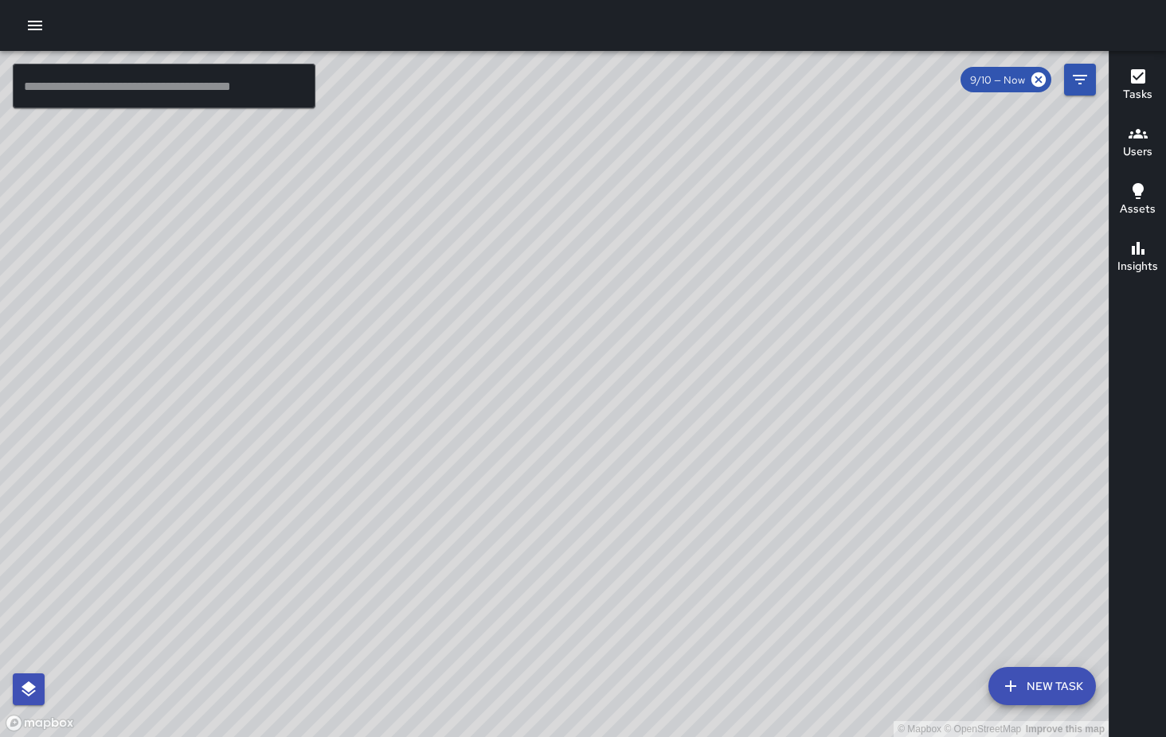
click at [526, 95] on div "© Mapbox © OpenStreetMap Improve this map" at bounding box center [554, 394] width 1108 height 686
click at [1057, 689] on button "New Task" at bounding box center [1041, 686] width 107 height 38
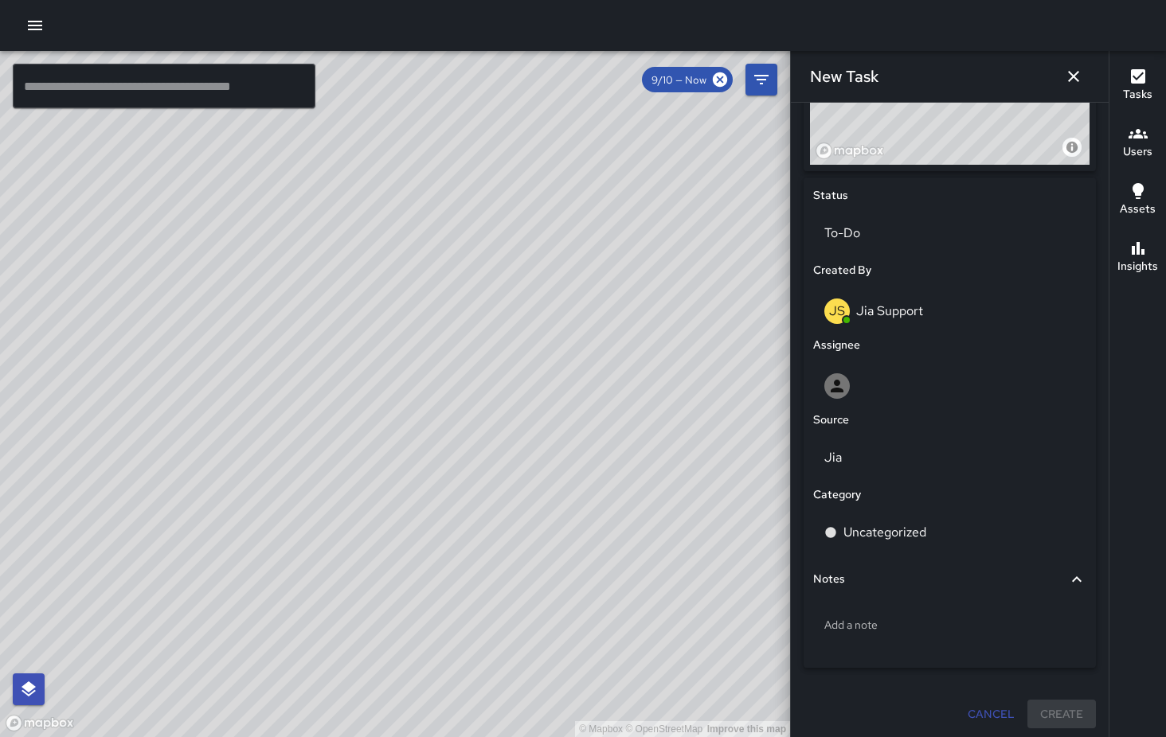
scroll to position [682, 0]
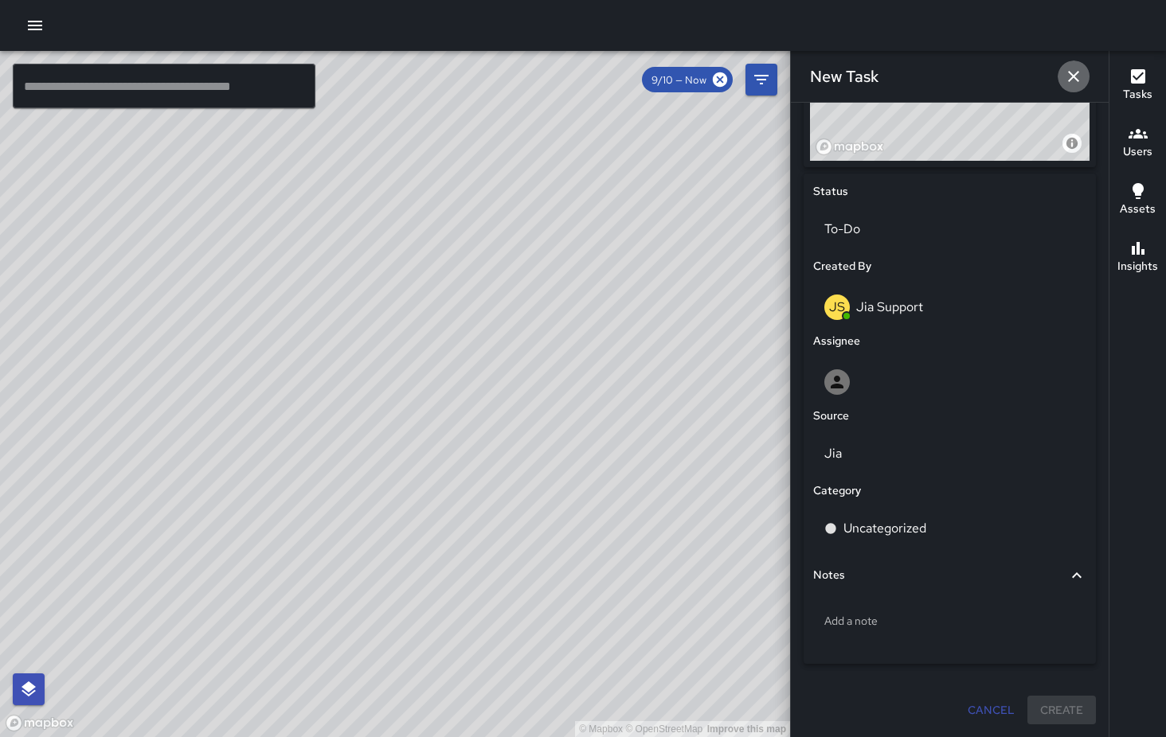
click at [1073, 75] on icon "button" at bounding box center [1073, 76] width 11 height 11
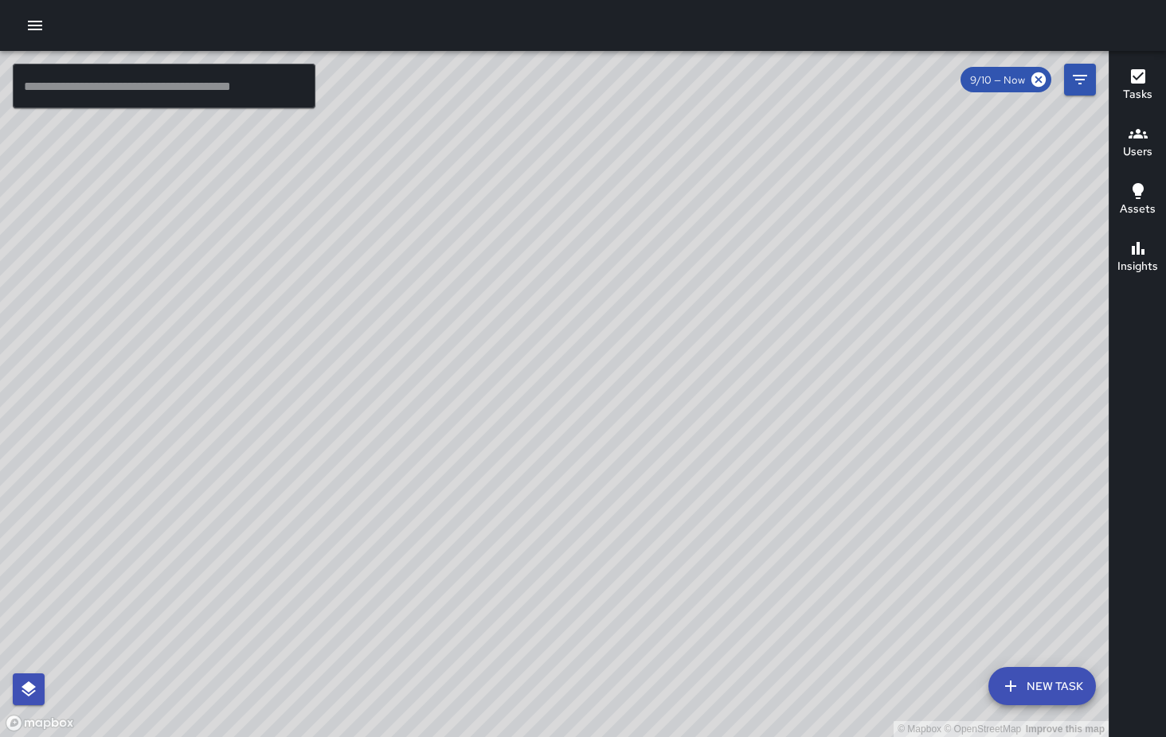
drag, startPoint x: 351, startPoint y: 536, endPoint x: 407, endPoint y: 427, distance: 122.5
click at [427, 368] on div "© Mapbox © OpenStreetMap Improve this map" at bounding box center [554, 394] width 1108 height 686
click at [369, 437] on div "© Mapbox © OpenStreetMap Improve this map Unassigned [STREET_ADDRESS] Completed…" at bounding box center [554, 394] width 1108 height 686
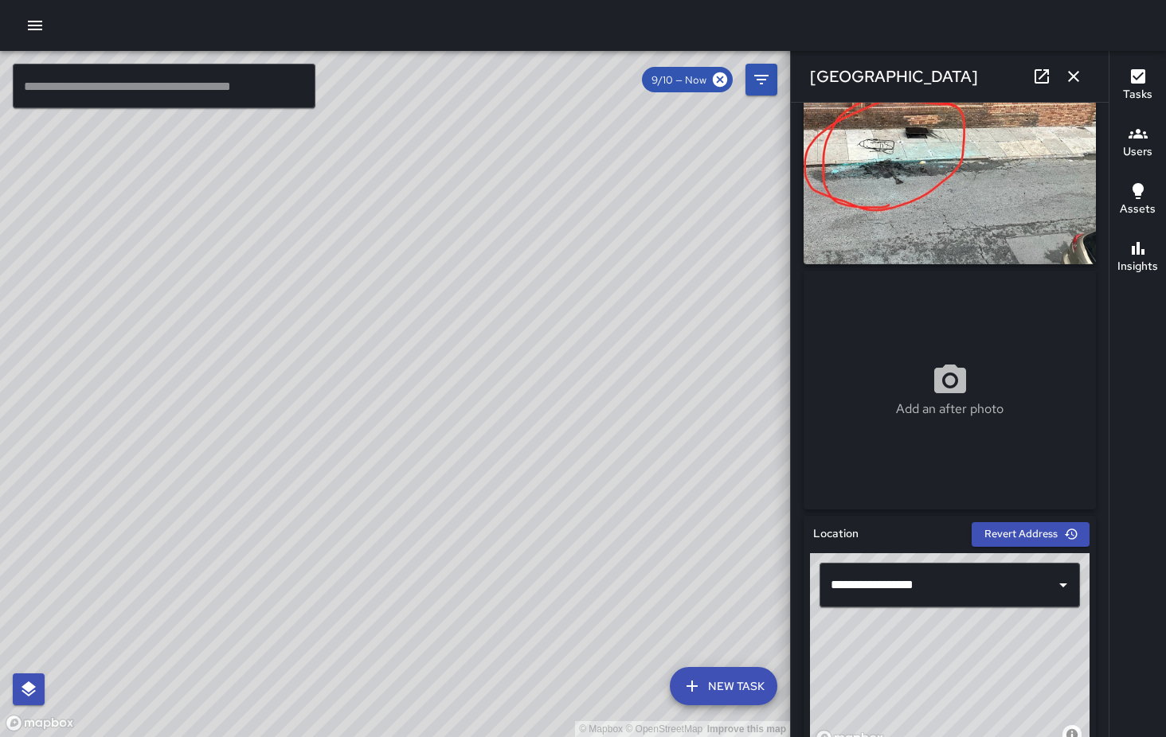
scroll to position [93, 0]
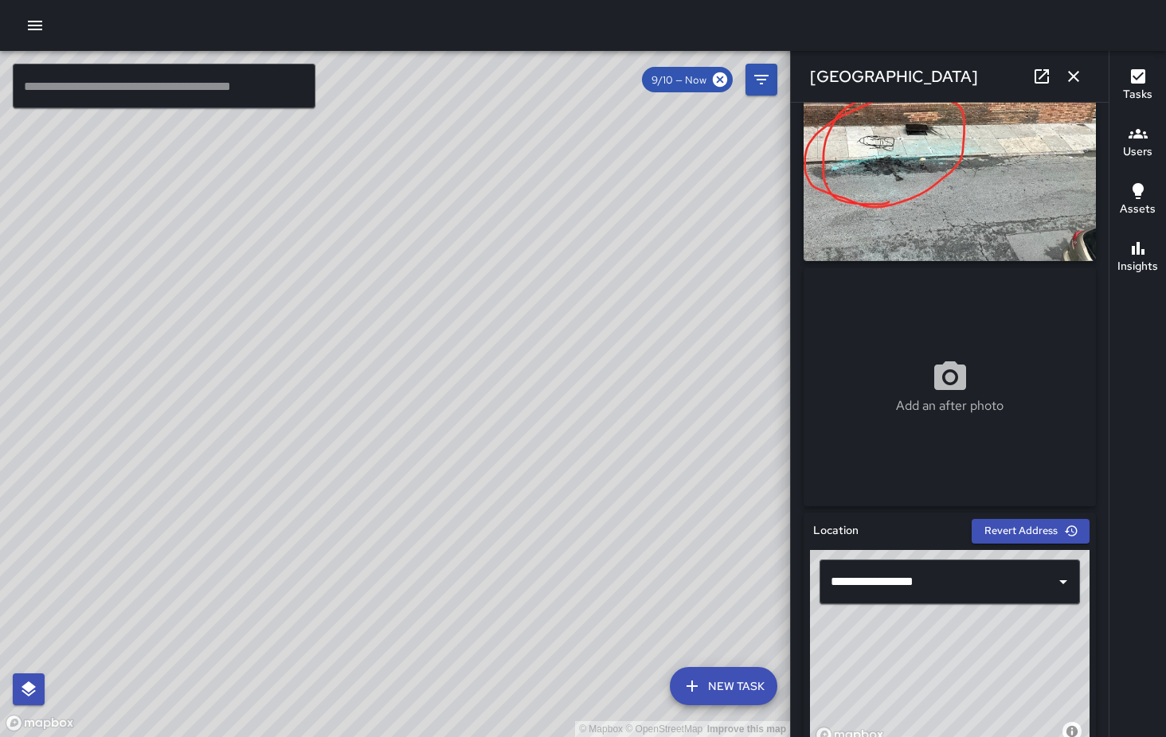
click at [541, 285] on div "© Mapbox © OpenStreetMap Improve this map" at bounding box center [395, 394] width 790 height 686
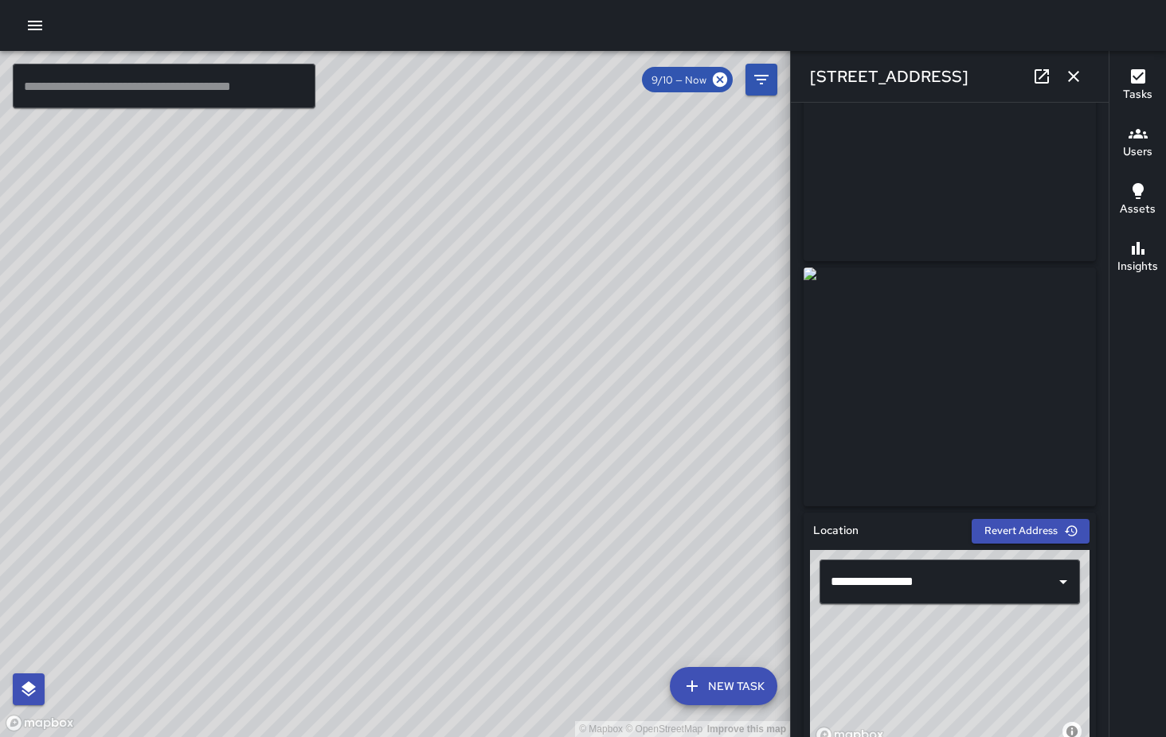
type input "**********"
click at [1043, 79] on icon at bounding box center [1041, 76] width 19 height 19
click at [1076, 77] on icon "button" at bounding box center [1073, 76] width 19 height 19
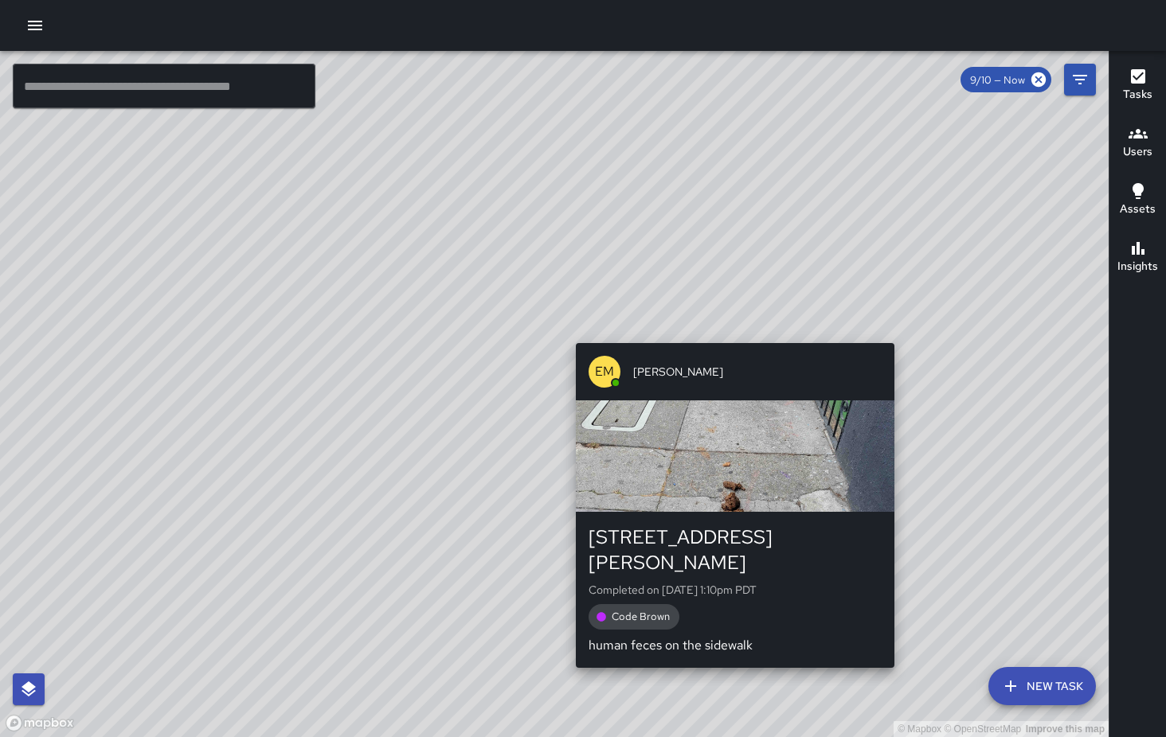
click at [885, 332] on div "© Mapbox © OpenStreetMap Improve this map EM [PERSON_NAME] [STREET_ADDRESS][PER…" at bounding box center [554, 394] width 1108 height 686
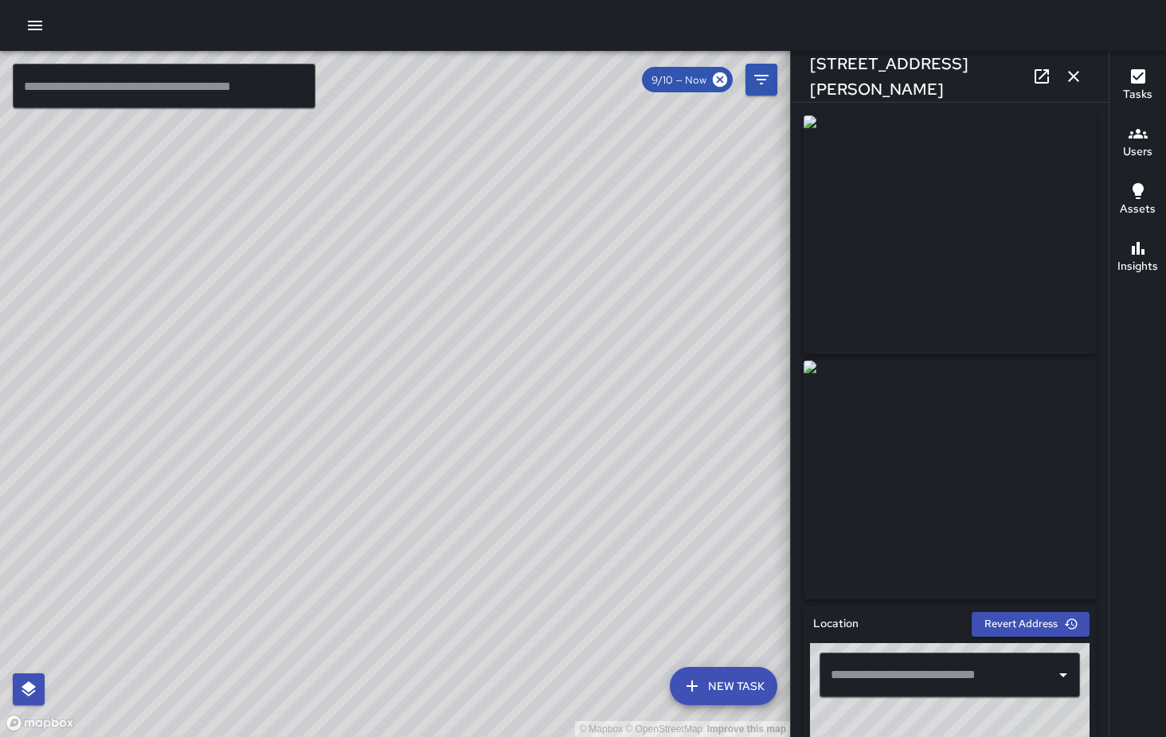
type input "**********"
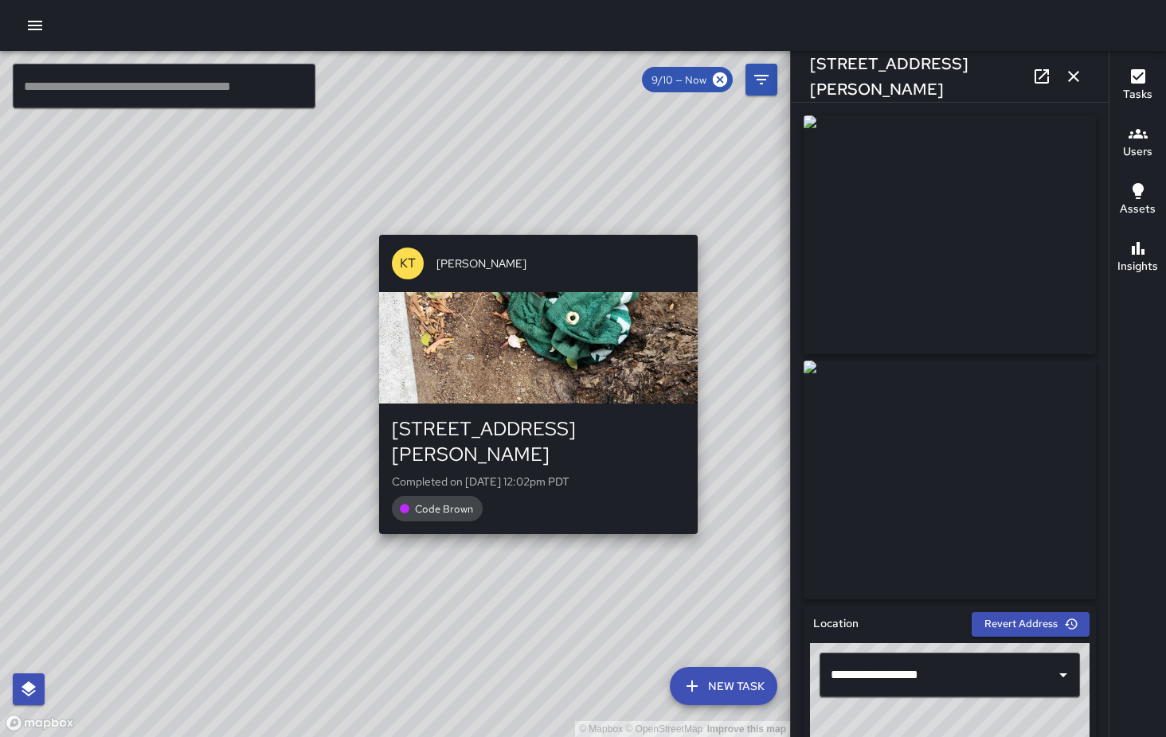
click at [706, 224] on div "© Mapbox © OpenStreetMap Improve this map KT [PERSON_NAME] [STREET_ADDRESS][PER…" at bounding box center [395, 394] width 790 height 686
type input "**********"
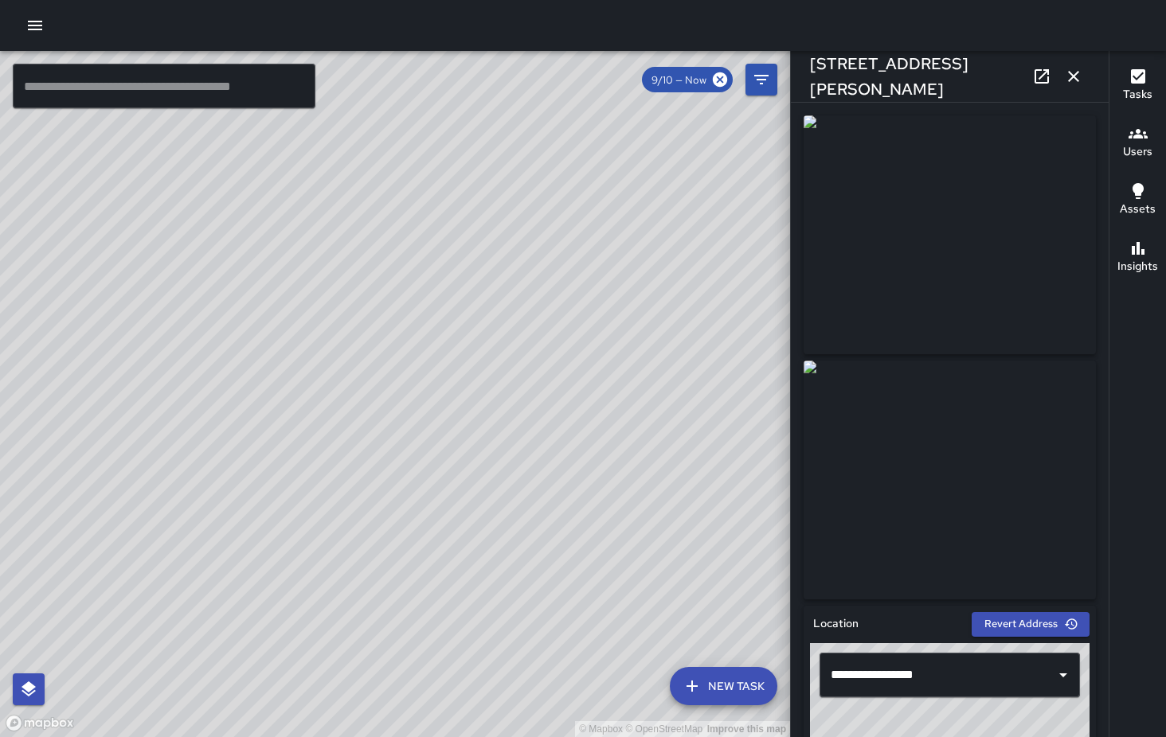
click at [1078, 79] on icon "button" at bounding box center [1073, 76] width 19 height 19
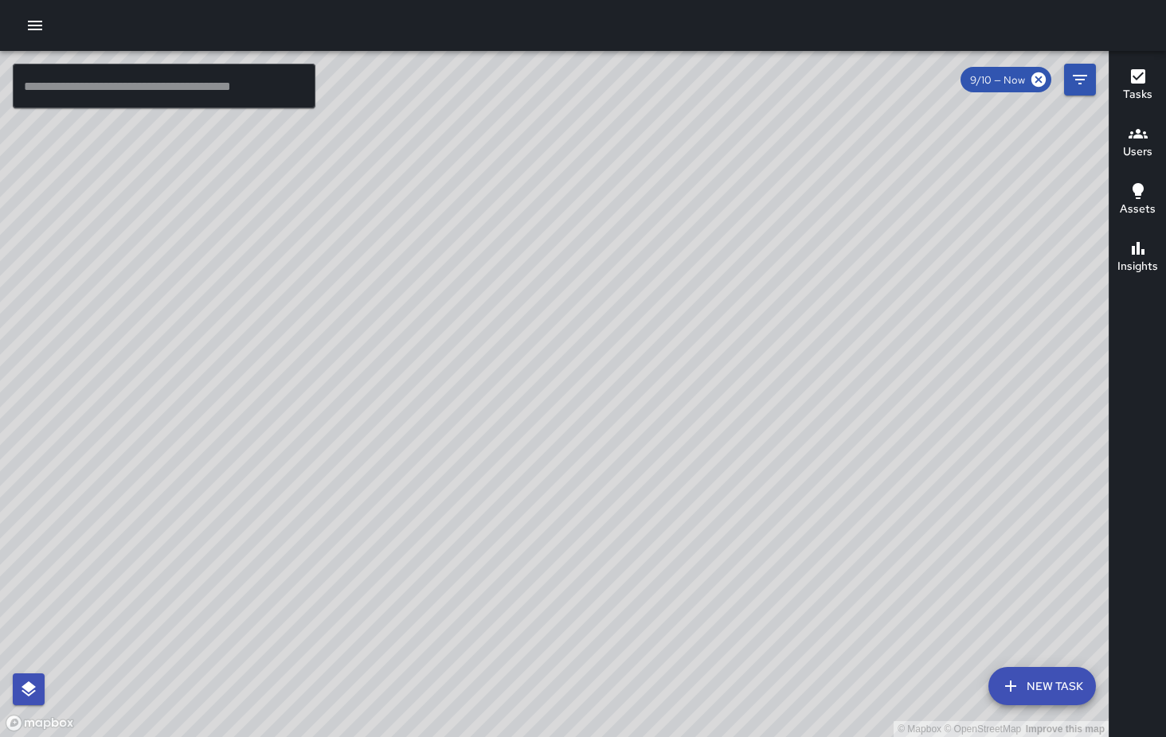
drag, startPoint x: 764, startPoint y: 537, endPoint x: 555, endPoint y: 404, distance: 248.1
click at [555, 404] on div "© Mapbox © OpenStreetMap Improve this map" at bounding box center [554, 394] width 1108 height 686
click at [1143, 260] on h6 "Insights" at bounding box center [1137, 267] width 41 height 18
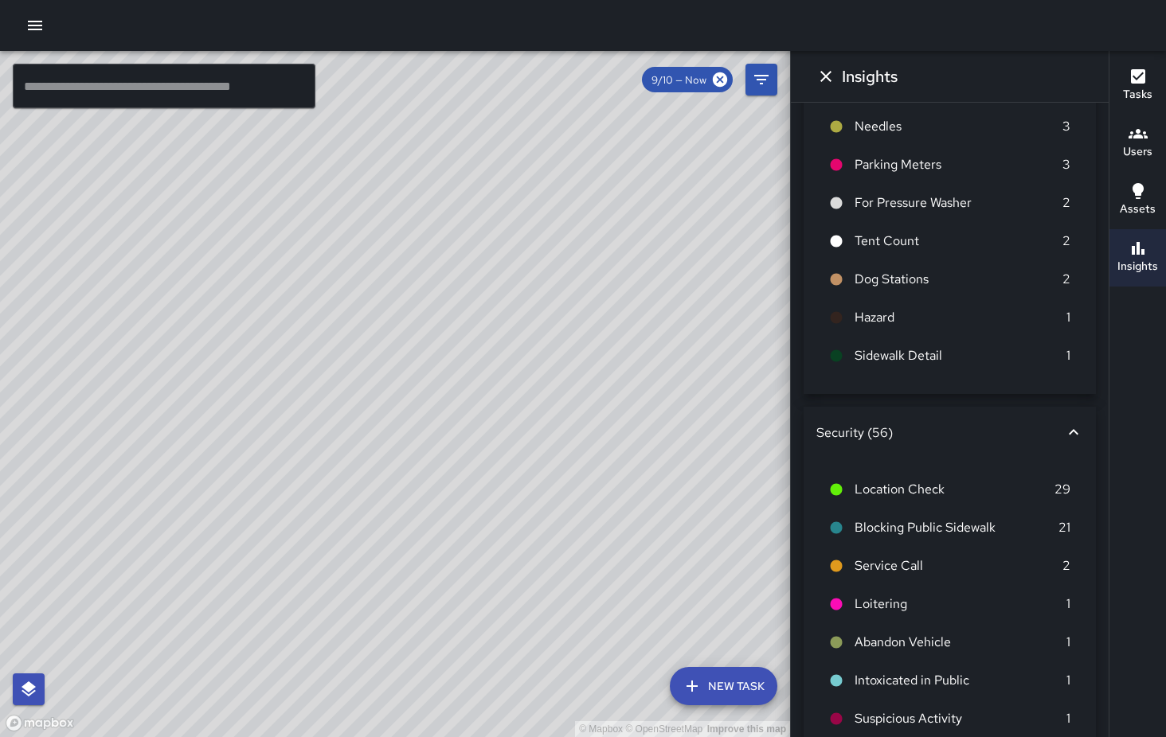
scroll to position [926, 0]
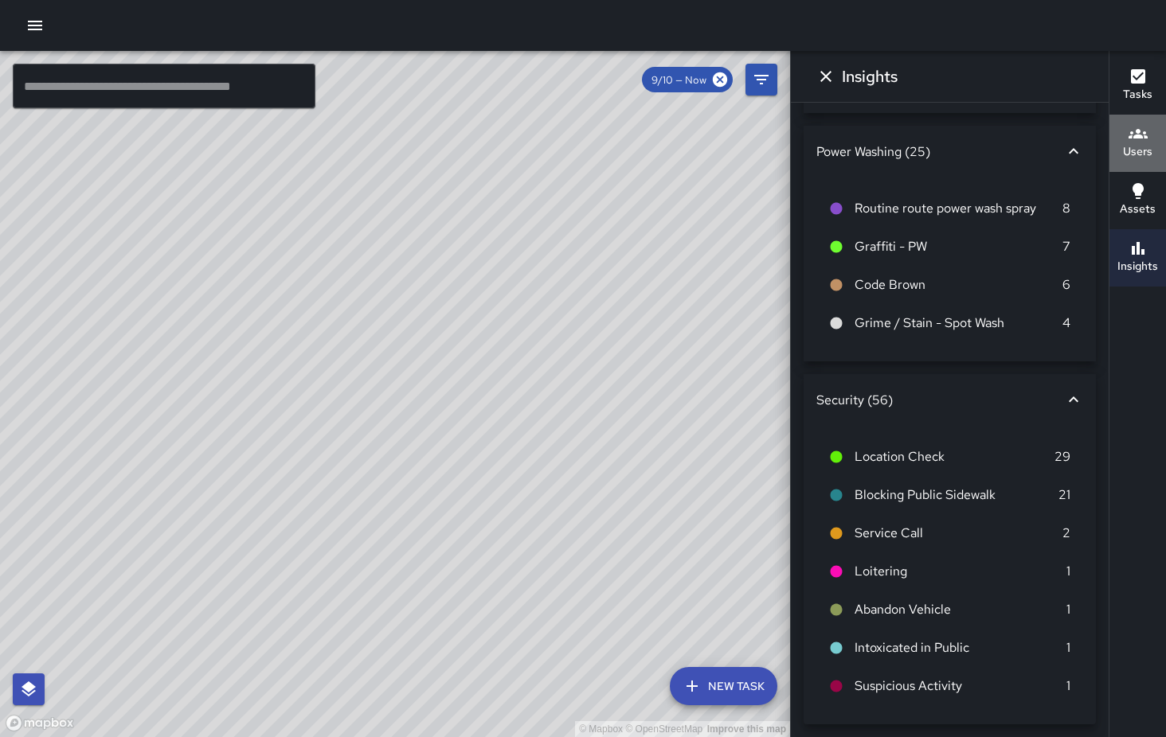
click at [1135, 148] on h6 "Users" at bounding box center [1137, 152] width 29 height 18
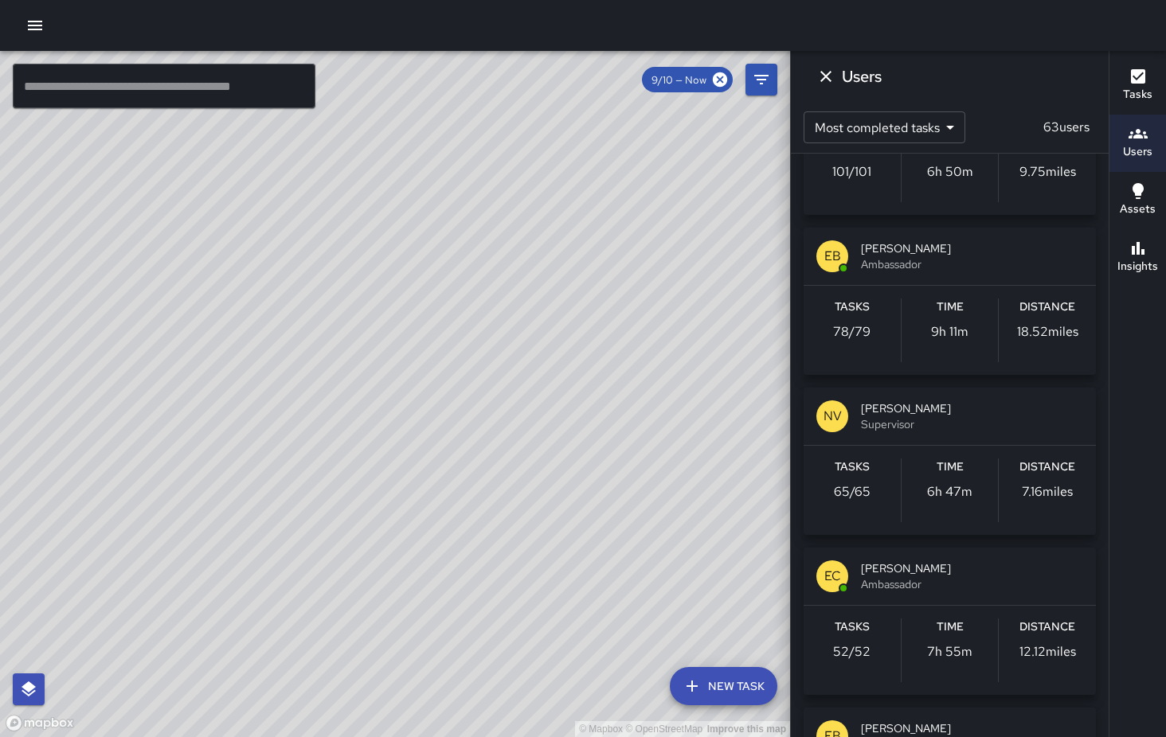
scroll to position [428, 0]
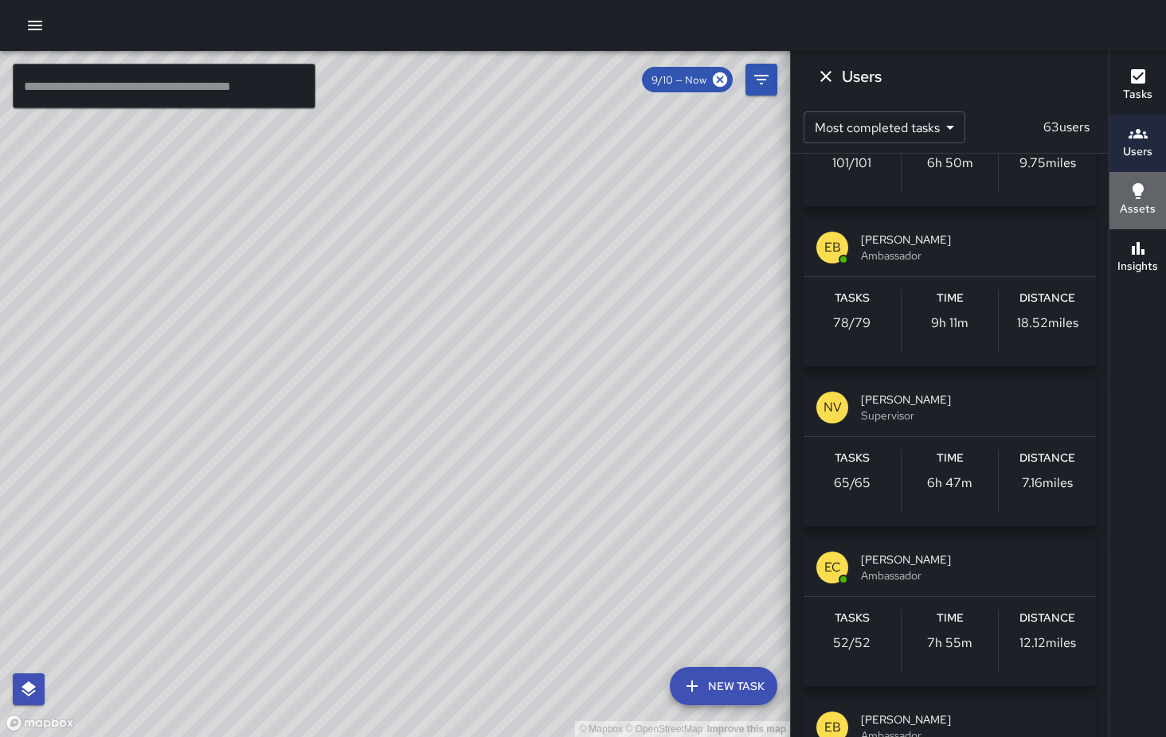
click at [1144, 197] on icon "button" at bounding box center [1137, 191] width 19 height 19
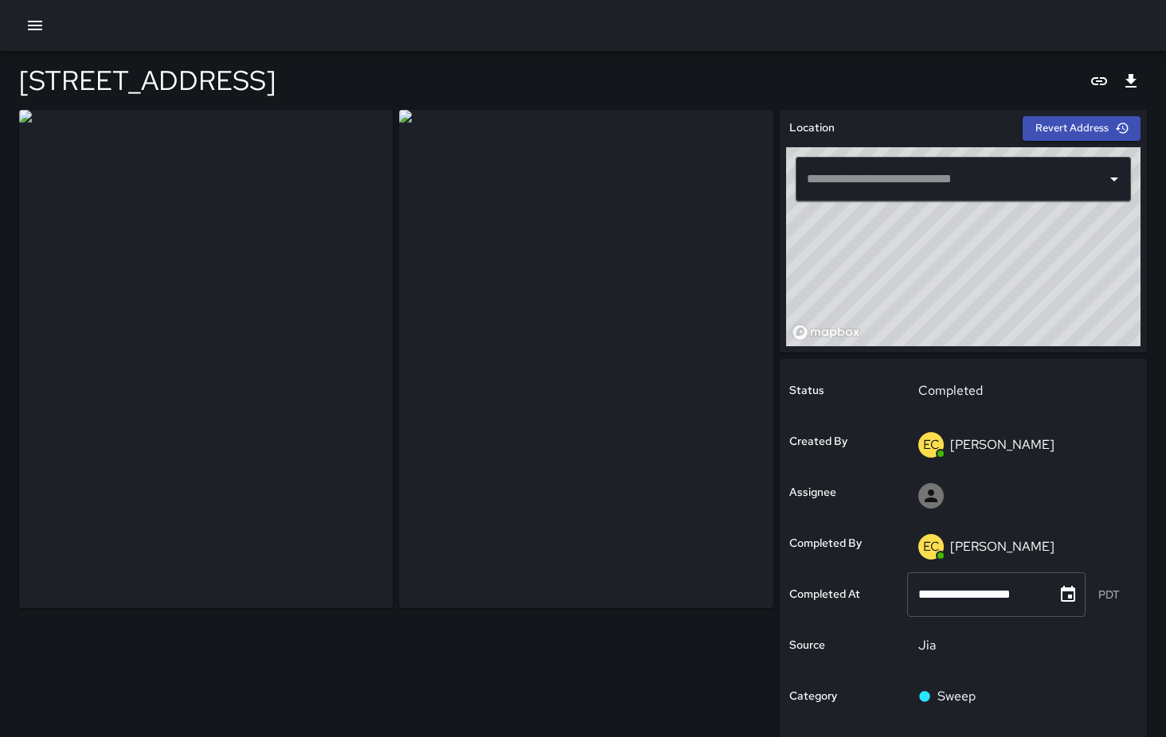
type input "**********"
click at [979, 96] on div "[STREET_ADDRESS]" at bounding box center [582, 80] width 1127 height 59
